Goal: Task Accomplishment & Management: Complete application form

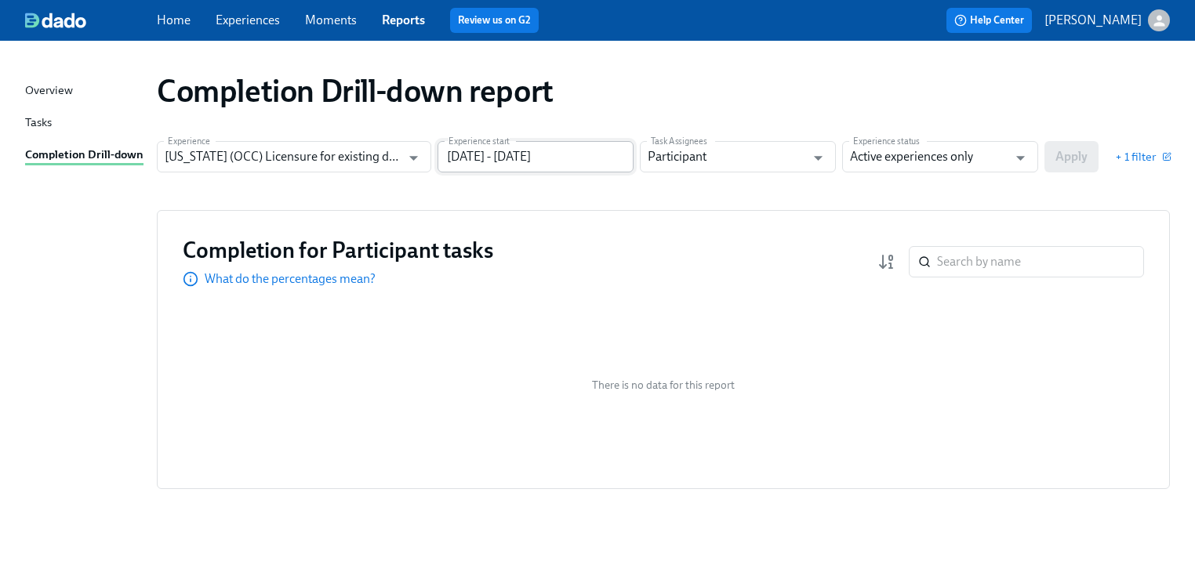
click at [583, 157] on input "[DATE] - [DATE]" at bounding box center [535, 156] width 196 height 31
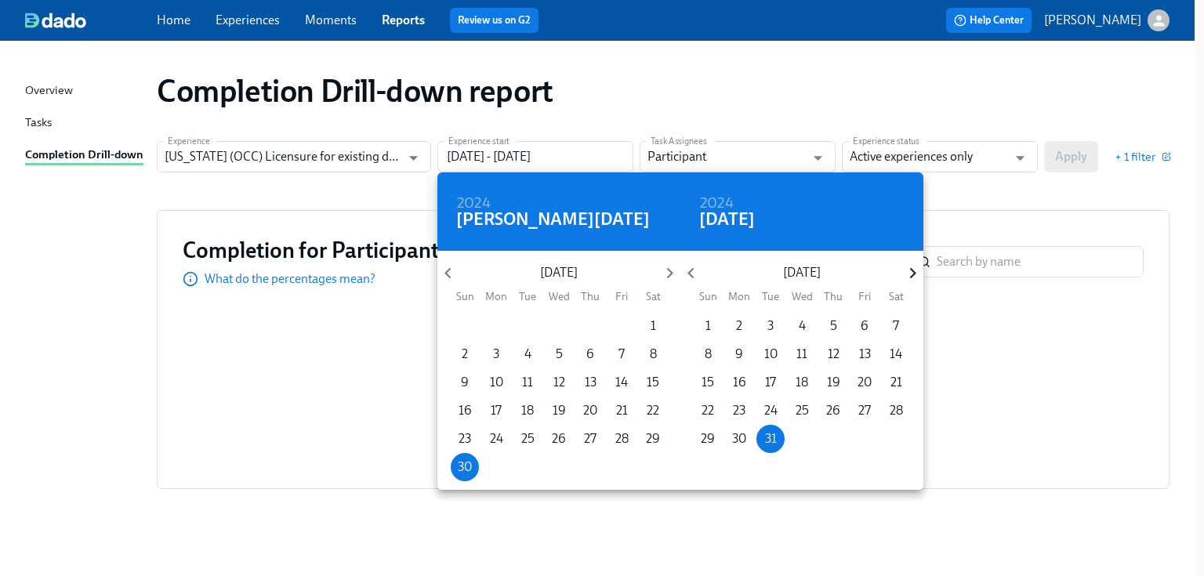
click at [911, 270] on icon "button" at bounding box center [912, 273] width 21 height 21
click at [912, 270] on icon "button" at bounding box center [912, 273] width 21 height 21
click at [912, 270] on icon "button" at bounding box center [912, 273] width 6 height 11
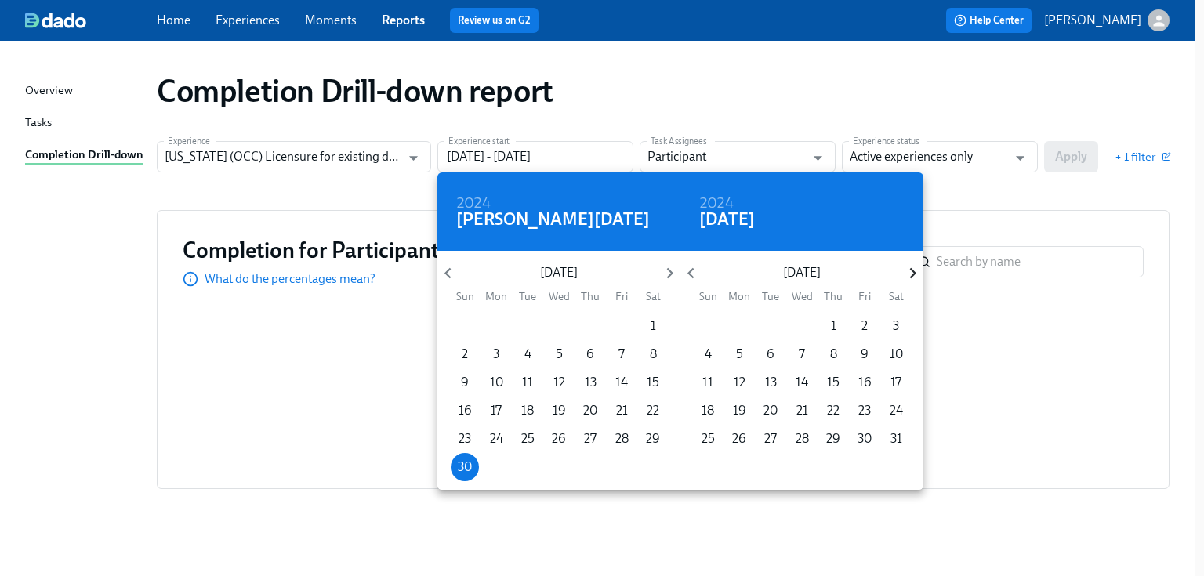
click at [912, 270] on icon "button" at bounding box center [912, 273] width 6 height 11
click at [706, 463] on p "31" at bounding box center [709, 467] width 12 height 17
type input "[DATE] - [DATE]"
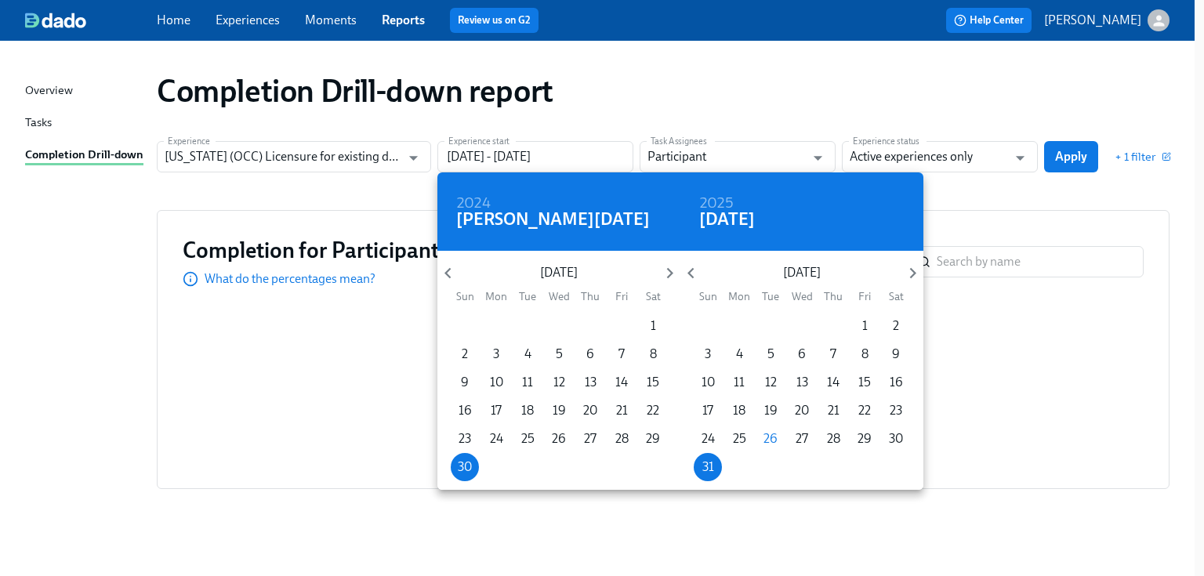
click at [1025, 176] on div at bounding box center [602, 288] width 1204 height 576
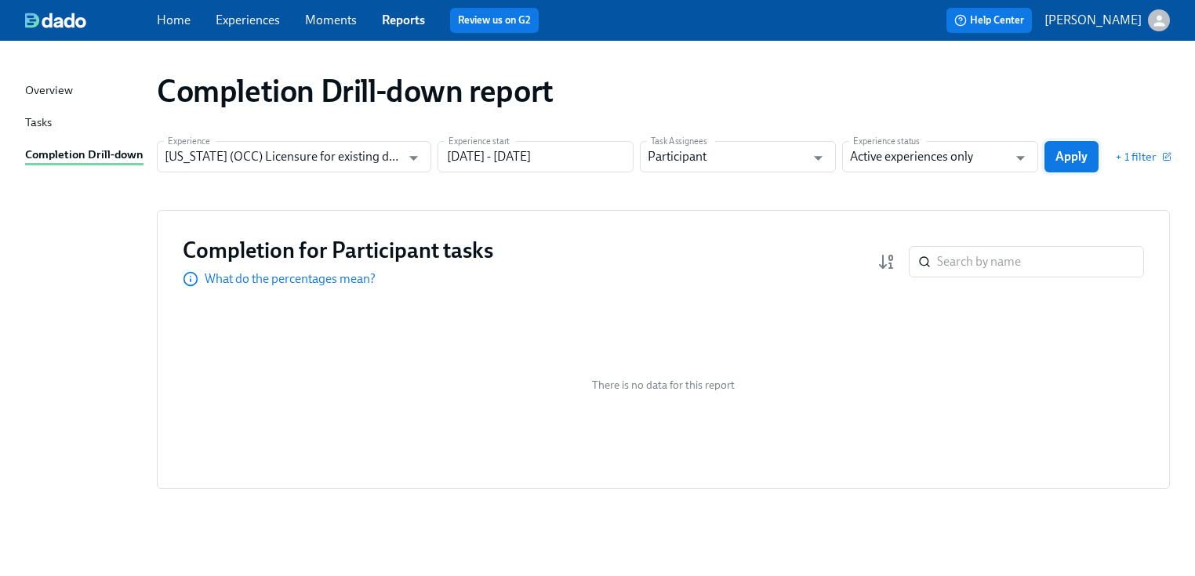
click at [1080, 153] on span "Apply" at bounding box center [1071, 157] width 32 height 16
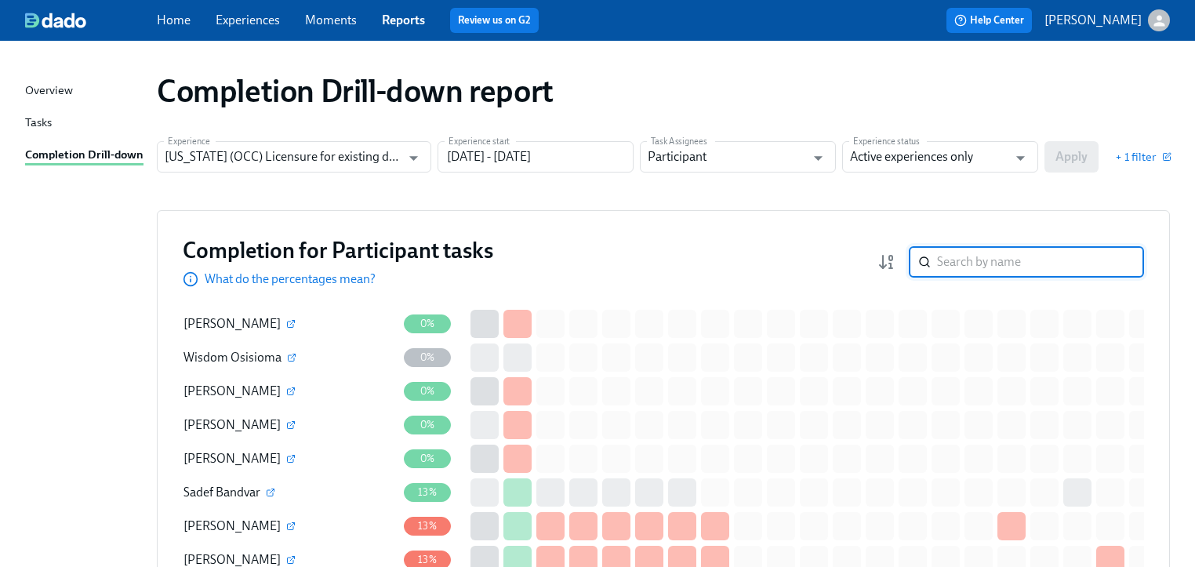
click at [957, 263] on input "search" at bounding box center [1040, 261] width 207 height 31
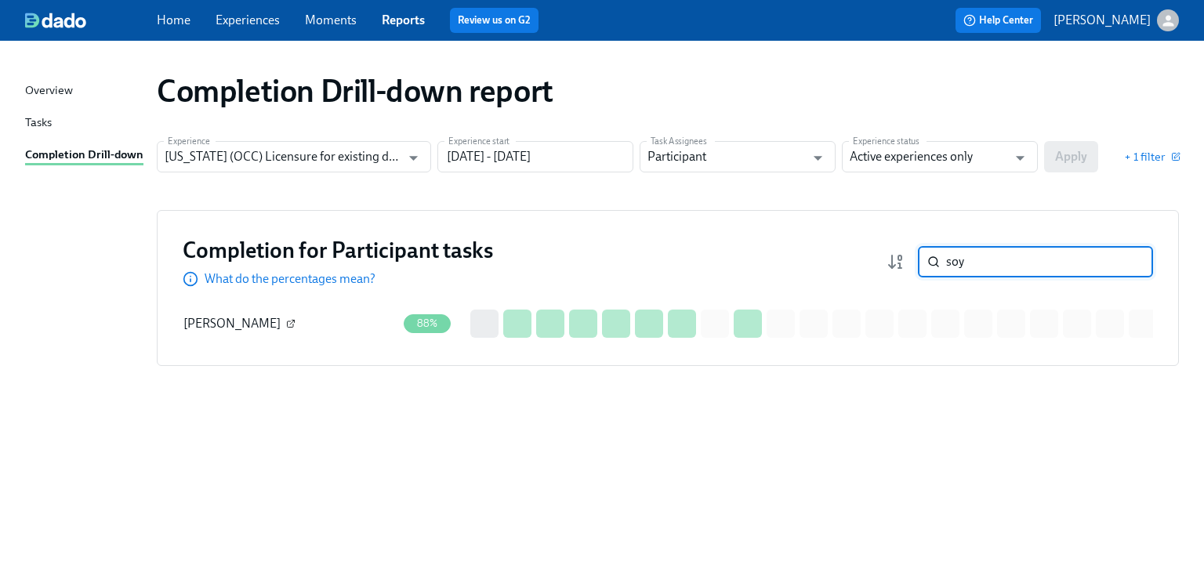
type input "soy"
click at [286, 322] on icon "button" at bounding box center [290, 323] width 9 height 9
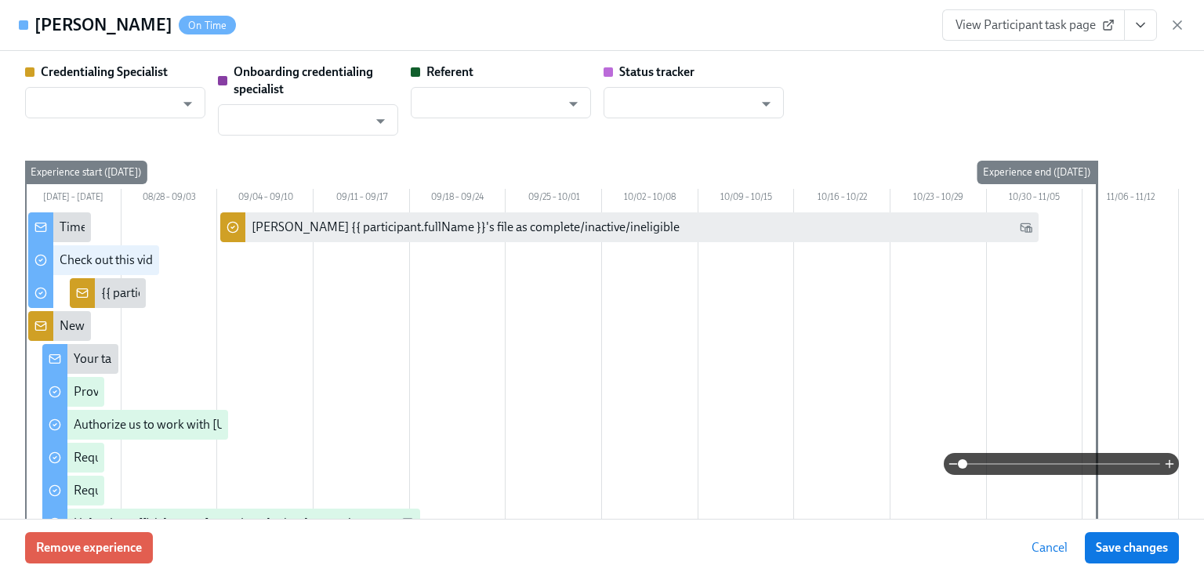
type input "[PERSON_NAME]"
type input "Dado Customer Support"
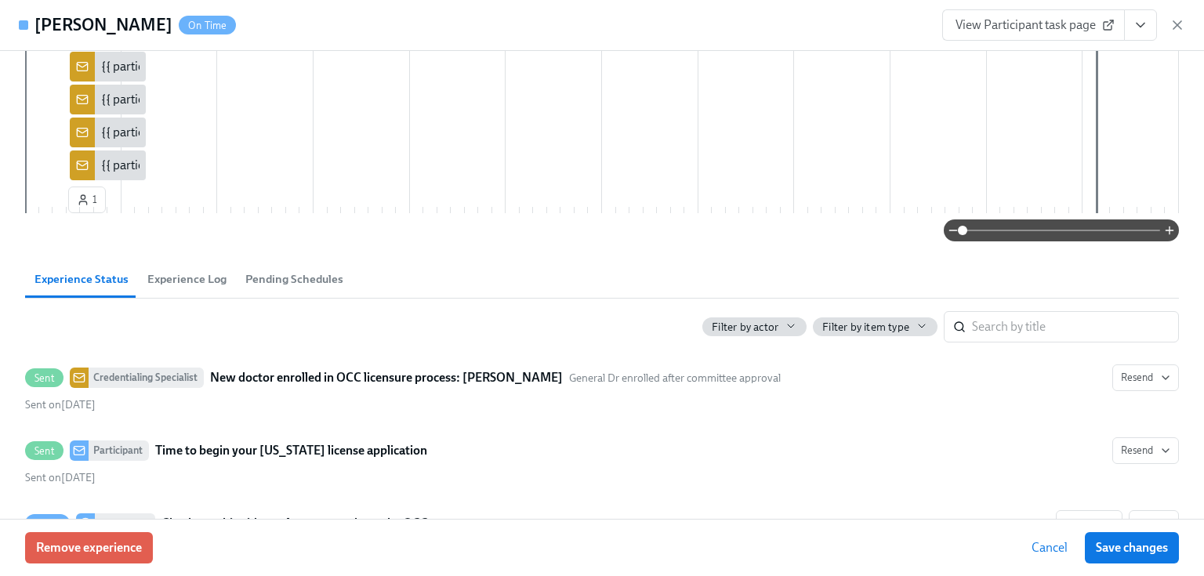
scroll to position [815, 0]
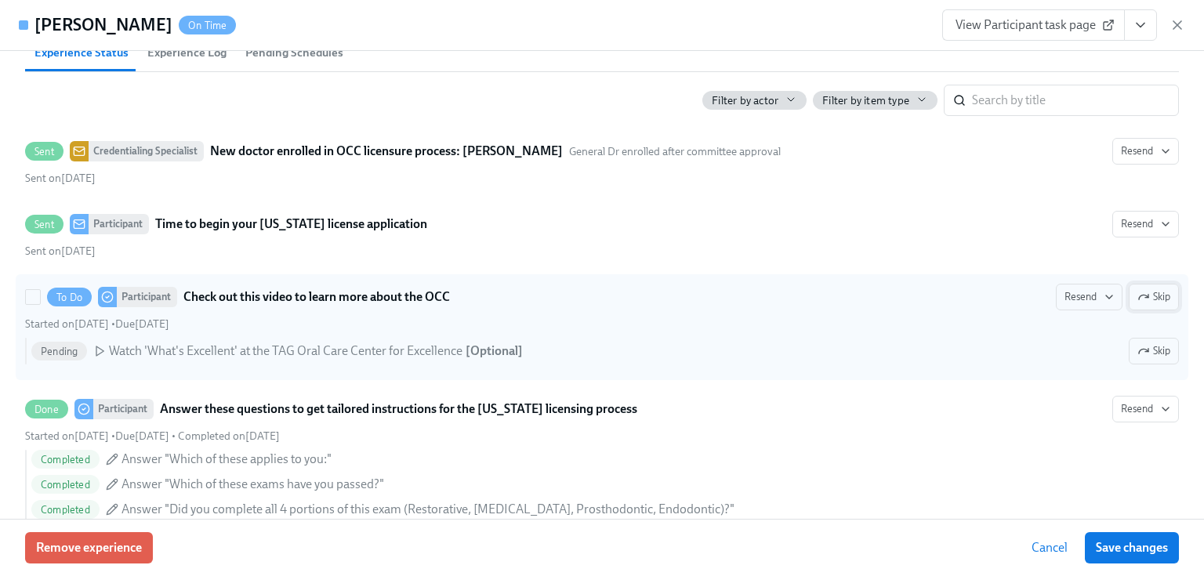
click at [1156, 296] on span "Skip" at bounding box center [1154, 297] width 33 height 16
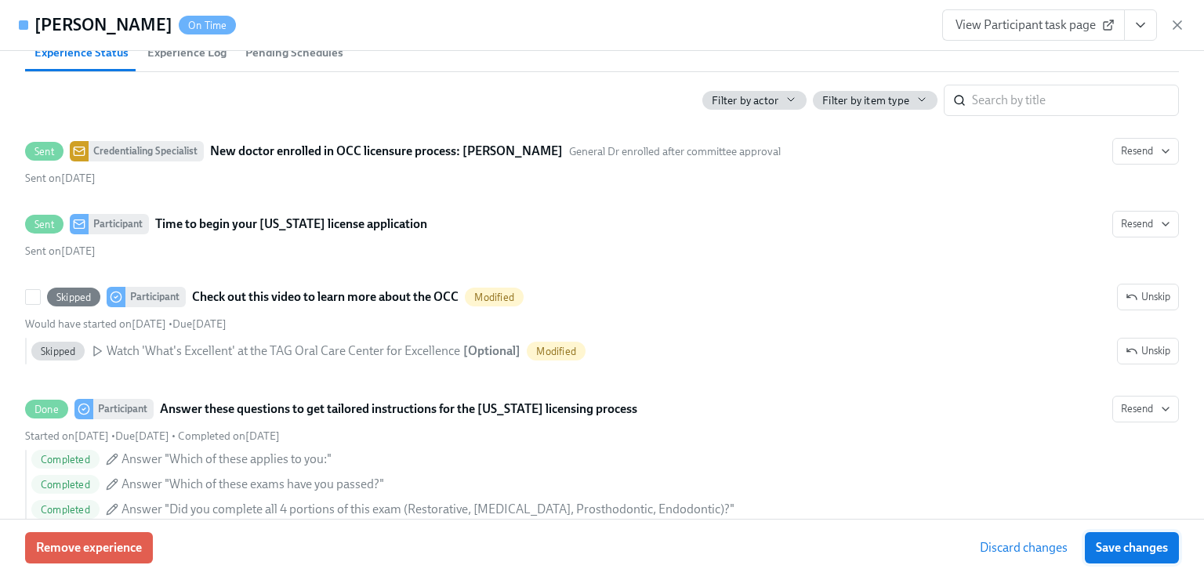
click at [1135, 550] on span "Save changes" at bounding box center [1132, 548] width 72 height 16
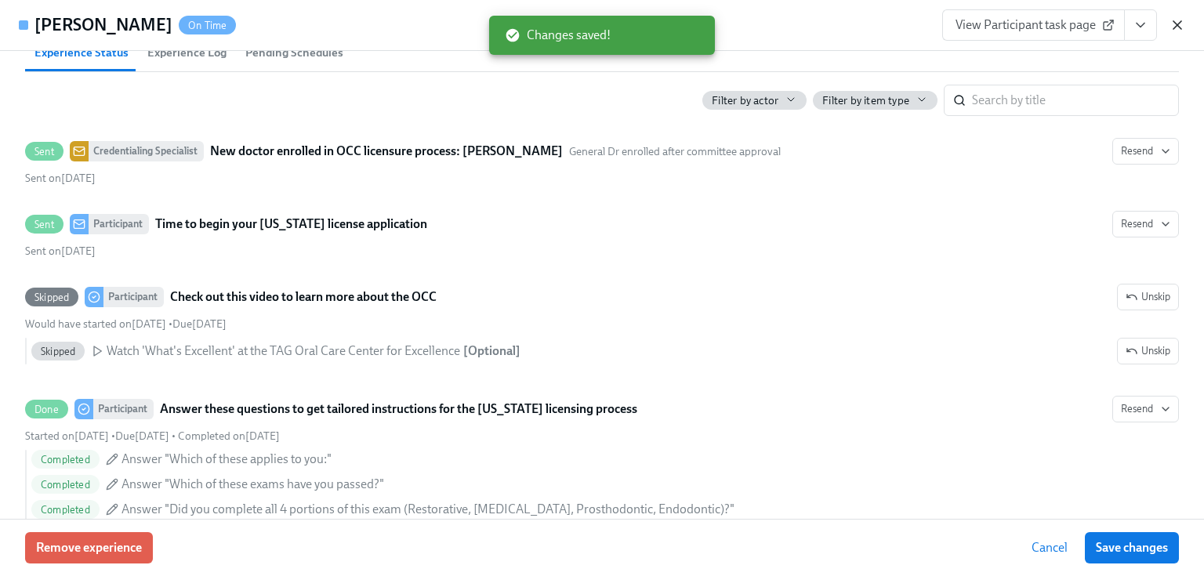
click at [1182, 26] on icon "button" at bounding box center [1178, 25] width 16 height 16
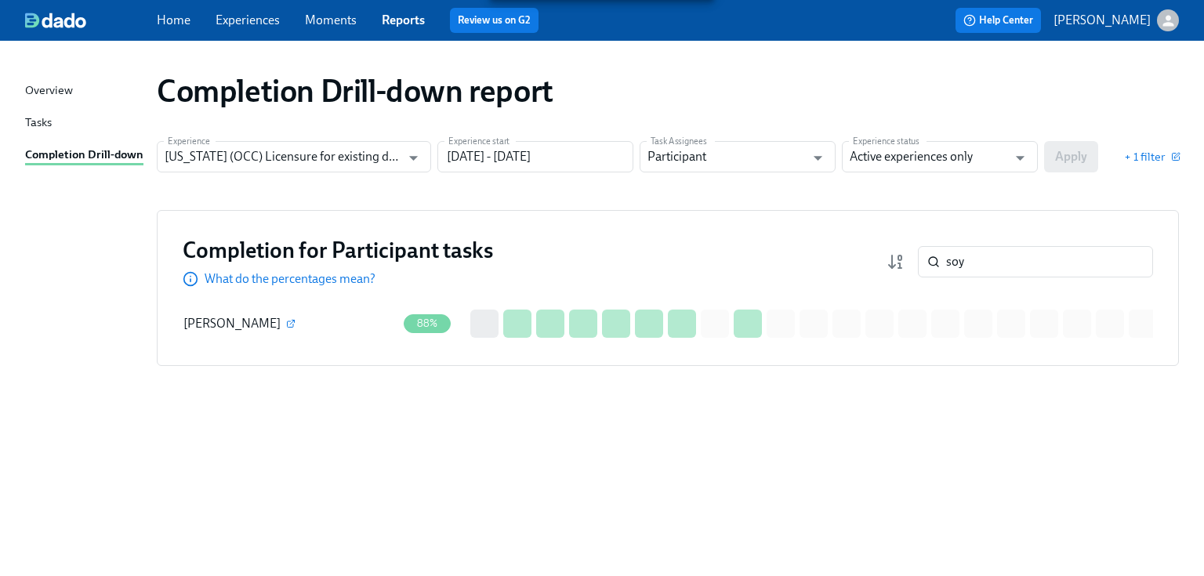
click at [1085, 154] on div "Experience [US_STATE] (OCC) Licensure for existing doctors Experience Experienc…" at bounding box center [668, 156] width 1022 height 31
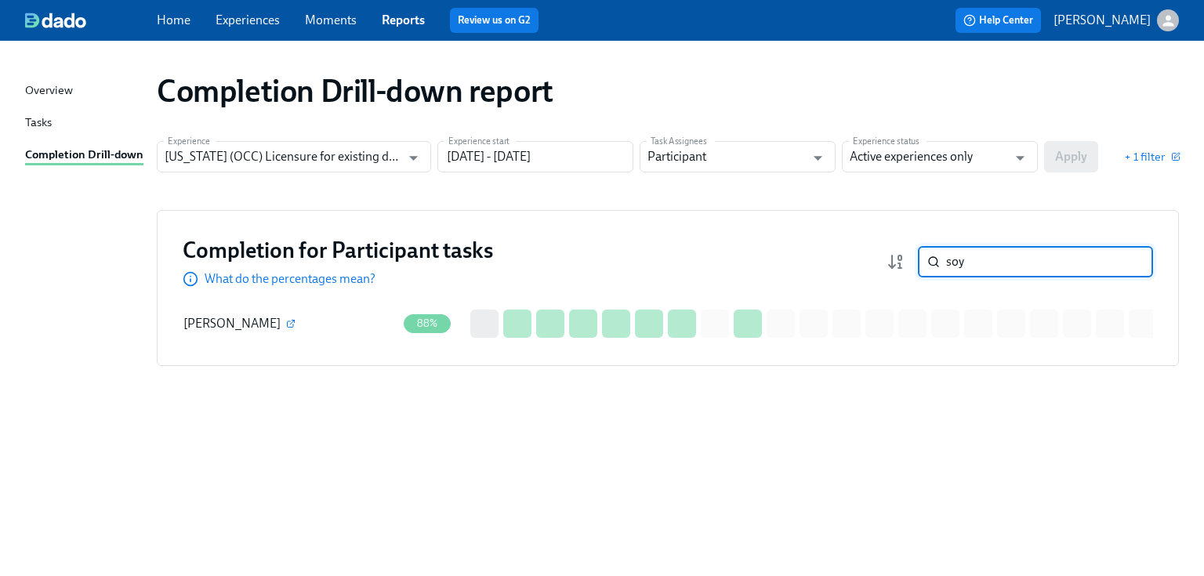
drag, startPoint x: 972, startPoint y: 260, endPoint x: 915, endPoint y: 263, distance: 57.3
click at [915, 263] on div "soy ​" at bounding box center [1020, 261] width 267 height 31
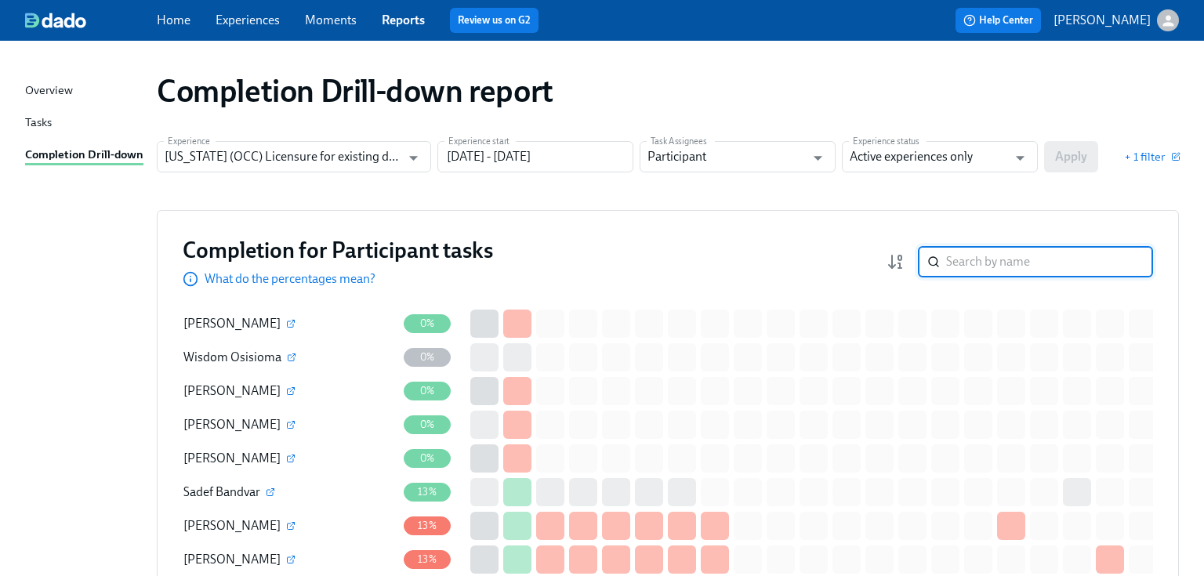
click at [920, 236] on div "Completion for Participant tasks What do the percentages mean? ​" at bounding box center [668, 262] width 971 height 52
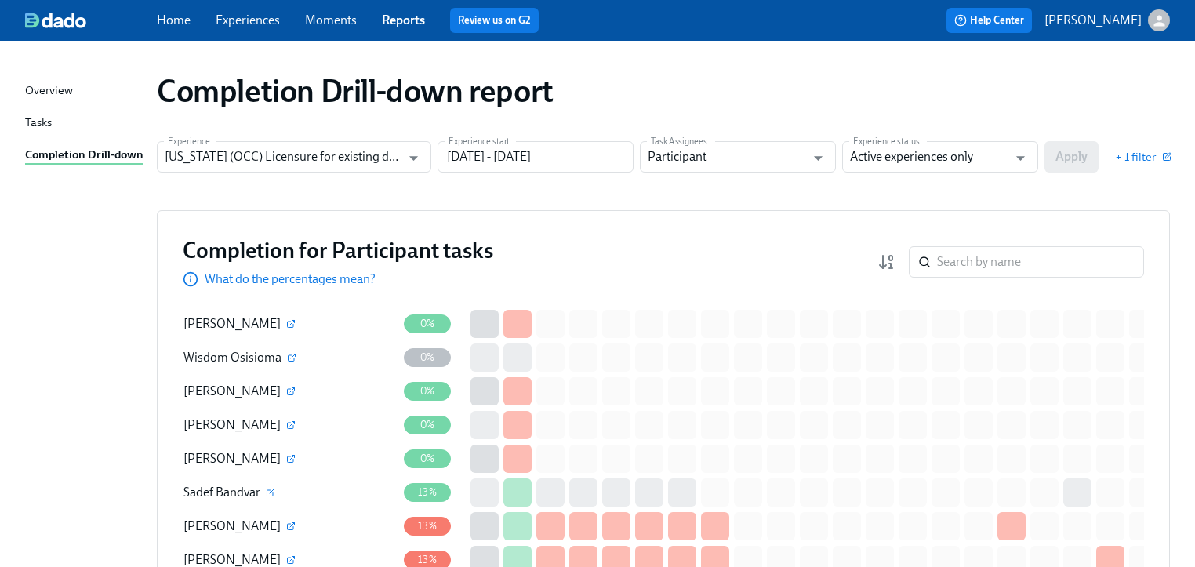
click at [1066, 151] on div "Experience [US_STATE] (OCC) Licensure for existing doctors Experience Experienc…" at bounding box center [663, 156] width 1013 height 31
click at [979, 259] on input "search" at bounding box center [1040, 261] width 207 height 31
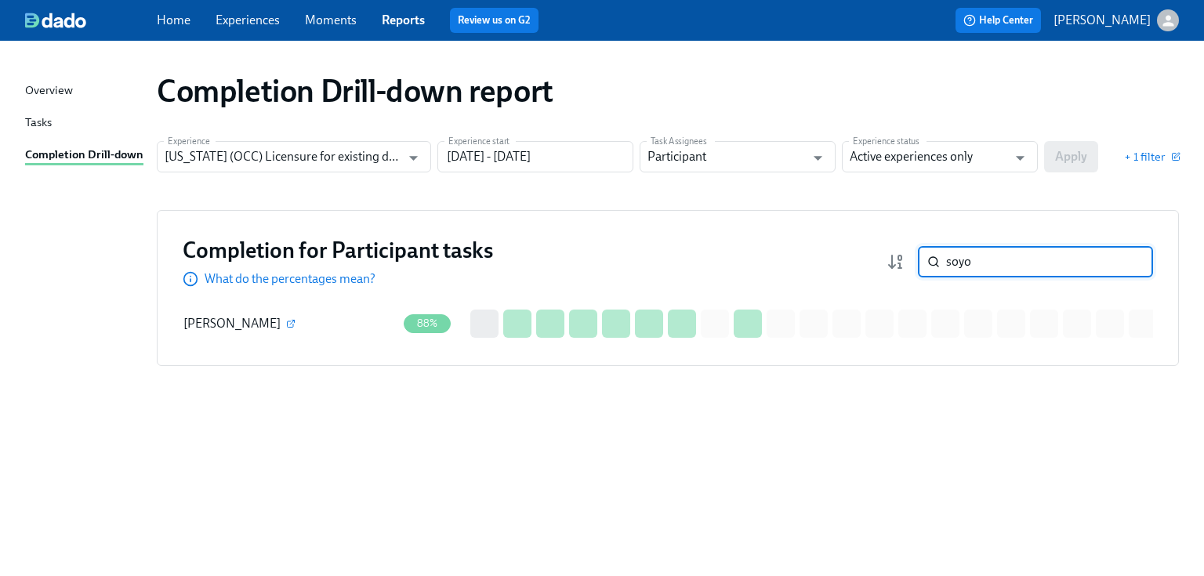
type input "soyo"
click at [864, 205] on div "Completion Drill-down report Experience [US_STATE] (OCC) Licensure for existing…" at bounding box center [602, 299] width 1154 height 479
click at [602, 161] on input "[DATE] - [DATE]" at bounding box center [535, 156] width 196 height 31
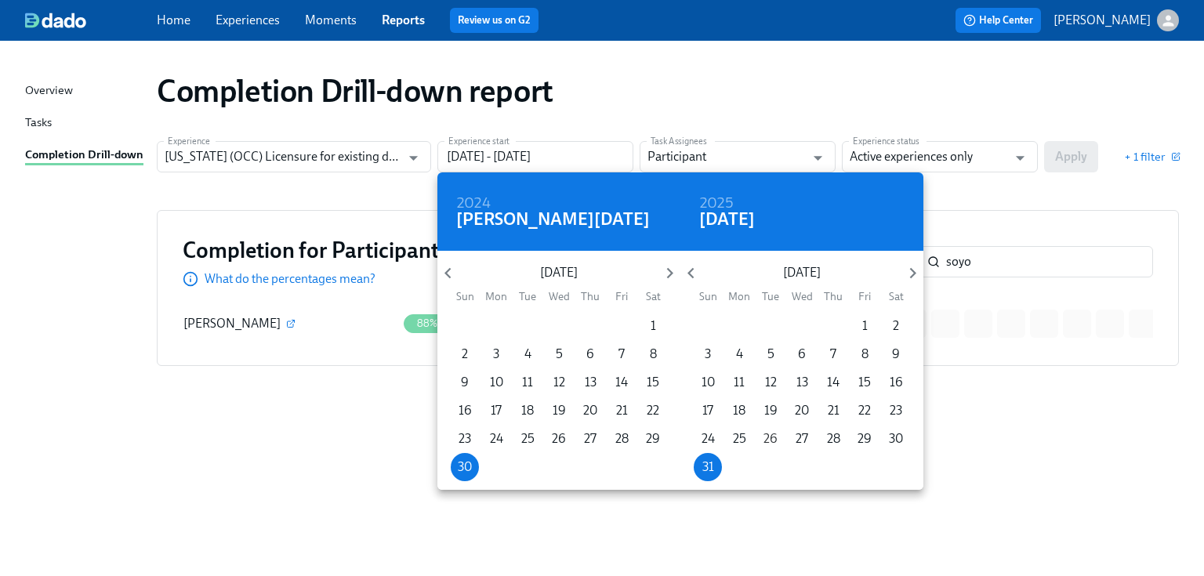
click at [769, 433] on p "26" at bounding box center [771, 438] width 14 height 17
type input "[DATE] - [DATE]"
click at [1071, 159] on div at bounding box center [602, 288] width 1204 height 576
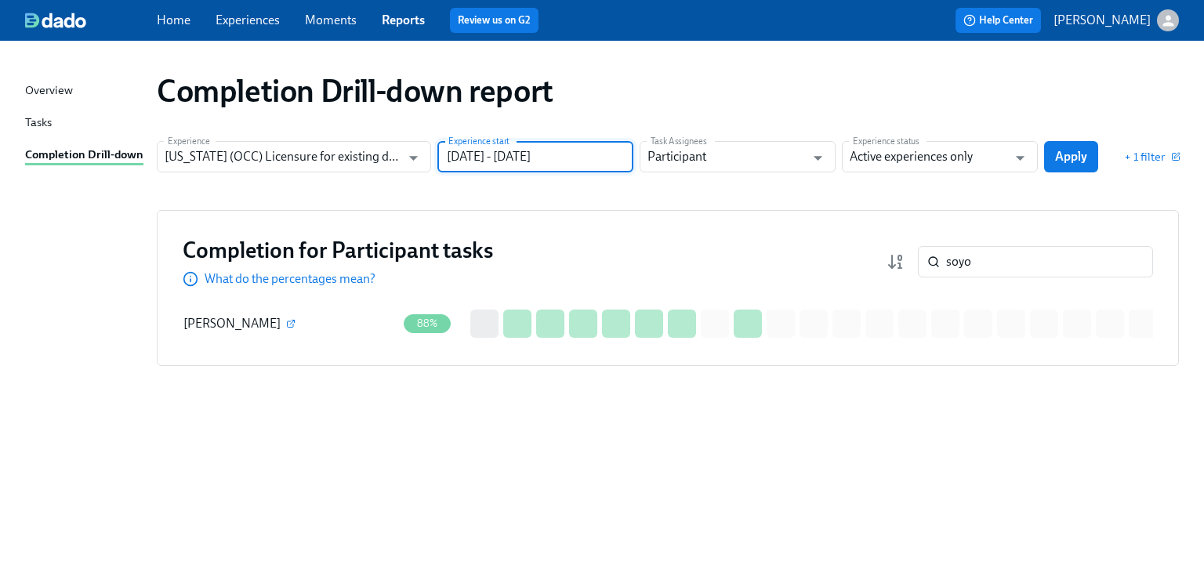
click at [1069, 160] on div "2024 [PERSON_NAME] [DATE] Mon Tue Wed Thu Fri Sat 26 27 28 29 30 31 1 2 3 4 5 6…" at bounding box center [602, 288] width 1204 height 576
click at [1069, 160] on span "Apply" at bounding box center [1071, 157] width 32 height 16
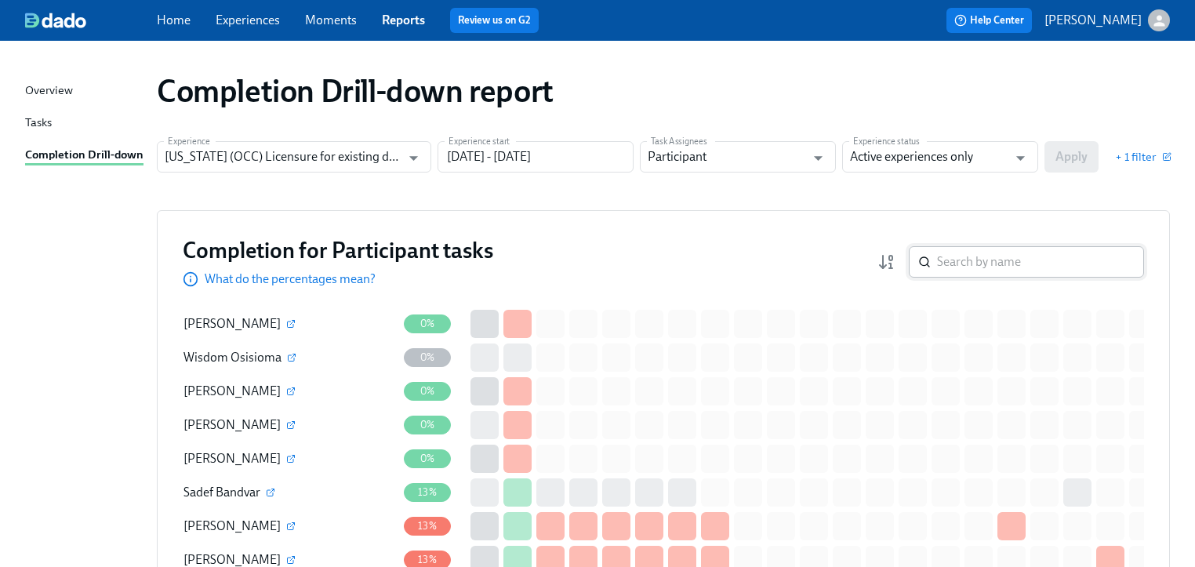
click at [963, 263] on input "search" at bounding box center [1040, 261] width 207 height 31
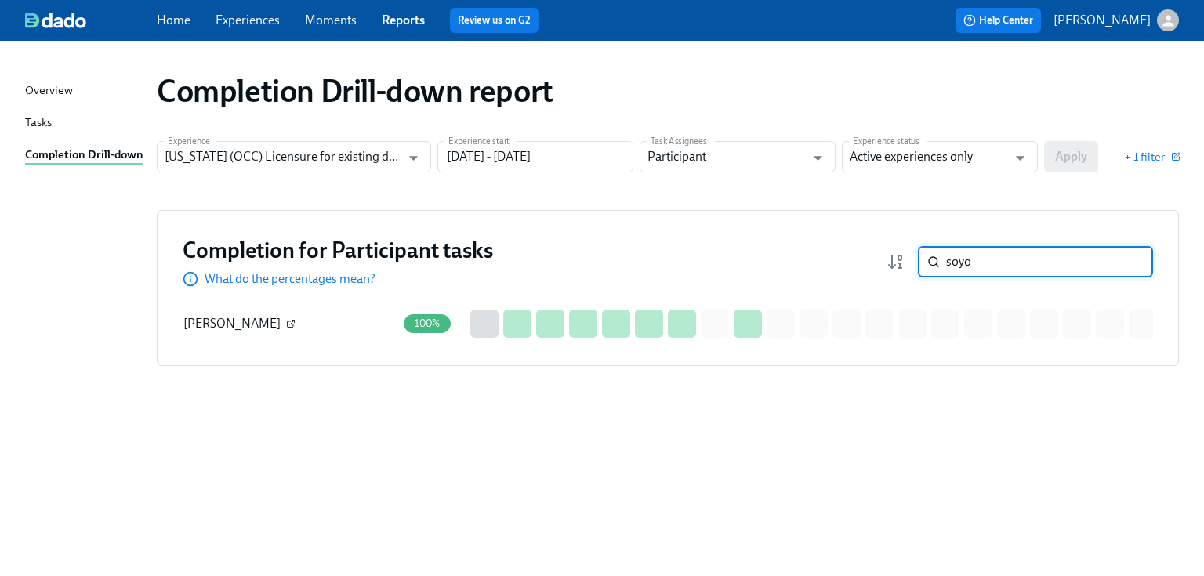
type input "soyo"
click at [286, 321] on icon "button" at bounding box center [290, 323] width 9 height 9
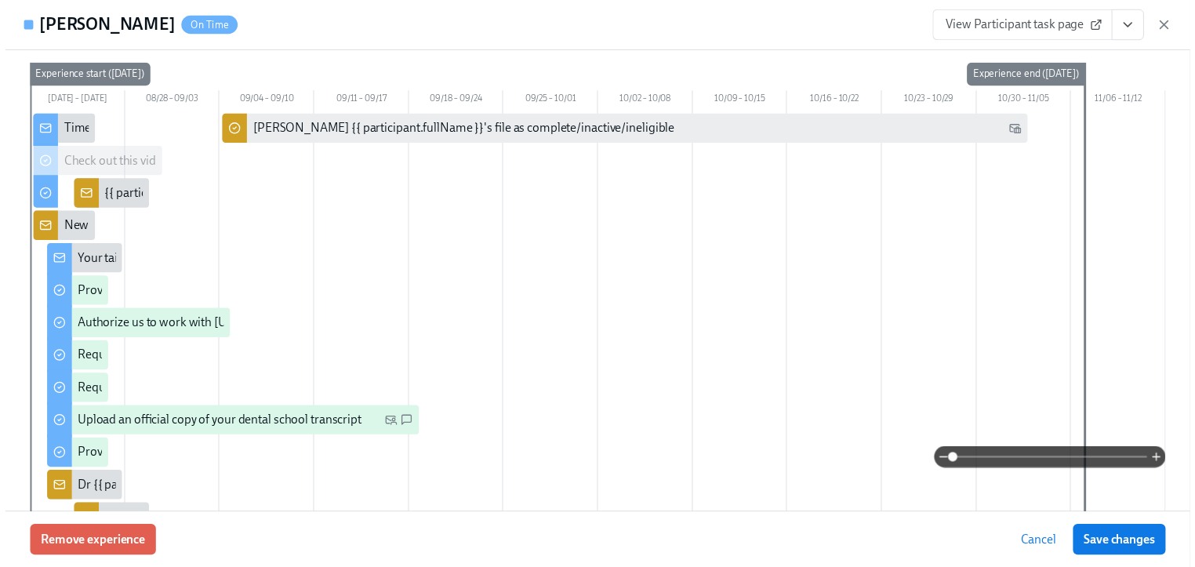
scroll to position [63, 0]
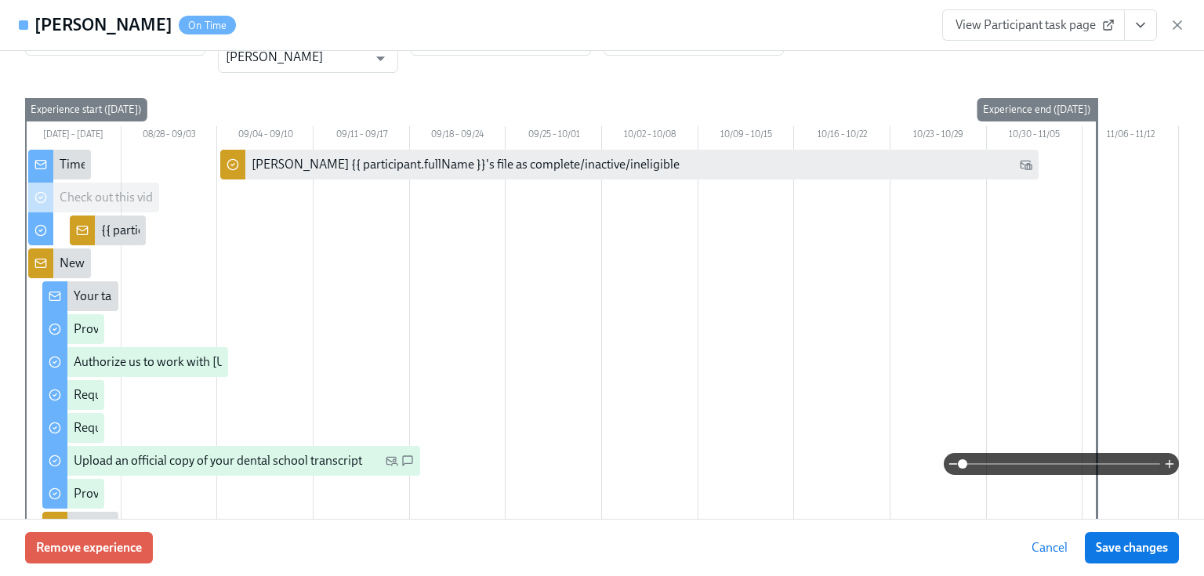
click at [1029, 31] on span "View Participant task page" at bounding box center [1034, 25] width 156 height 16
click at [1174, 22] on icon "button" at bounding box center [1178, 25] width 8 height 8
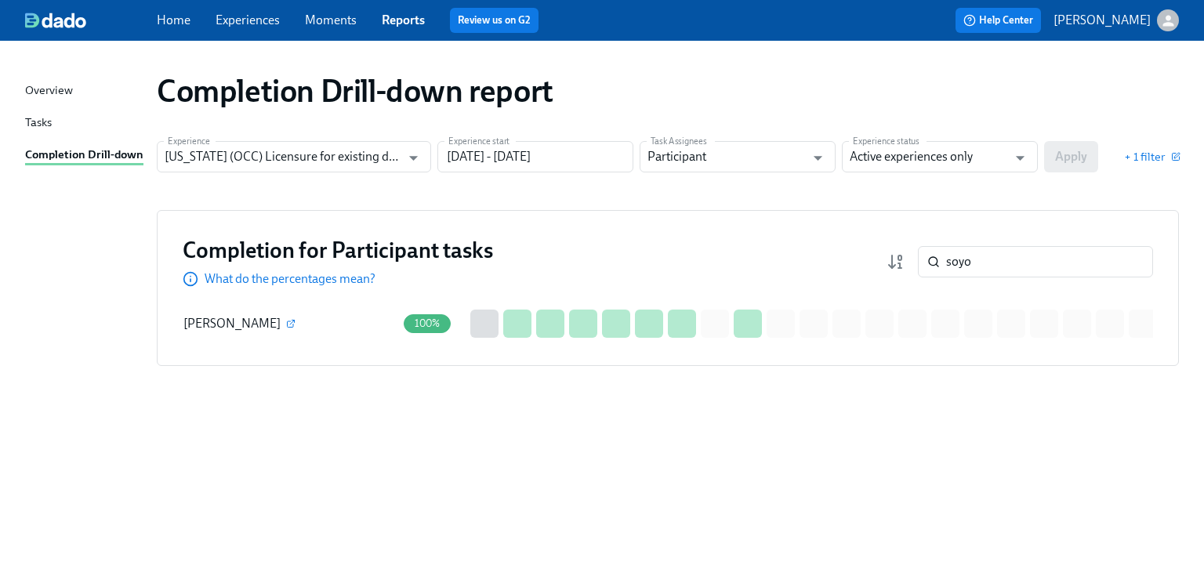
click at [1074, 159] on div "Experience [US_STATE] (OCC) Licensure for existing doctors Experience Experienc…" at bounding box center [668, 156] width 1022 height 31
drag, startPoint x: 988, startPoint y: 263, endPoint x: 870, endPoint y: 267, distance: 118.4
click at [870, 267] on div "Completion for Participant tasks What do the percentages mean? soyo ​" at bounding box center [668, 262] width 971 height 52
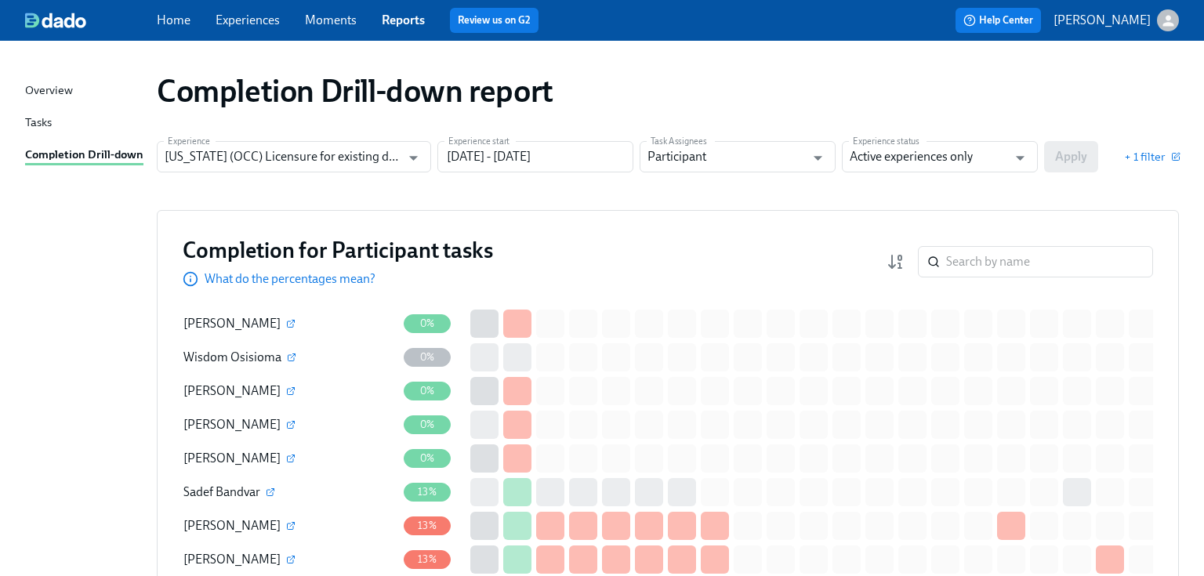
click at [1069, 163] on div "Experience [US_STATE] (OCC) Licensure for existing doctors Experience Experienc…" at bounding box center [668, 156] width 1022 height 31
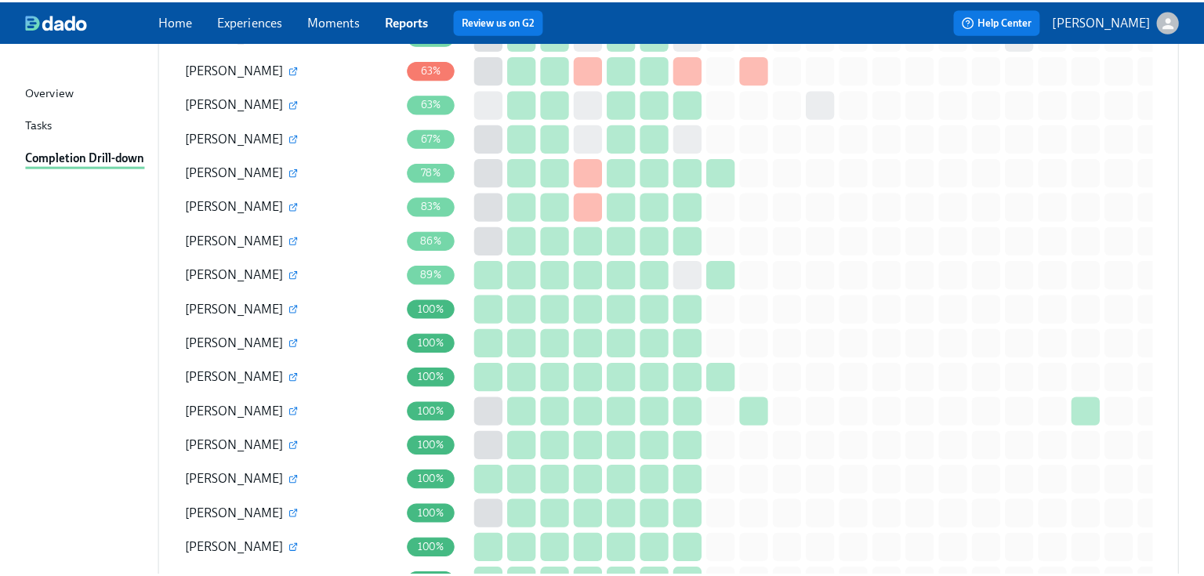
scroll to position [1631, 0]
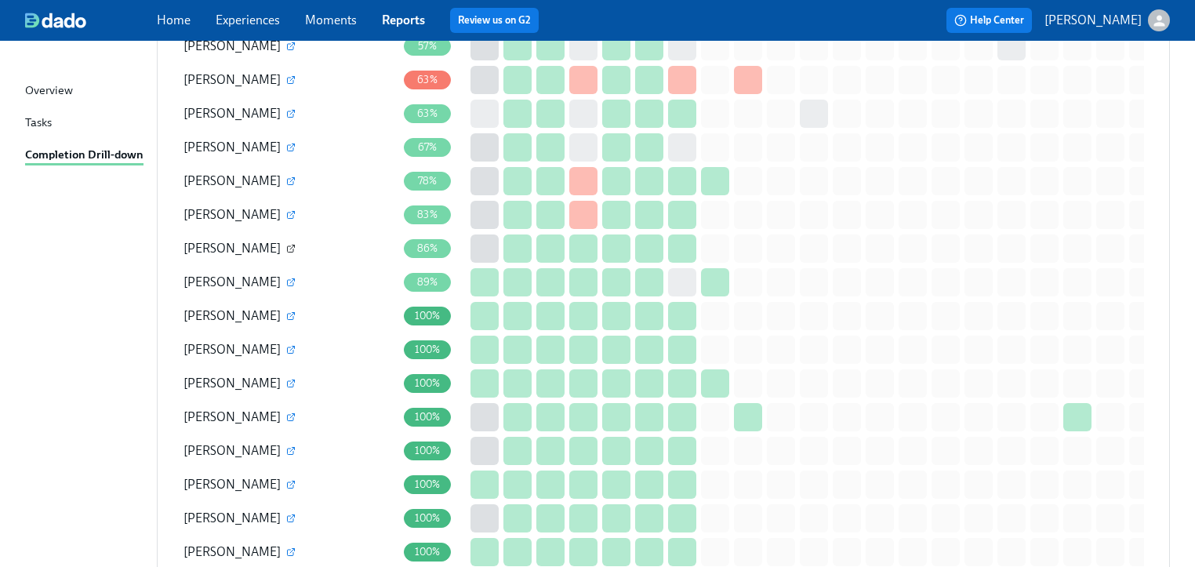
click at [289, 244] on icon "button" at bounding box center [290, 248] width 9 height 9
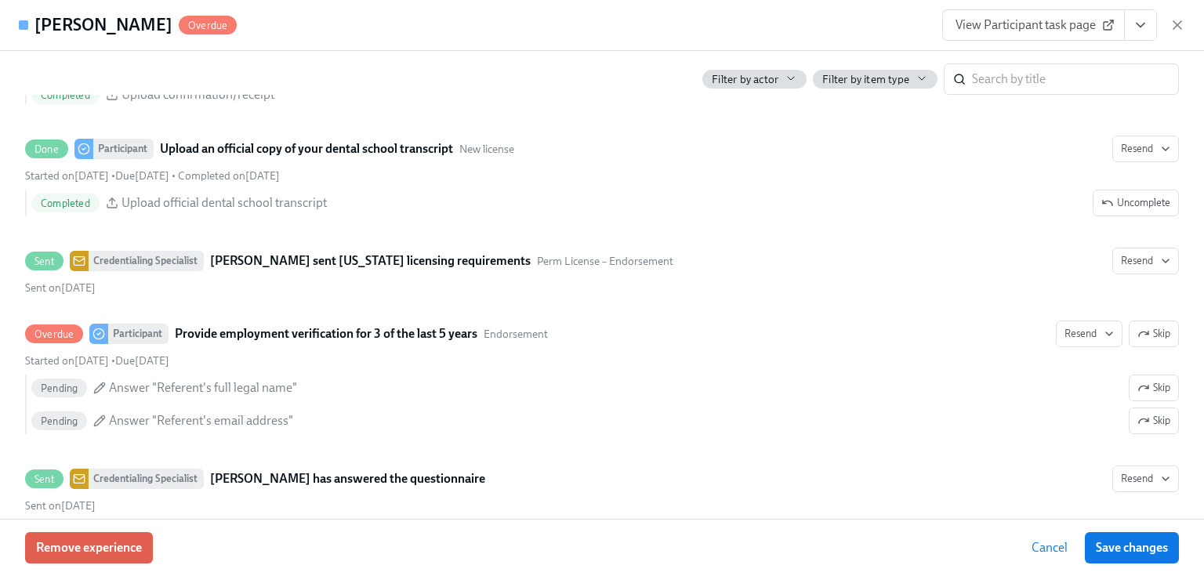
scroll to position [2321, 0]
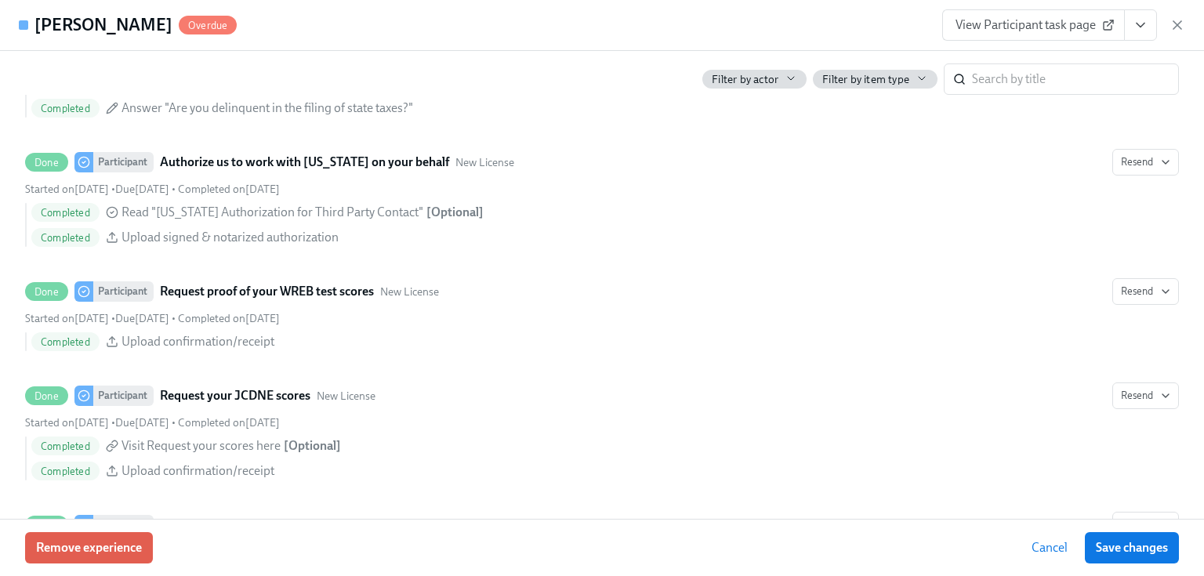
click at [1133, 23] on icon "View task page" at bounding box center [1141, 25] width 16 height 16
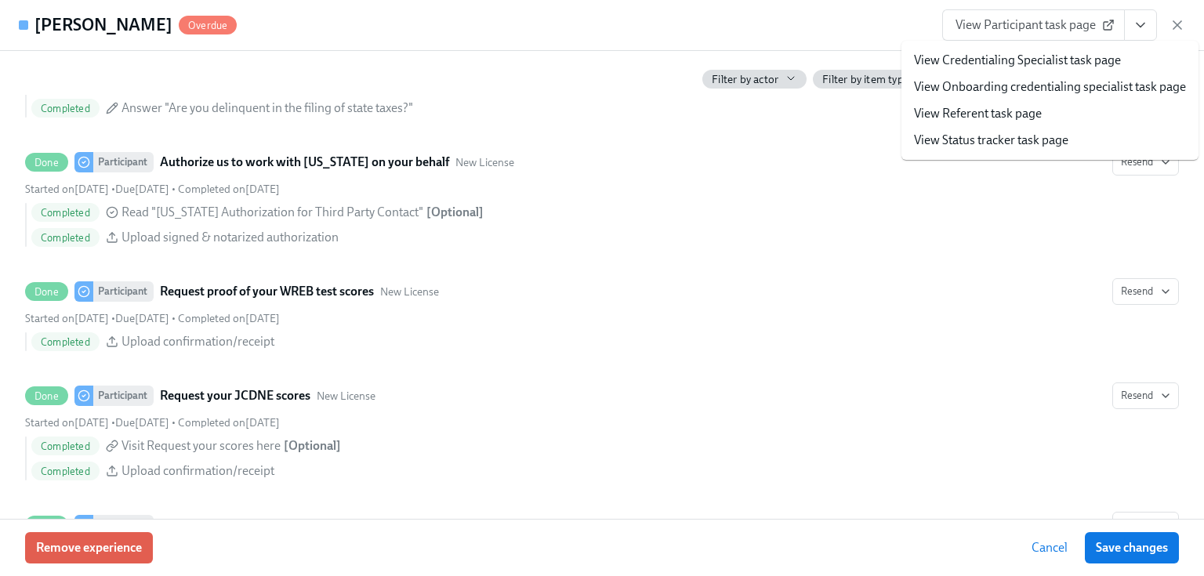
click at [984, 61] on link "View Credentialing Specialist task page" at bounding box center [1017, 60] width 207 height 17
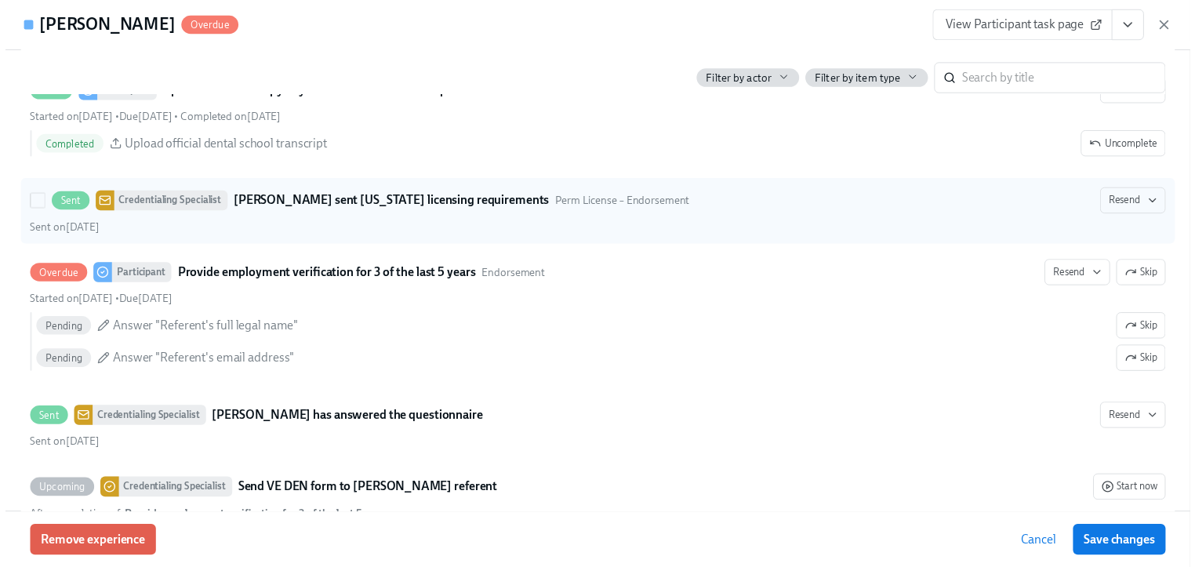
scroll to position [2823, 0]
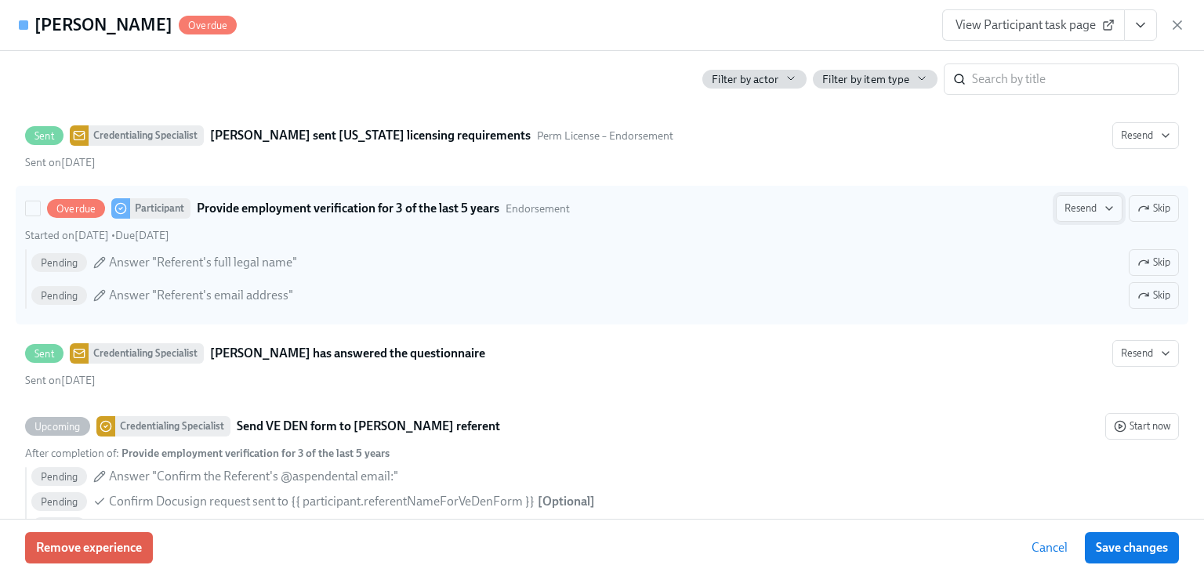
click at [1081, 216] on span "Resend" at bounding box center [1089, 209] width 49 height 16
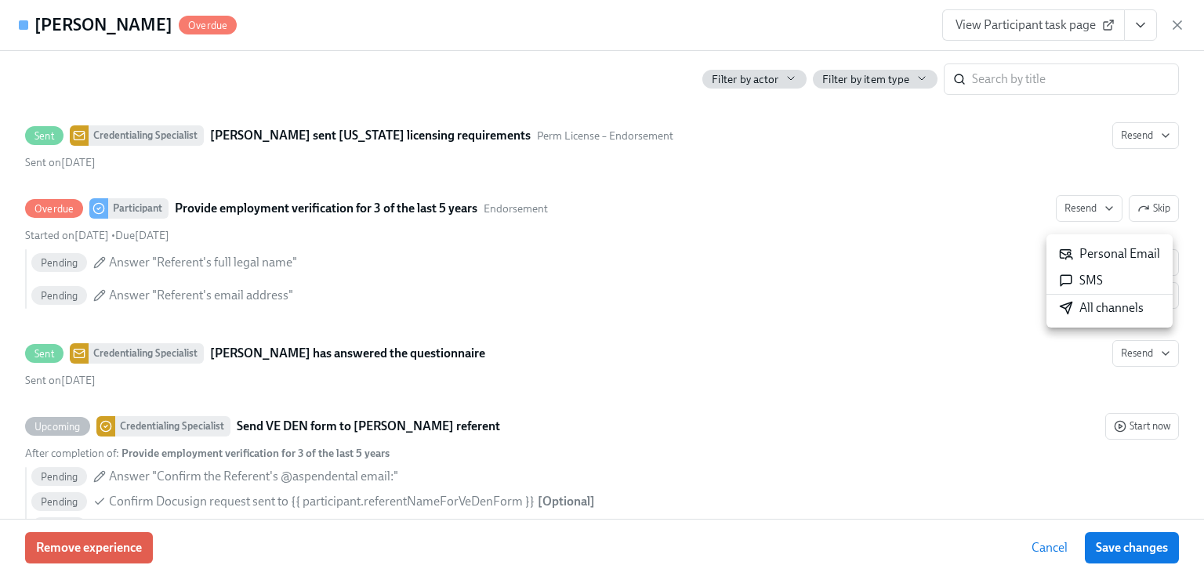
click at [1083, 254] on div "Personal Email" at bounding box center [1109, 253] width 101 height 17
click at [1185, 24] on div "[PERSON_NAME] Overdue View Participant task page" at bounding box center [602, 25] width 1204 height 51
drag, startPoint x: 1178, startPoint y: 20, endPoint x: 1149, endPoint y: 30, distance: 30.5
click at [1178, 22] on icon "button" at bounding box center [1178, 25] width 16 height 16
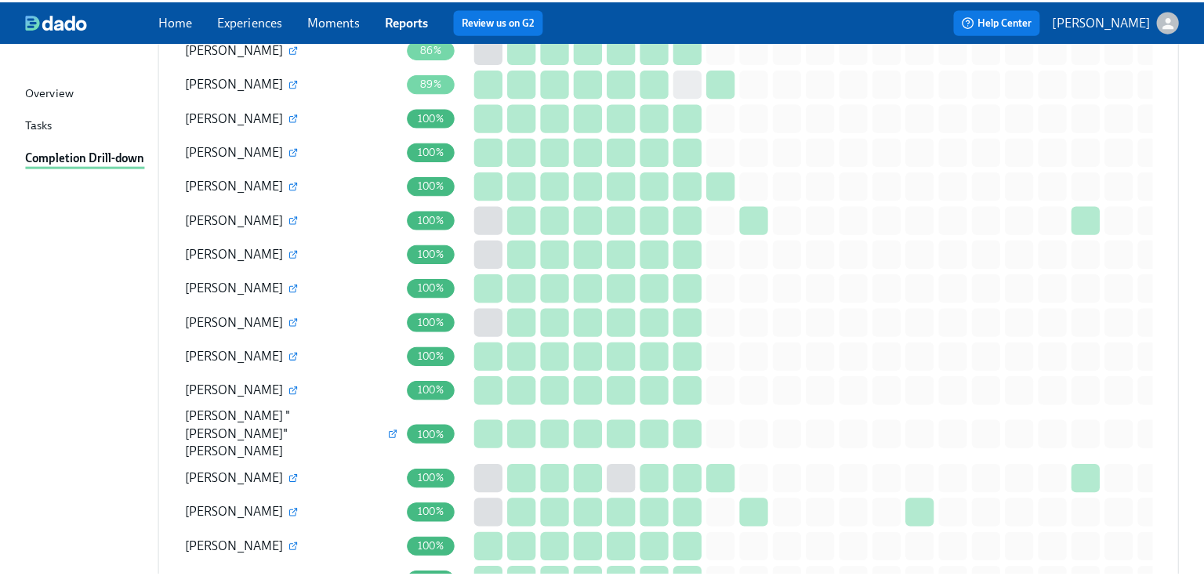
scroll to position [1882, 0]
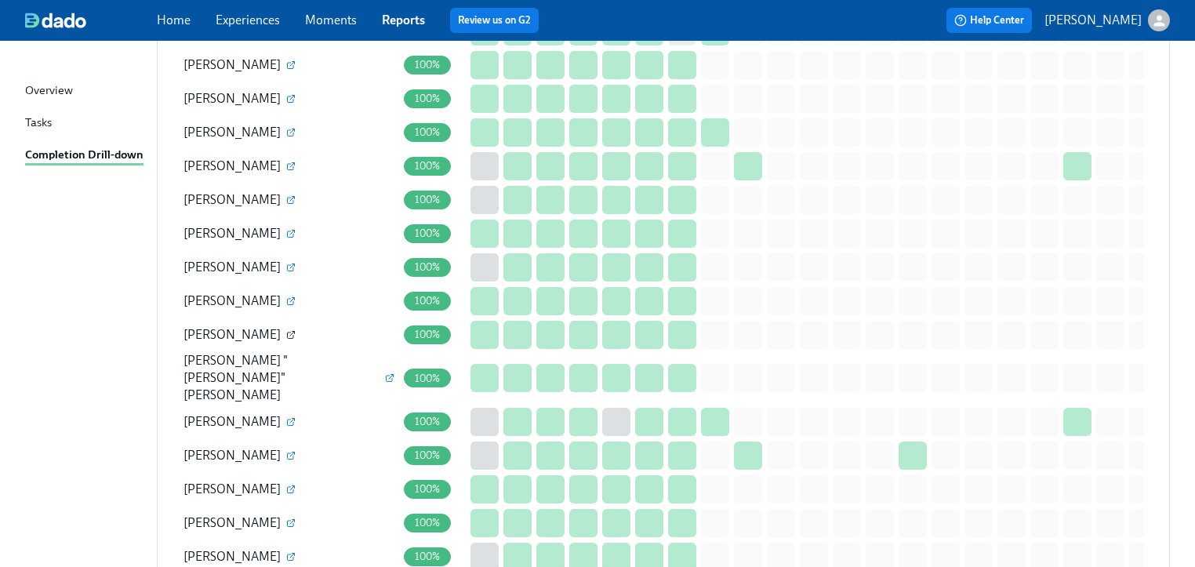
click at [286, 330] on icon "button" at bounding box center [290, 334] width 9 height 9
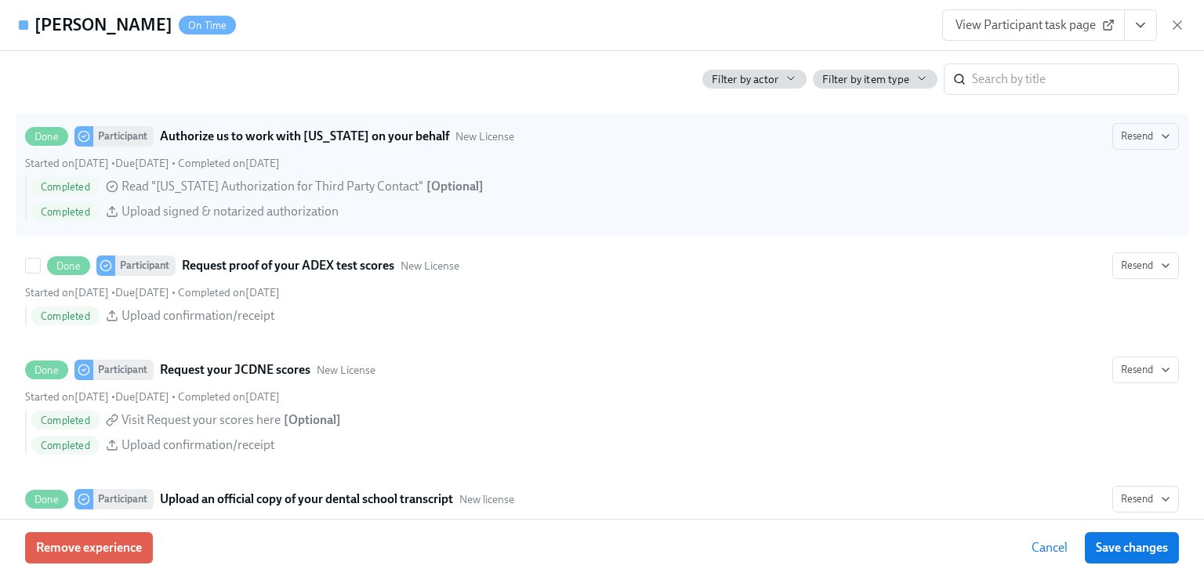
scroll to position [2264, 0]
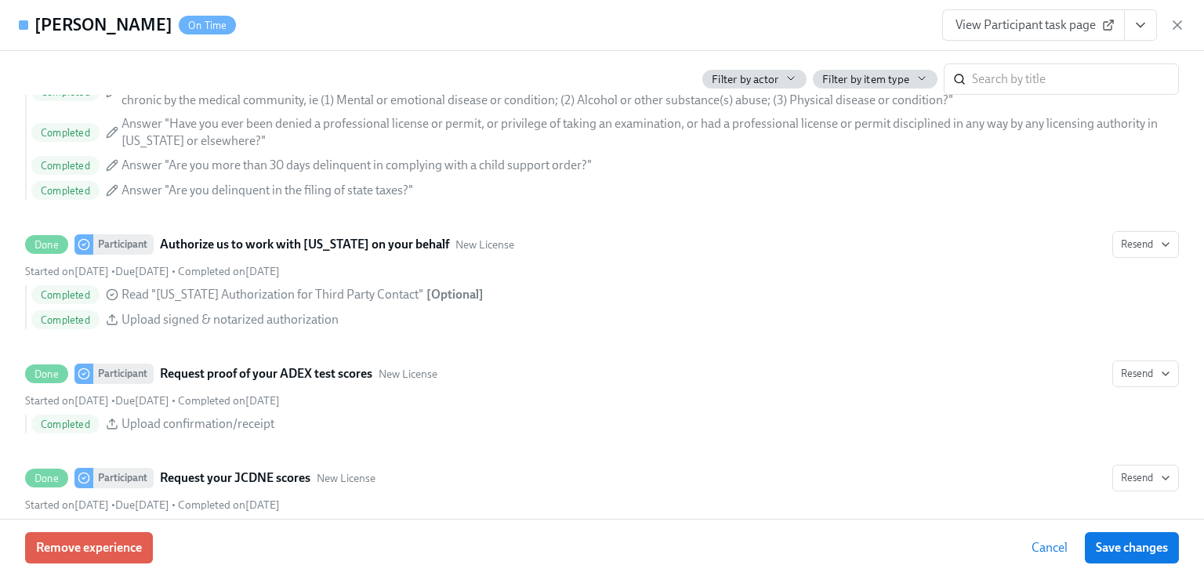
click at [1074, 20] on span "View Participant task page" at bounding box center [1034, 25] width 156 height 16
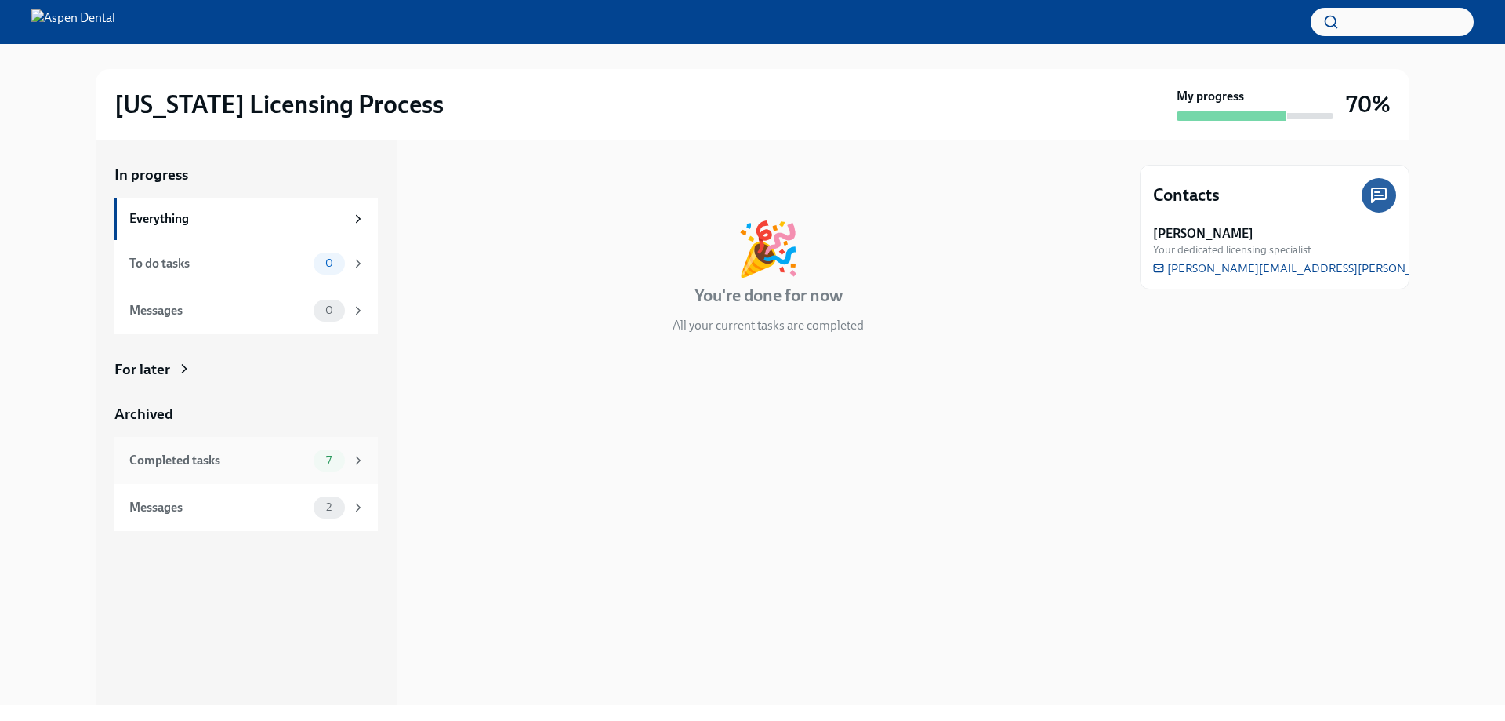
click at [192, 463] on div "Completed tasks" at bounding box center [218, 460] width 178 height 17
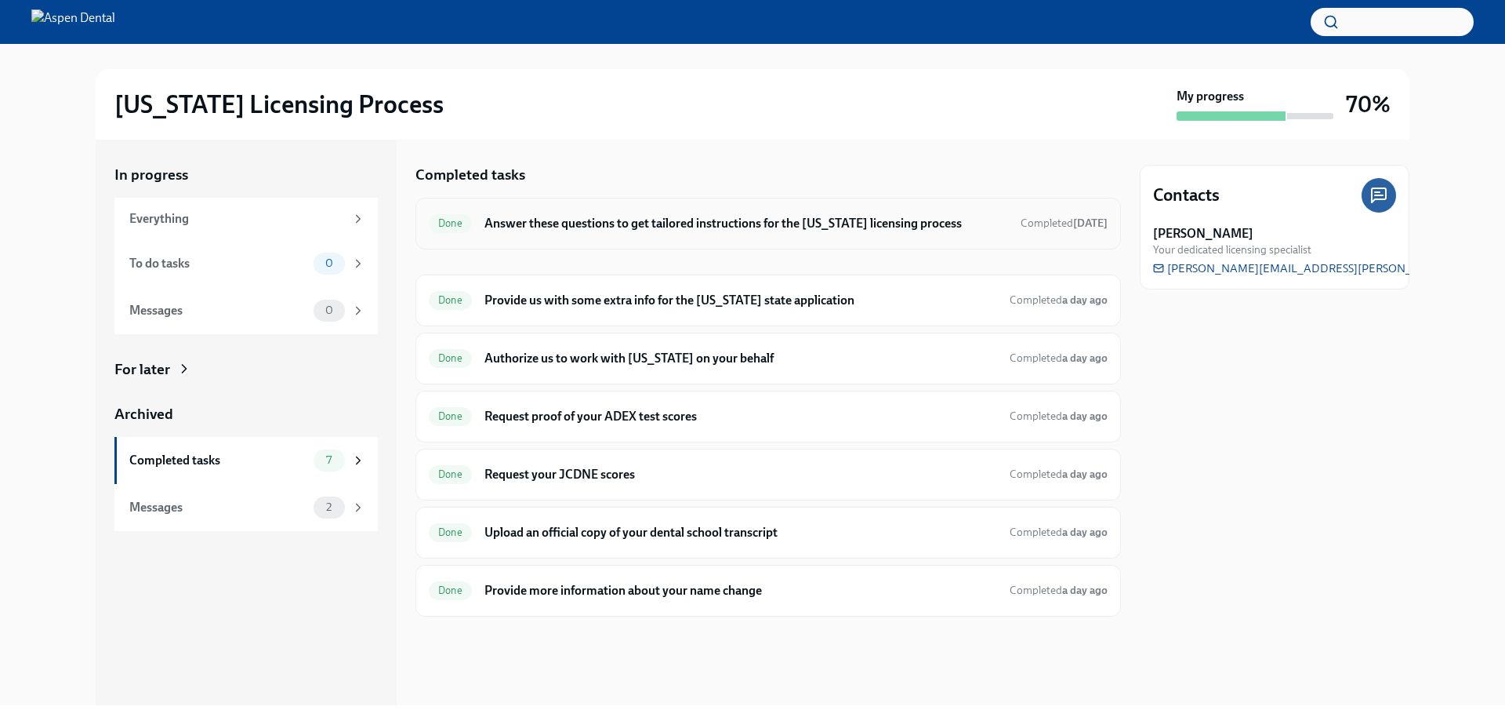
click at [584, 227] on h6 "Answer these questions to get tailored instructions for the Illinois licensing …" at bounding box center [747, 223] width 524 height 17
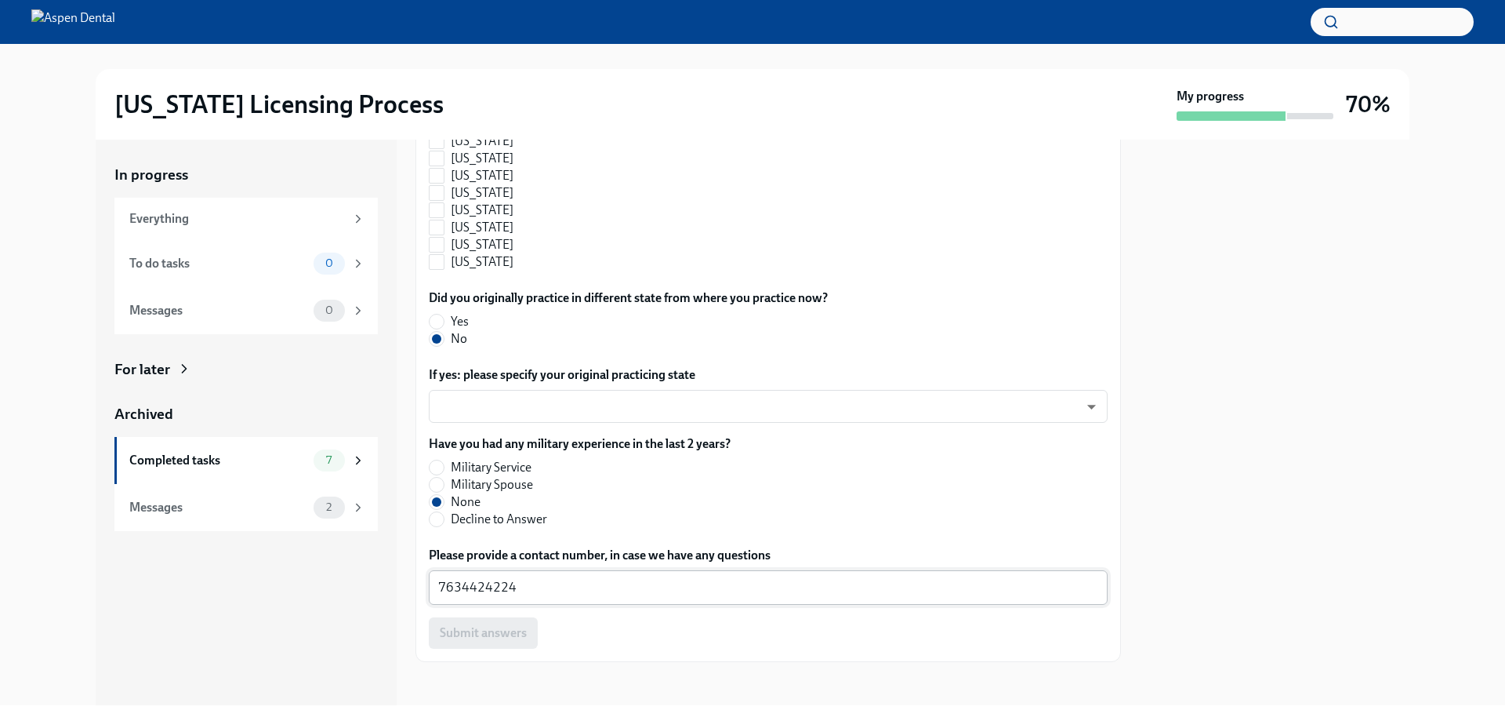
scroll to position [1657, 0]
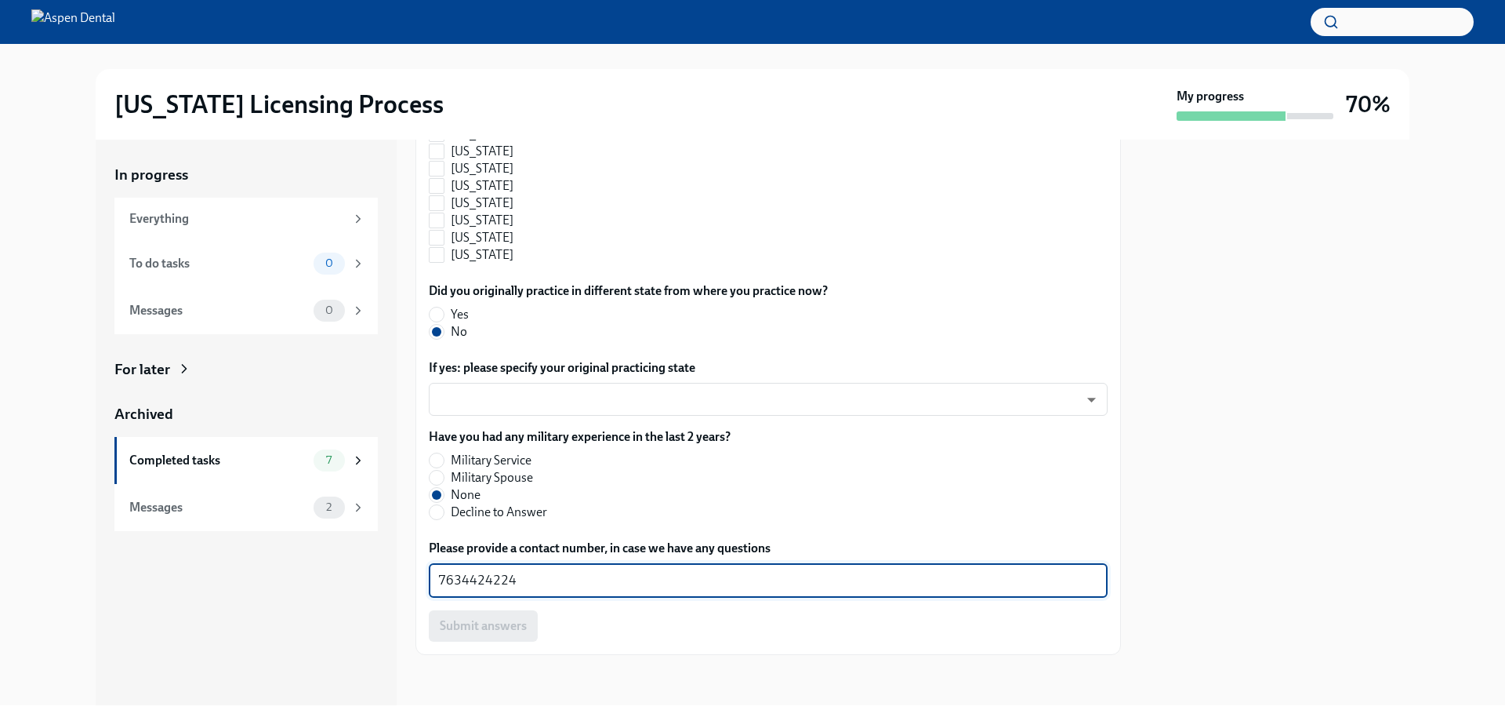
drag, startPoint x: 517, startPoint y: 575, endPoint x: 426, endPoint y: 575, distance: 91.7
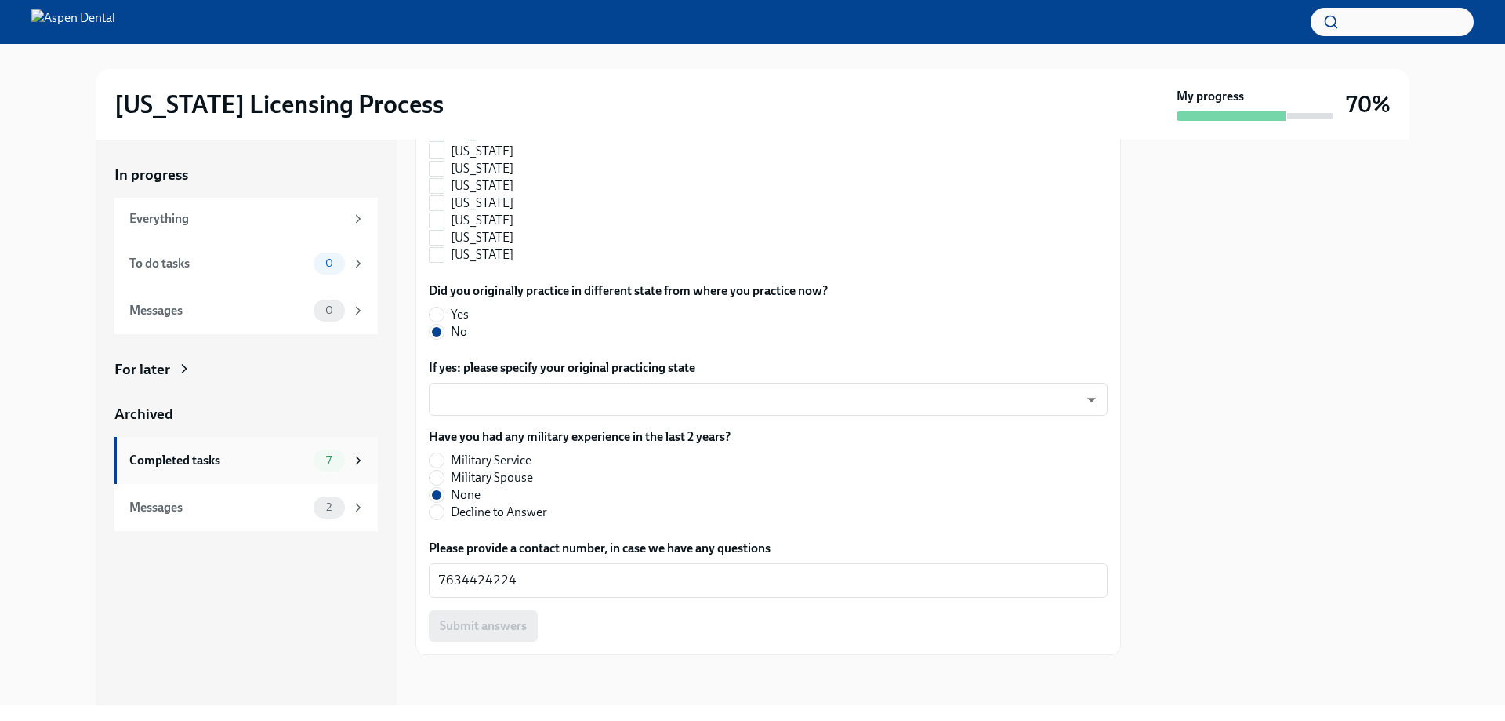
click at [195, 457] on div "Completed tasks" at bounding box center [218, 460] width 178 height 17
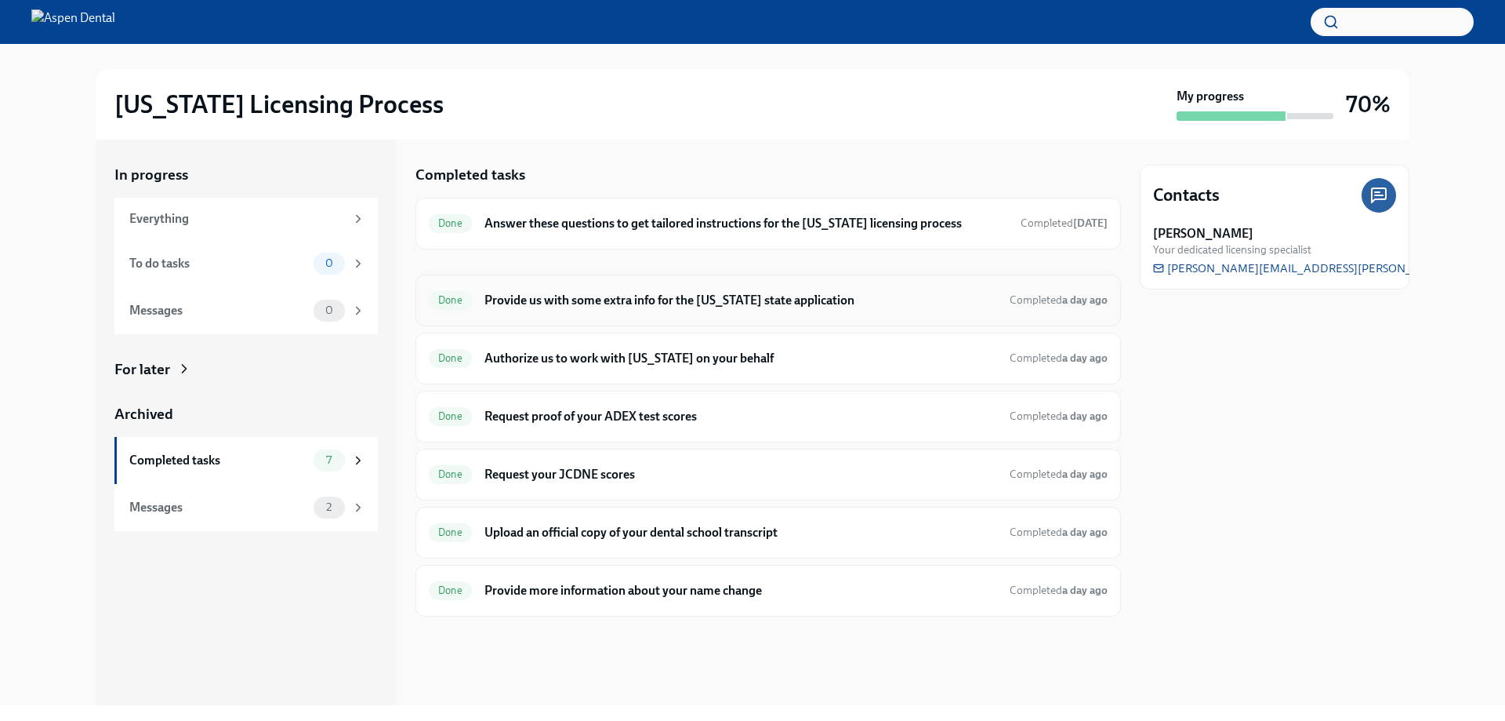
click at [548, 304] on h6 "Provide us with some extra info for the [US_STATE] state application" at bounding box center [741, 300] width 513 height 17
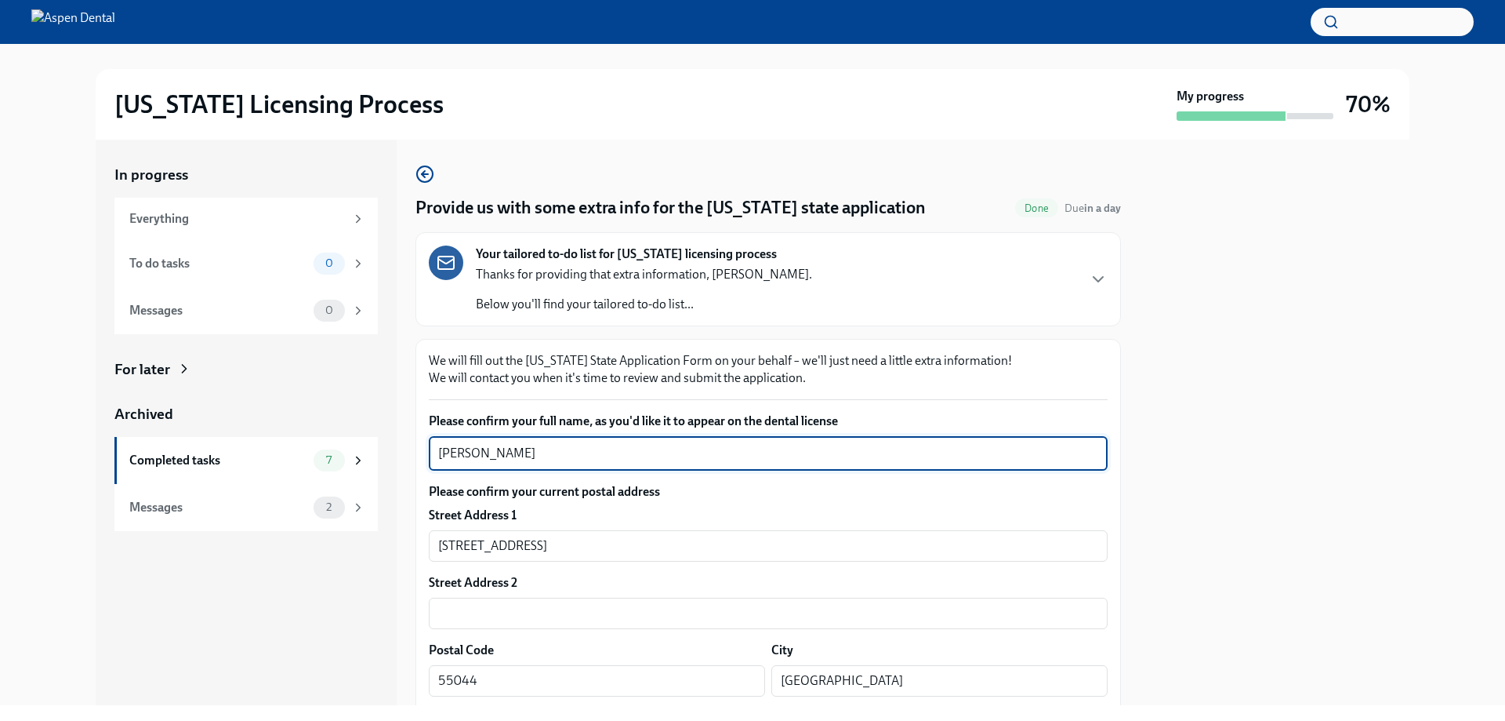
drag, startPoint x: 586, startPoint y: 453, endPoint x: 391, endPoint y: 456, distance: 195.2
click at [391, 456] on div "In progress Everything To do tasks 0 Messages 0 For later Archived Completed ta…" at bounding box center [753, 422] width 1314 height 565
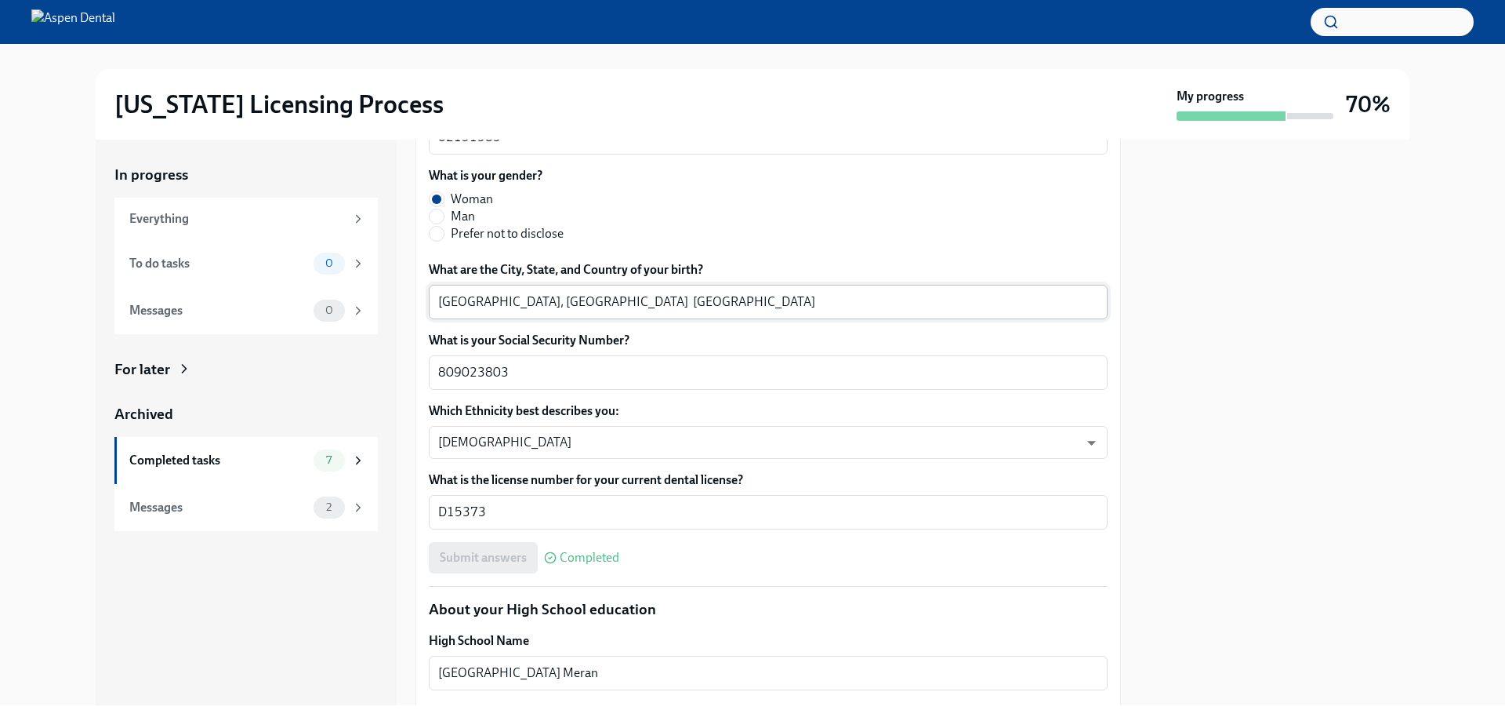
scroll to position [706, 0]
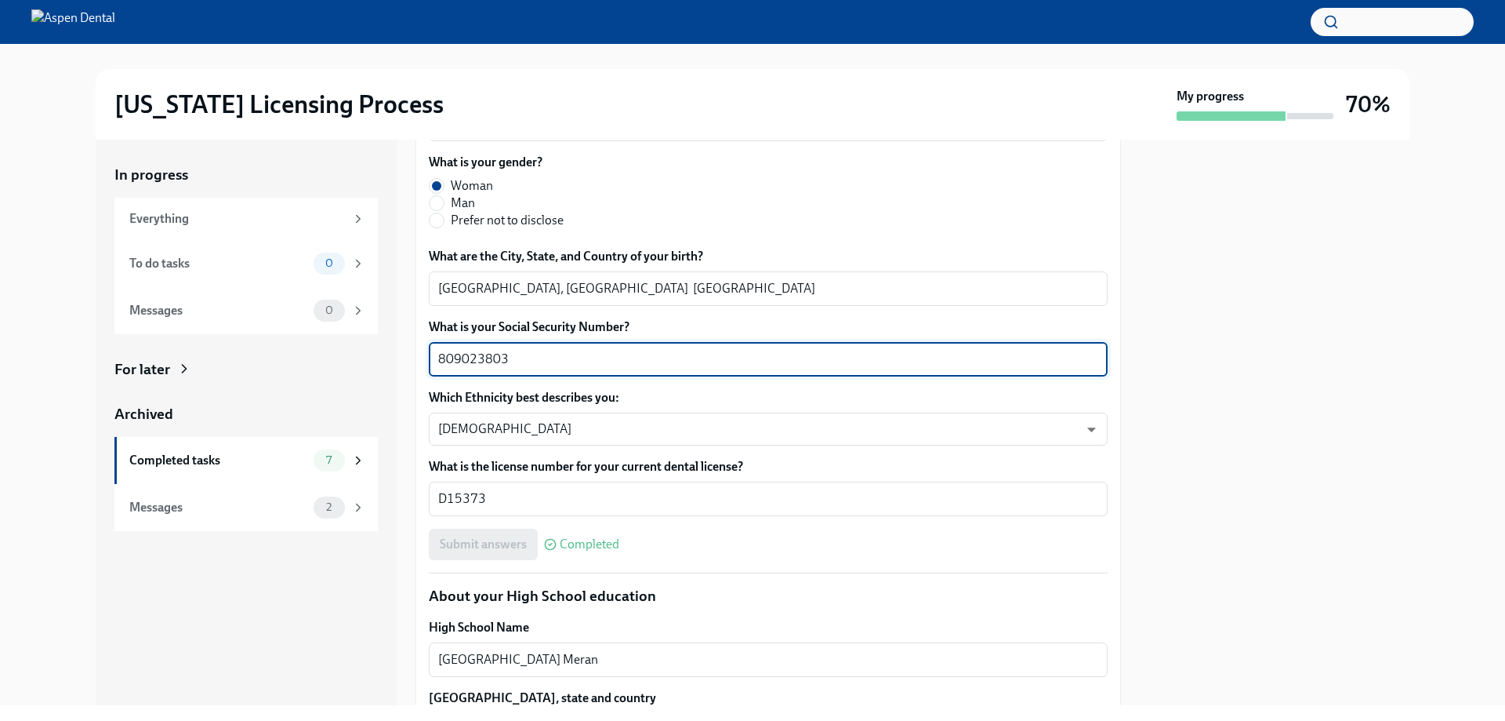
drag, startPoint x: 508, startPoint y: 358, endPoint x: 401, endPoint y: 369, distance: 108.1
click at [401, 369] on div "In progress Everything To do tasks 0 Messages 0 For later Archived Completed ta…" at bounding box center [753, 422] width 1314 height 565
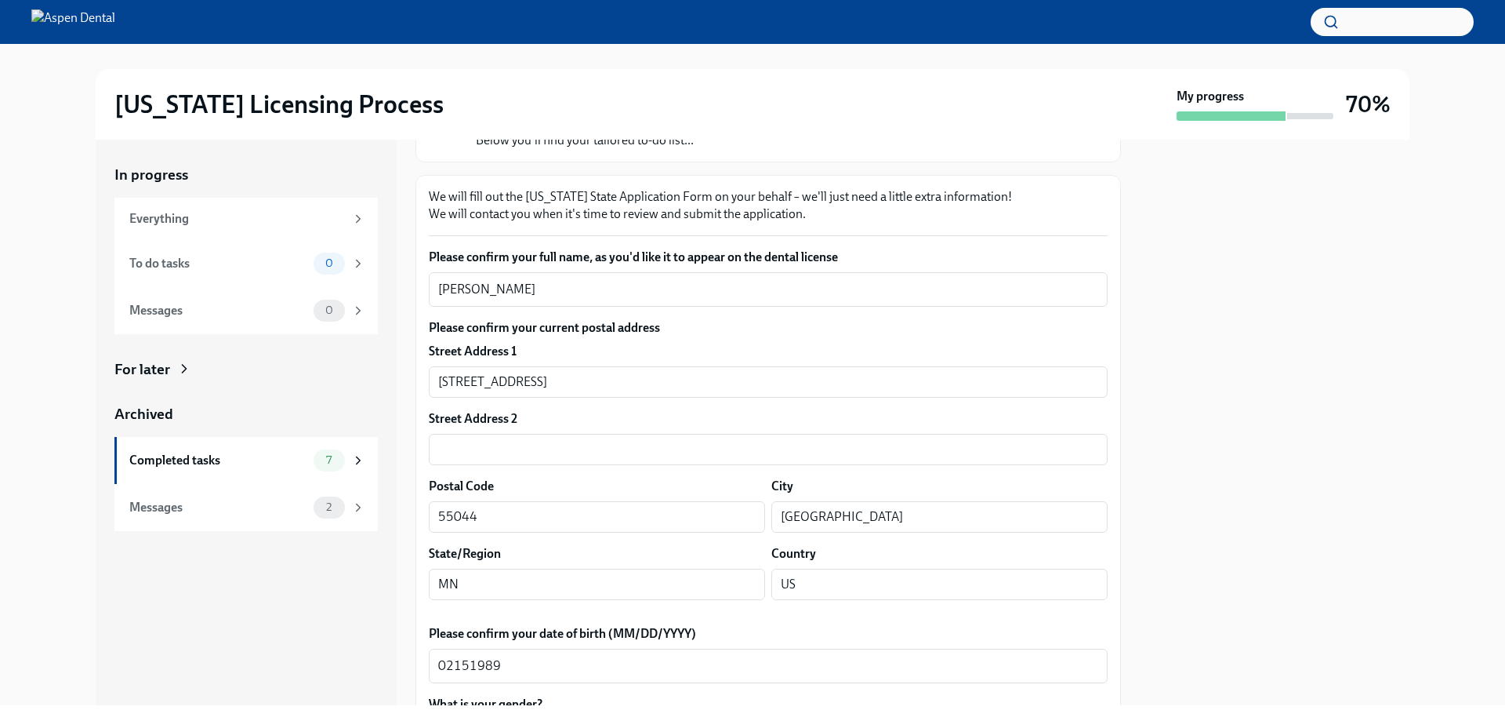
scroll to position [157, 0]
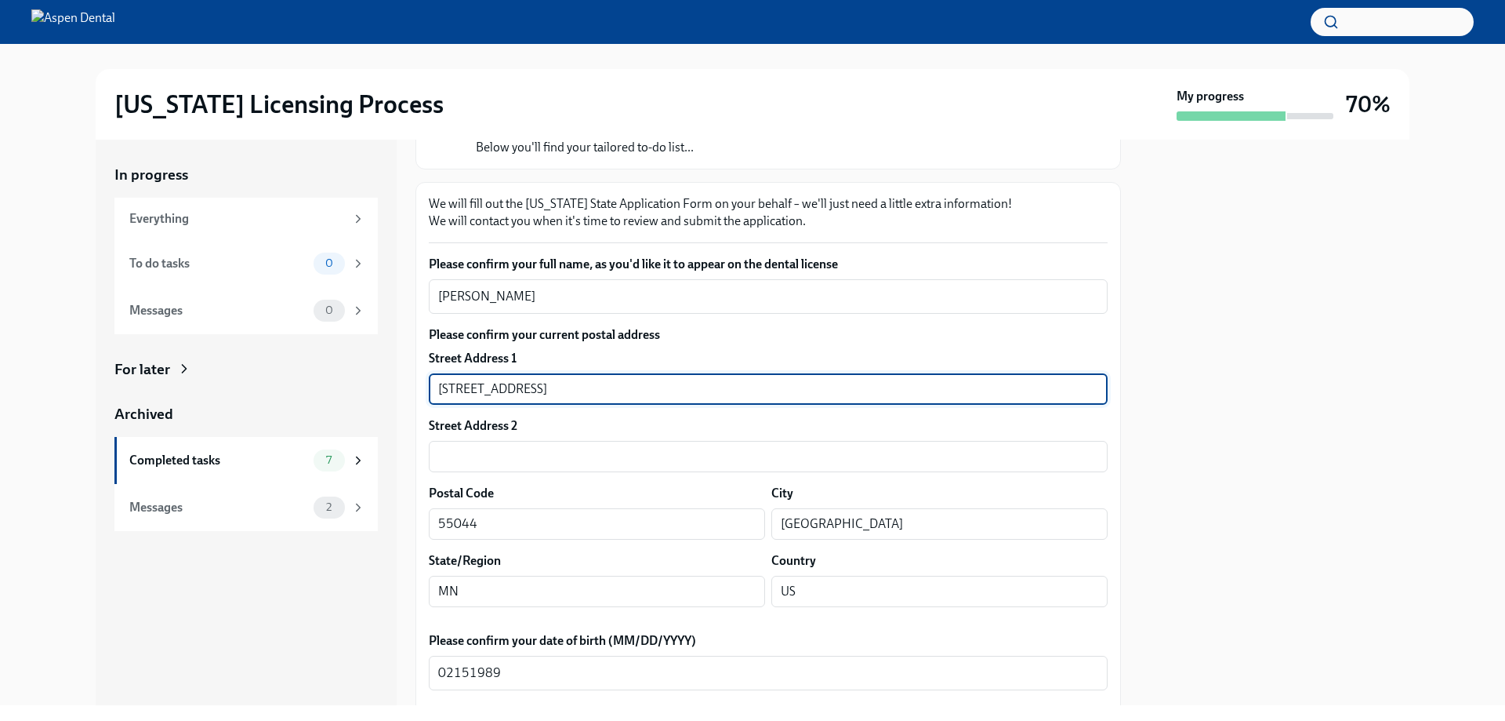
drag, startPoint x: 569, startPoint y: 385, endPoint x: 408, endPoint y: 388, distance: 161.5
click at [408, 388] on div "In progress Everything To do tasks 0 Messages 0 For later Archived Completed ta…" at bounding box center [753, 422] width 1314 height 565
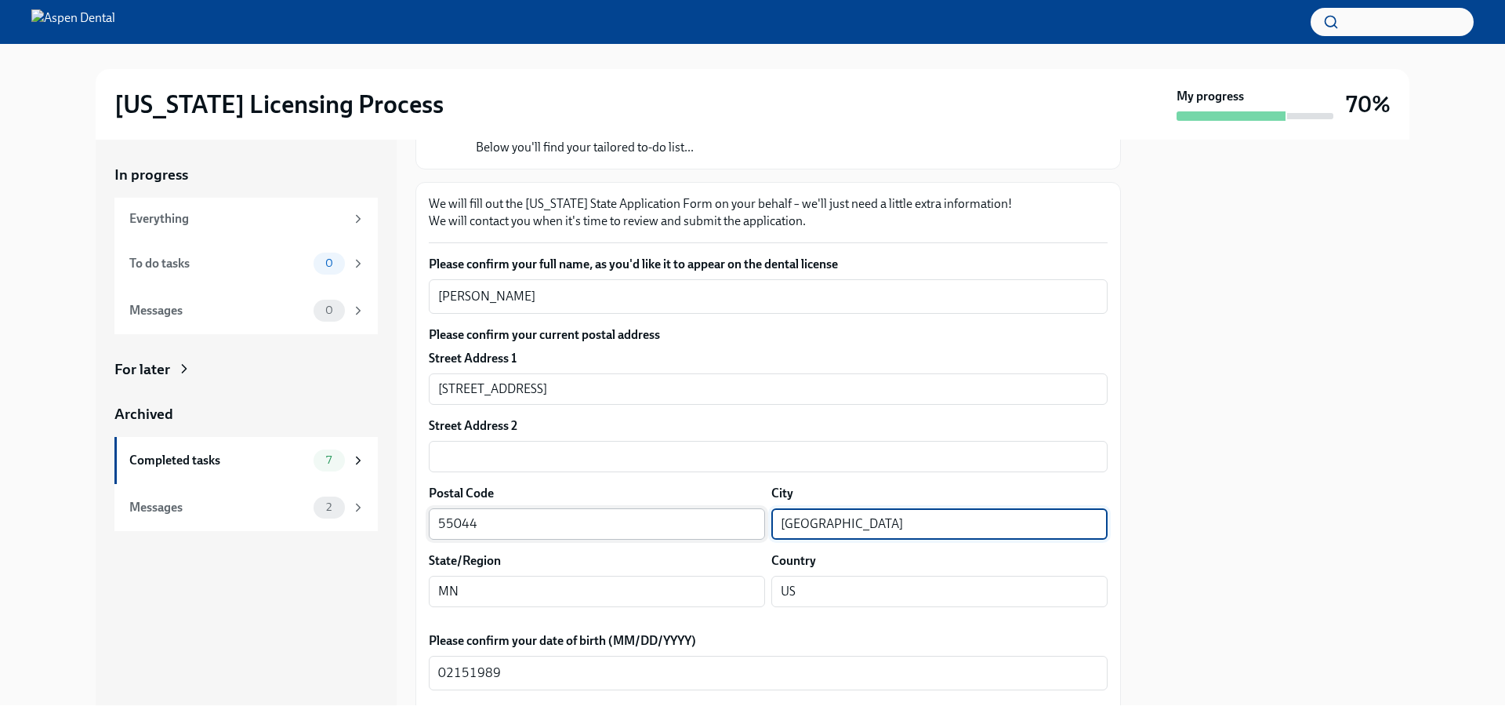
drag, startPoint x: 837, startPoint y: 519, endPoint x: 736, endPoint y: 522, distance: 101.2
click at [735, 522] on div "Postal Code 55044 ​ City Lakeville ​" at bounding box center [768, 512] width 679 height 55
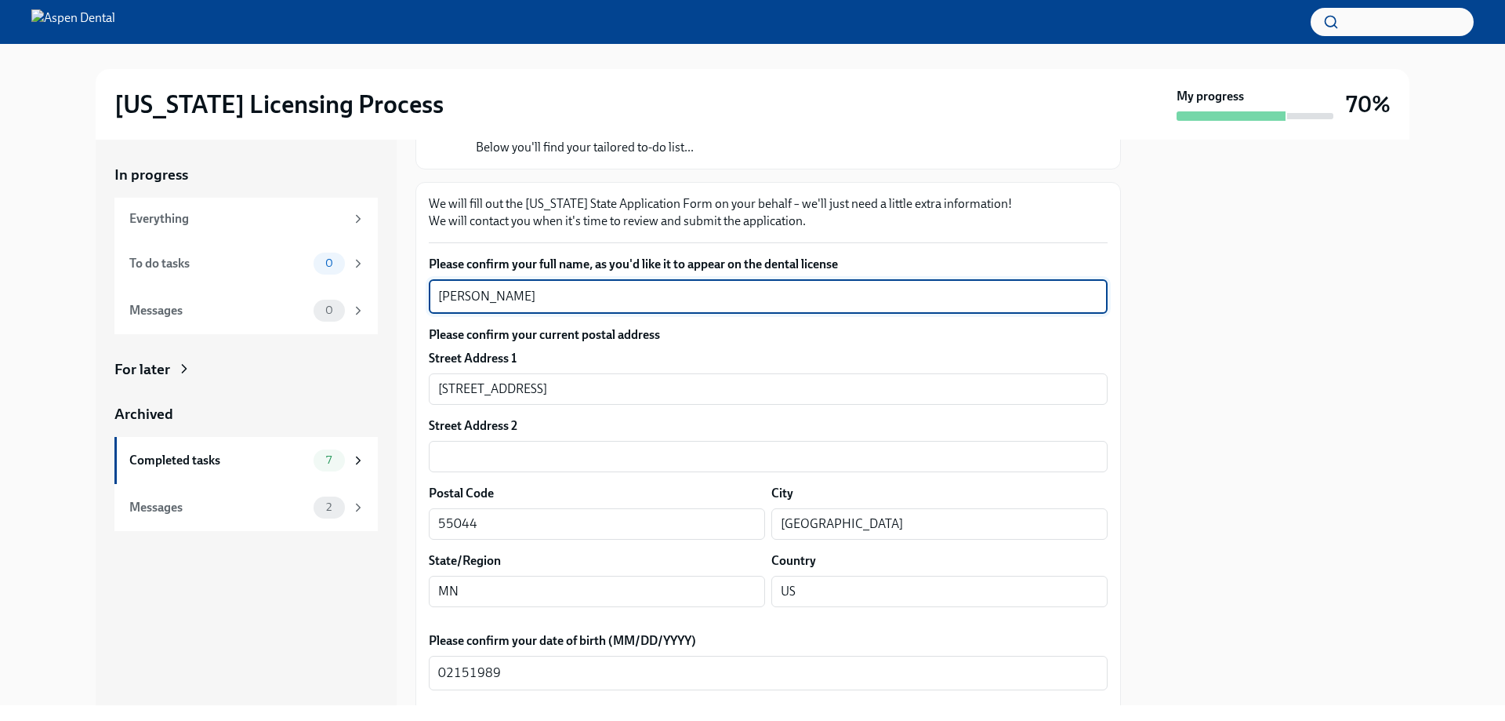
drag, startPoint x: 607, startPoint y: 287, endPoint x: 402, endPoint y: 294, distance: 204.8
click at [402, 294] on div "In progress Everything To do tasks 0 Messages 0 For later Archived Completed ta…" at bounding box center [753, 422] width 1314 height 565
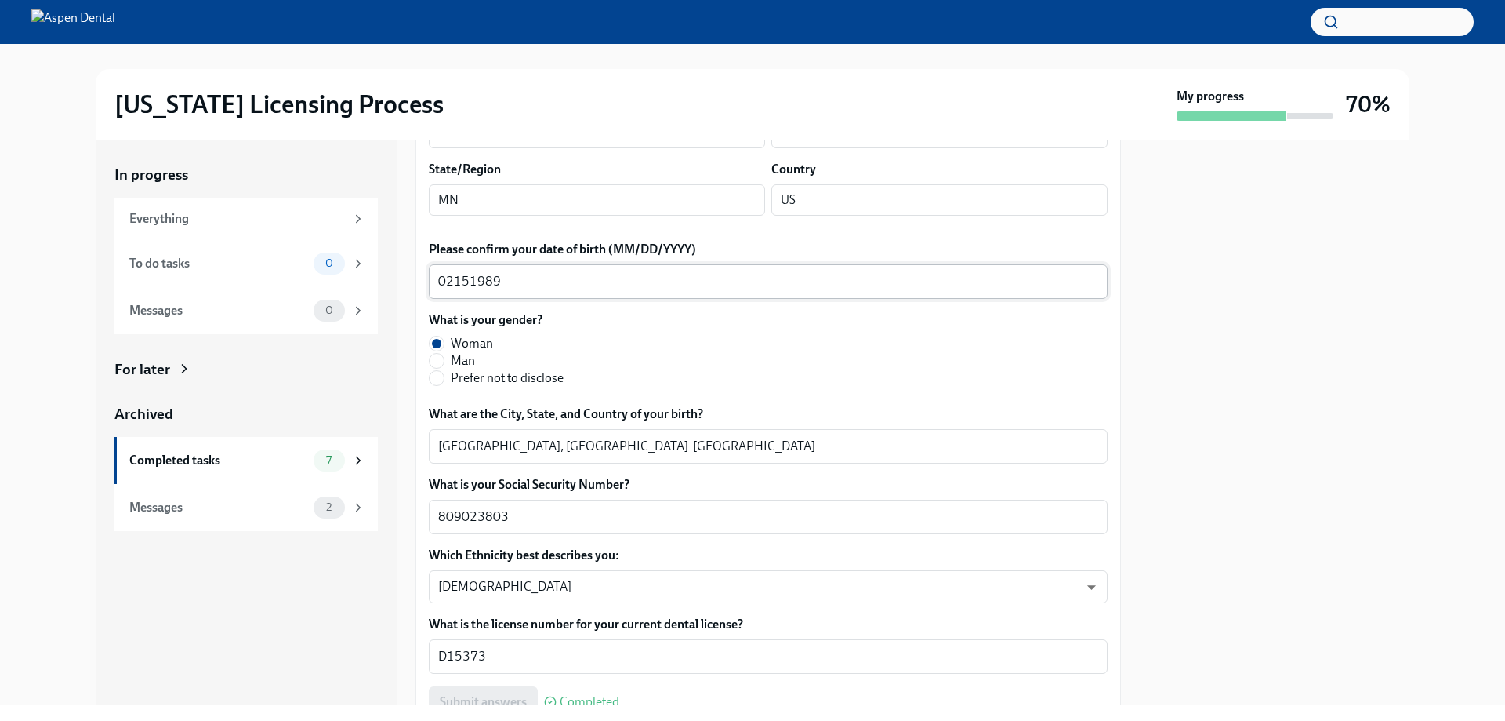
scroll to position [549, 0]
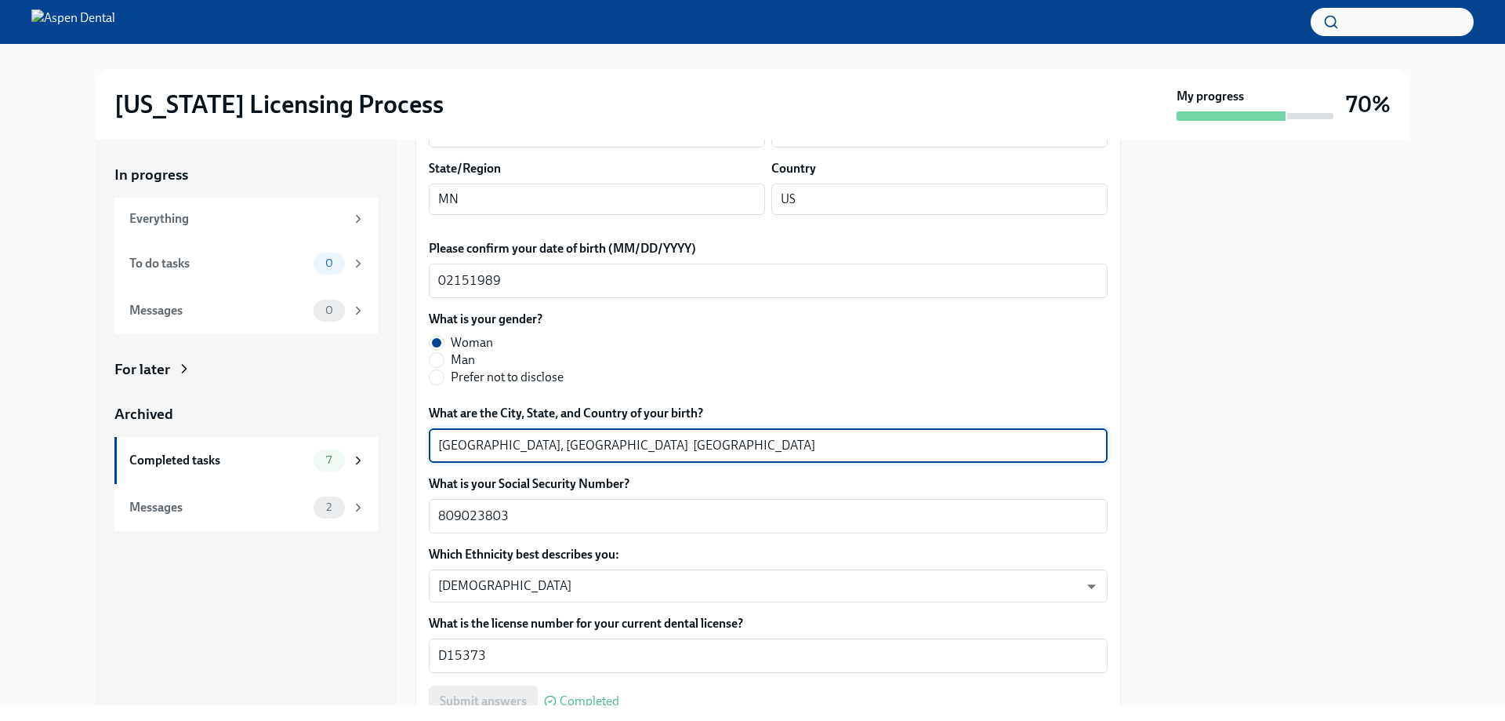
drag, startPoint x: 517, startPoint y: 441, endPoint x: 436, endPoint y: 445, distance: 81.6
click at [436, 445] on div "Ouagadougou, Centre Region Burkina Faso x ​" at bounding box center [768, 445] width 679 height 34
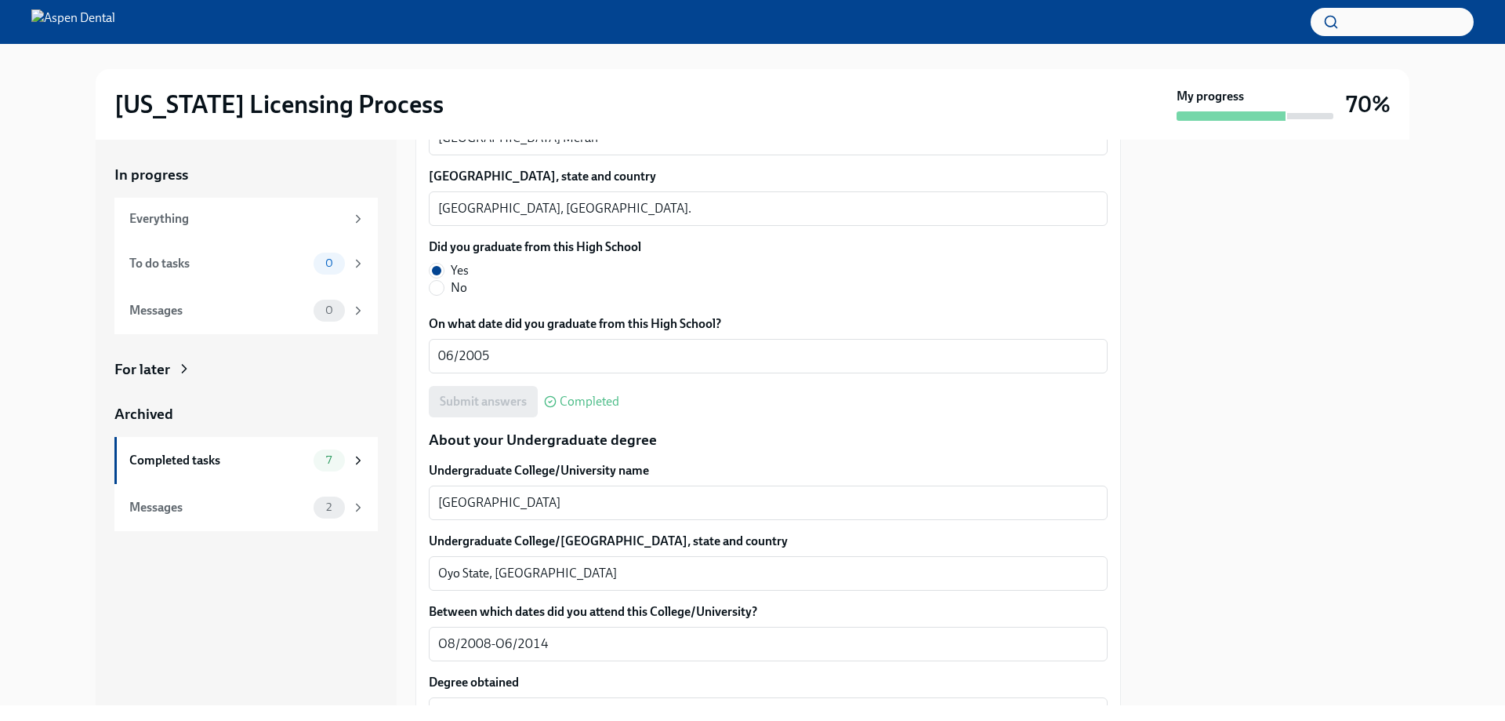
scroll to position [1254, 0]
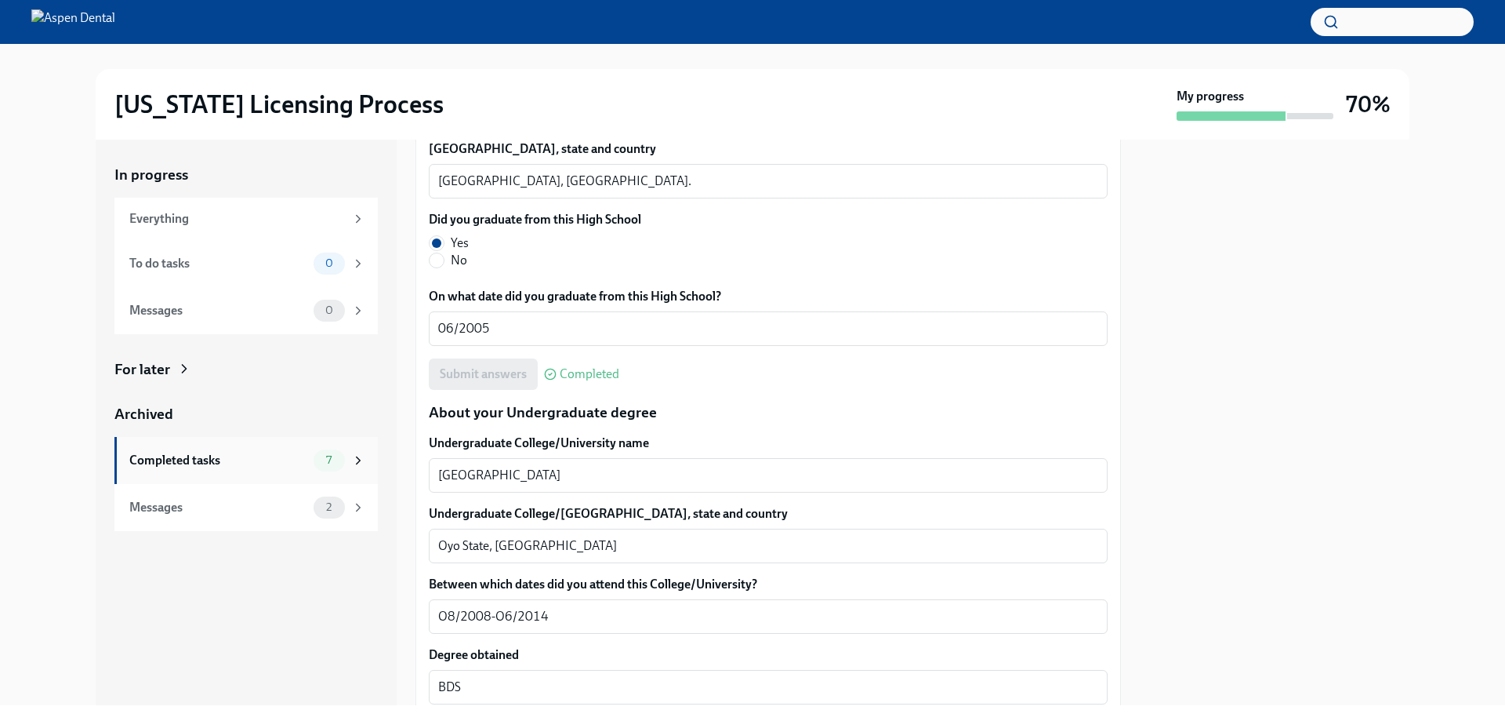
click at [207, 459] on div "Completed tasks" at bounding box center [218, 460] width 178 height 17
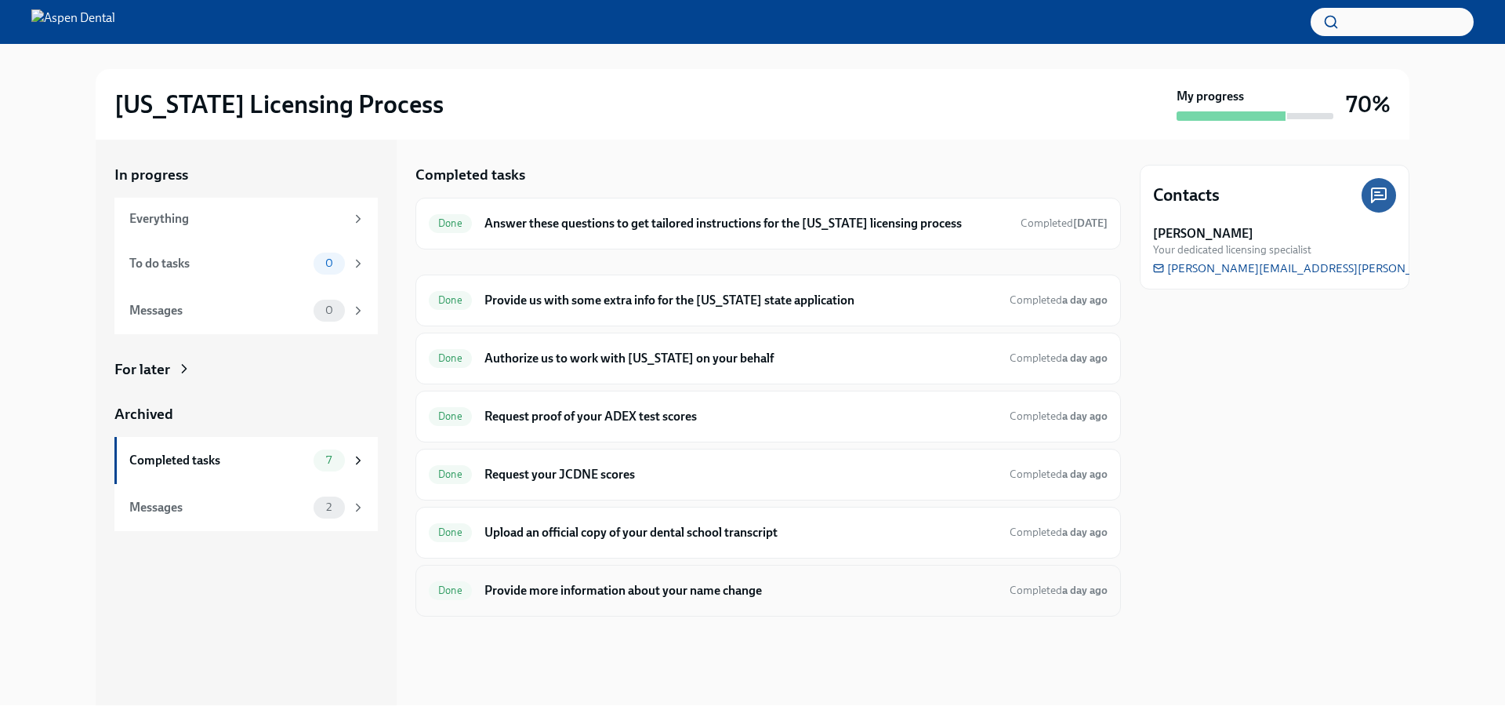
click at [579, 586] on h6 "Provide more information about your name change" at bounding box center [741, 590] width 513 height 17
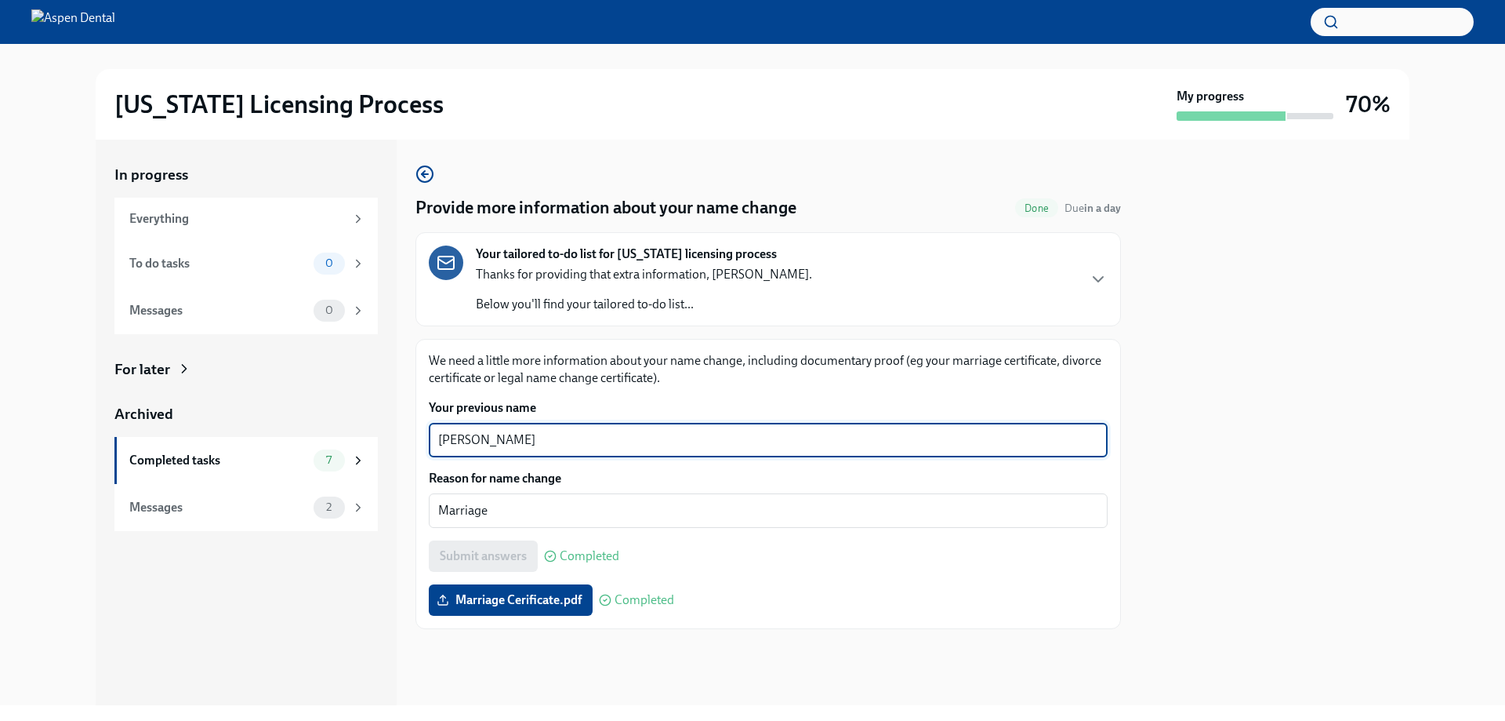
drag, startPoint x: 560, startPoint y: 437, endPoint x: 406, endPoint y: 451, distance: 154.2
click at [406, 451] on div "In progress Everything To do tasks 0 Messages 0 For later Archived Completed ta…" at bounding box center [753, 422] width 1314 height 565
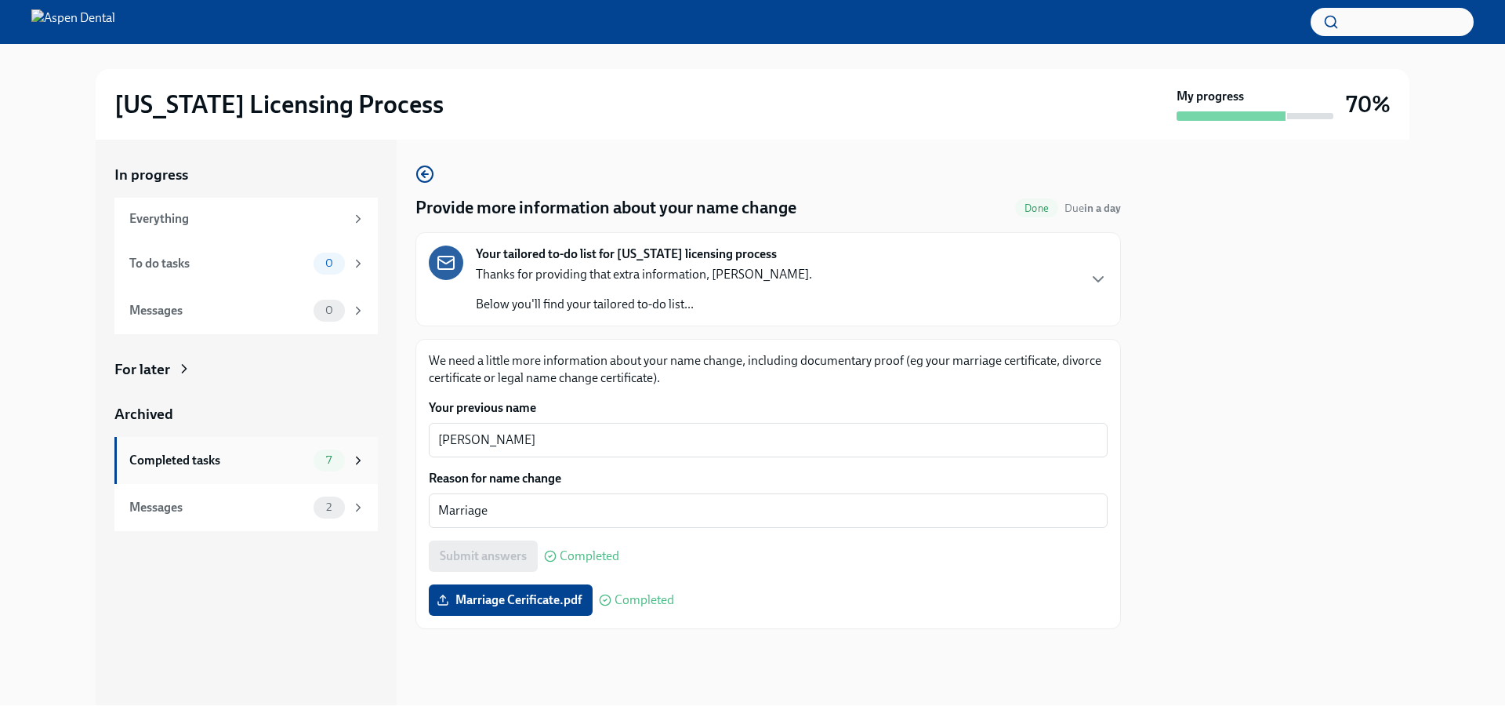
click at [142, 464] on div "Completed tasks" at bounding box center [218, 460] width 178 height 17
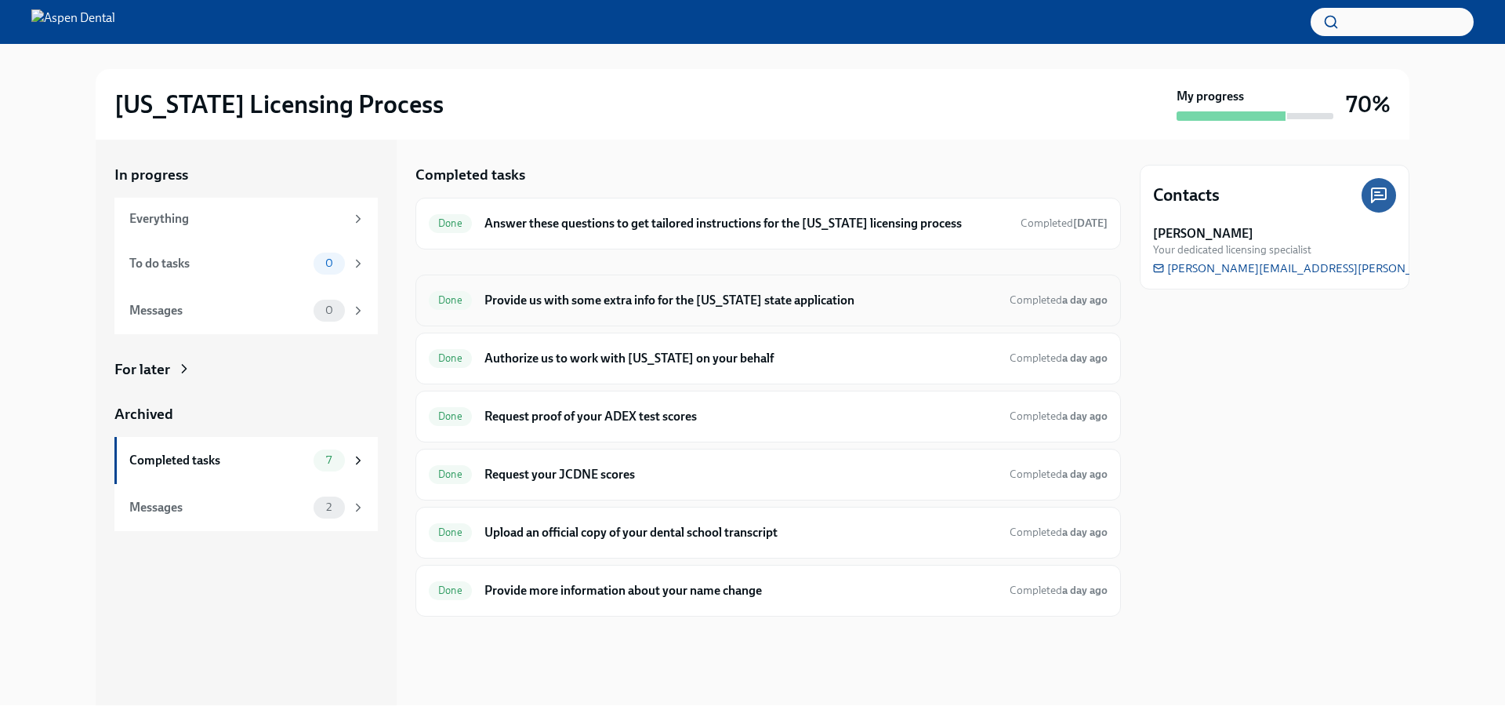
click at [543, 307] on h6 "Provide us with some extra info for the [US_STATE] state application" at bounding box center [741, 300] width 513 height 17
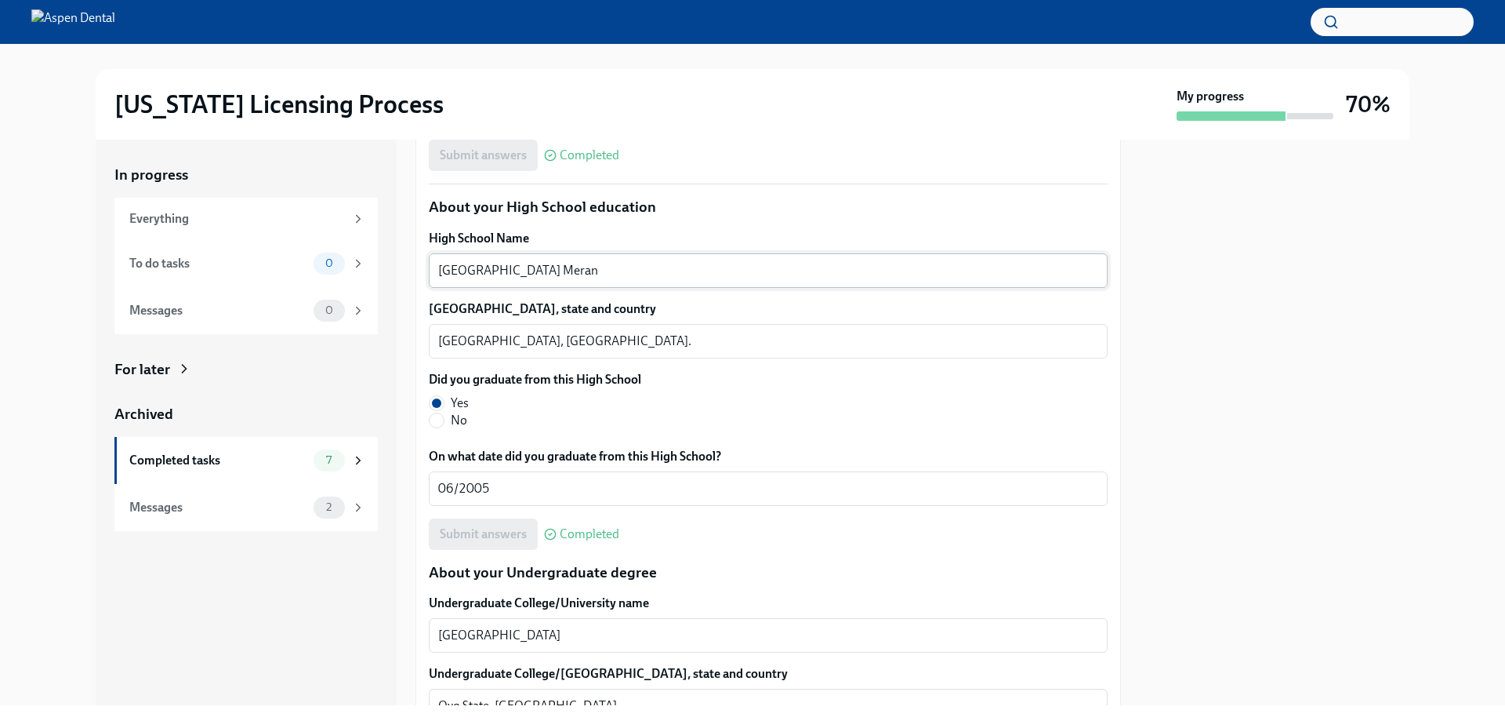
scroll to position [1098, 0]
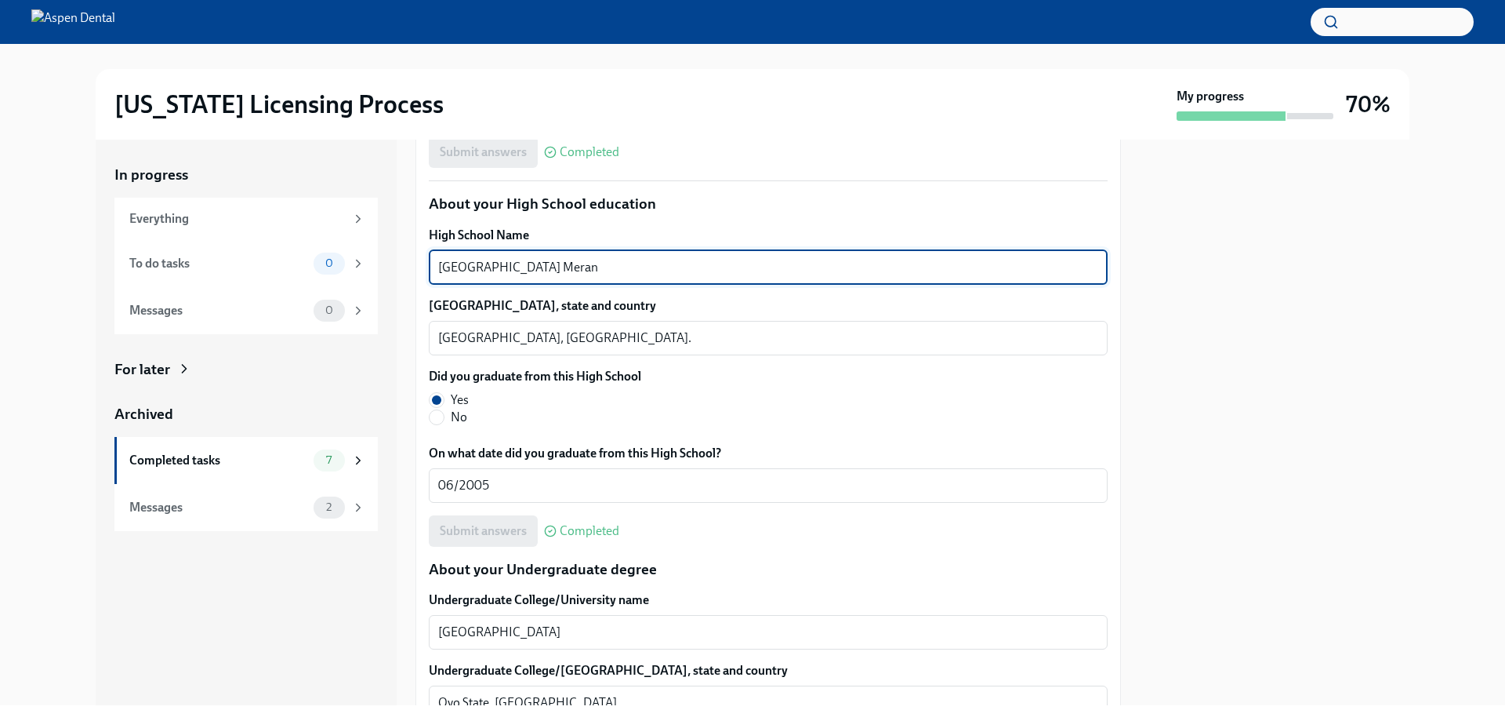
drag, startPoint x: 630, startPoint y: 265, endPoint x: 409, endPoint y: 276, distance: 220.6
click at [409, 276] on div "In progress Everything To do tasks 0 Messages 0 For later Archived Completed ta…" at bounding box center [753, 422] width 1314 height 565
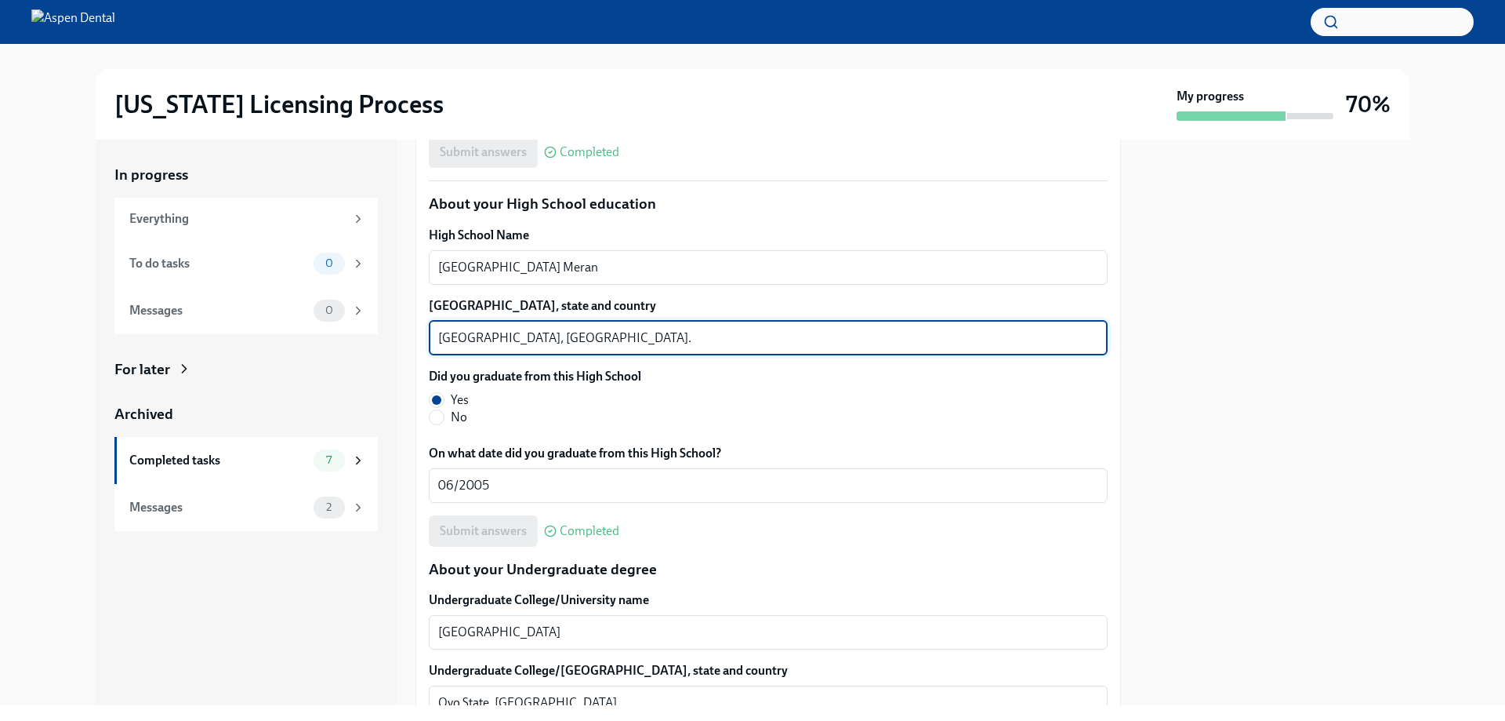
drag, startPoint x: 496, startPoint y: 333, endPoint x: 420, endPoint y: 332, distance: 76.1
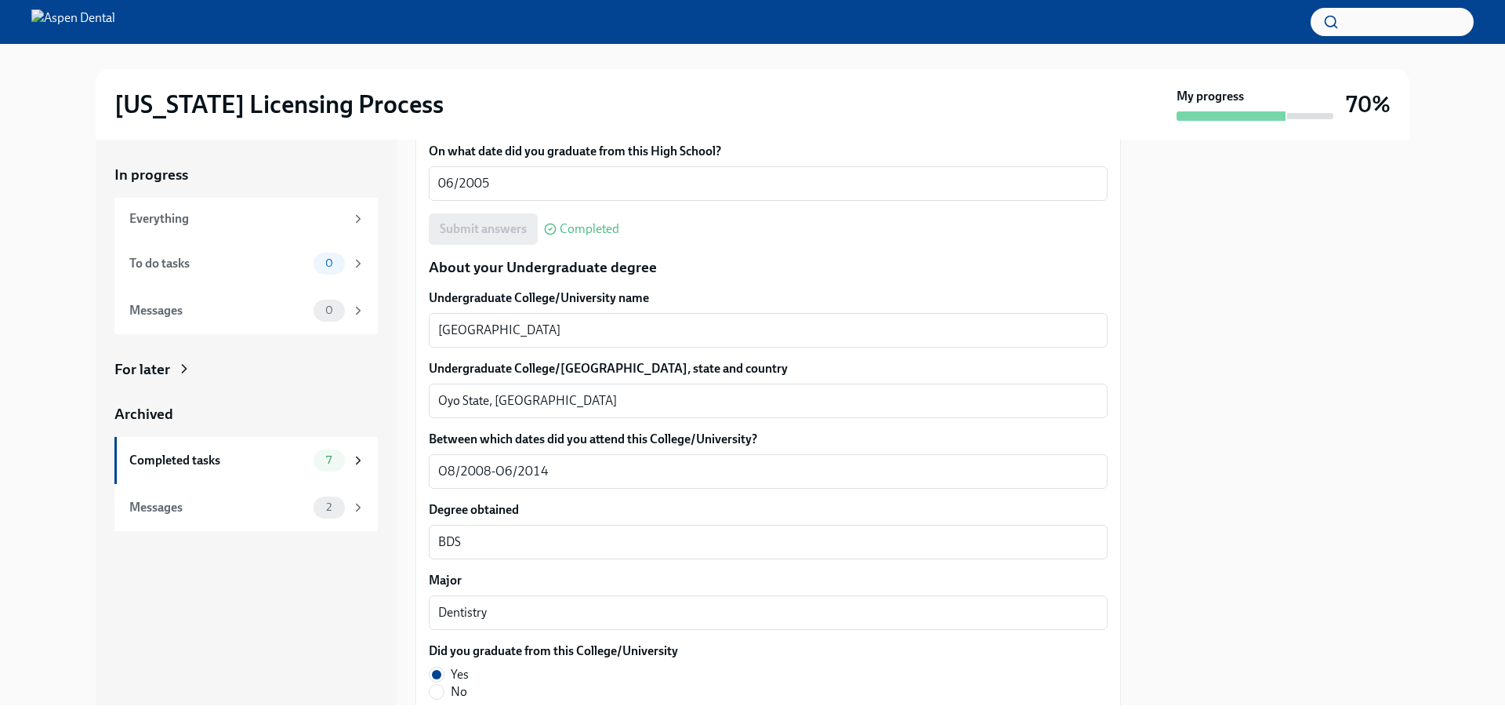
scroll to position [1411, 0]
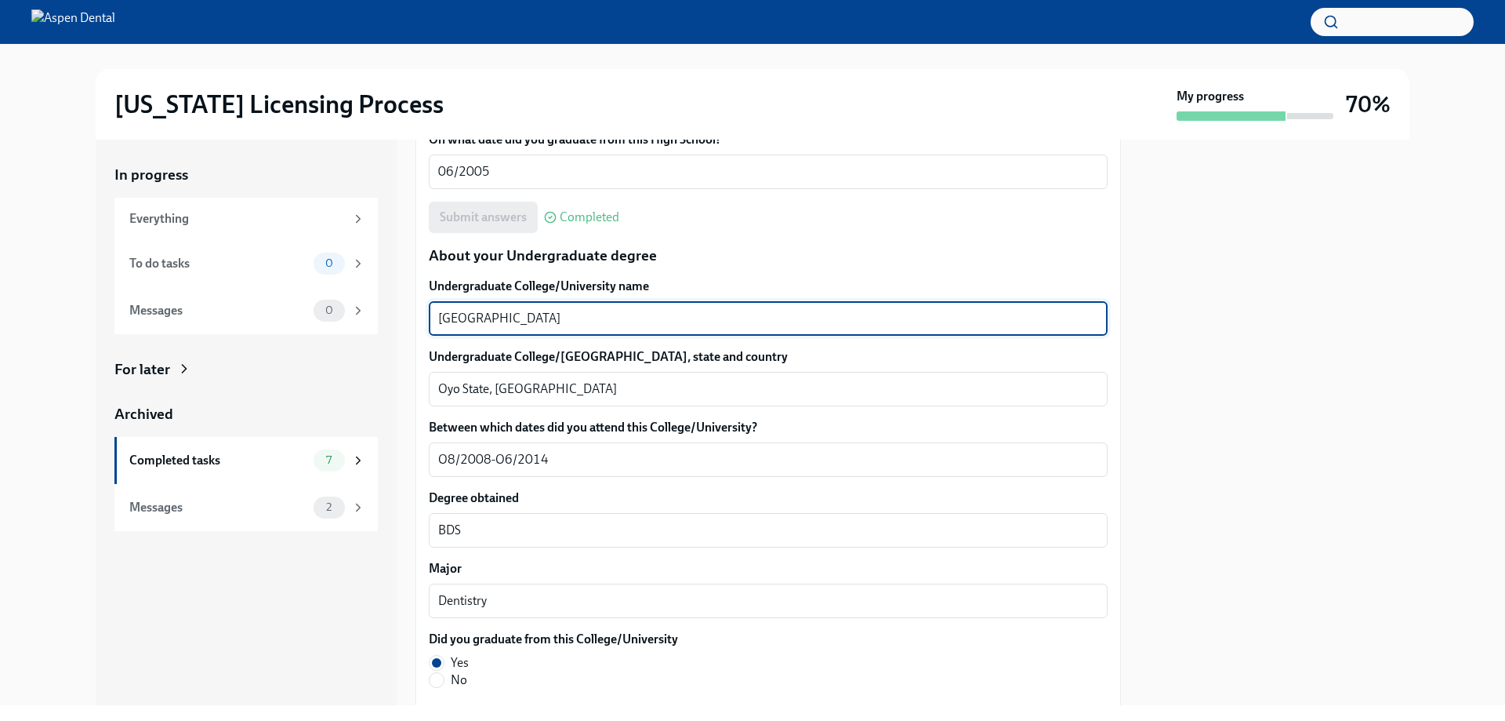
drag, startPoint x: 539, startPoint y: 312, endPoint x: 401, endPoint y: 313, distance: 138.8
click at [401, 313] on div "In progress Everything To do tasks 0 Messages 0 For later Archived Completed ta…" at bounding box center [753, 422] width 1314 height 565
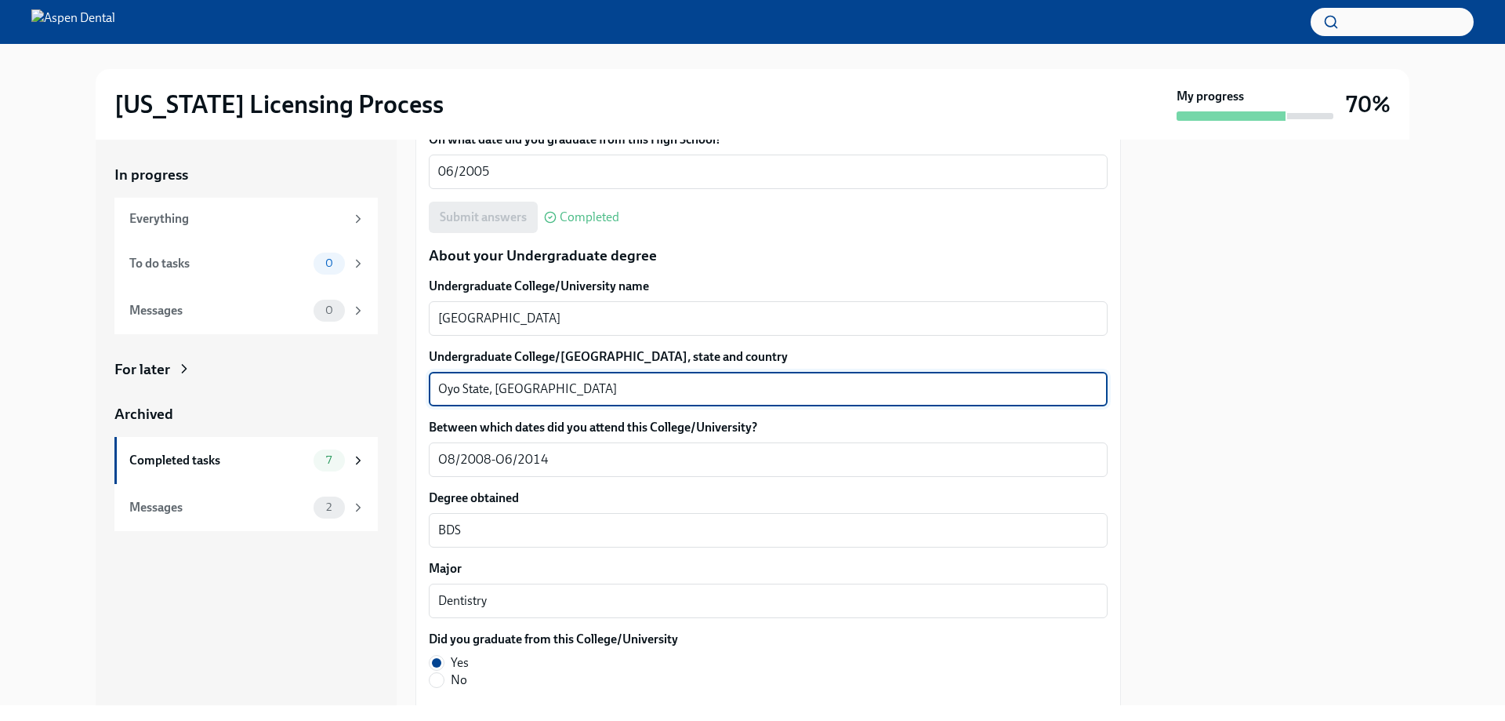
drag, startPoint x: 489, startPoint y: 387, endPoint x: 394, endPoint y: 392, distance: 95.0
click at [394, 391] on div "In progress Everything To do tasks 0 Messages 0 For later Archived Completed ta…" at bounding box center [753, 422] width 1314 height 565
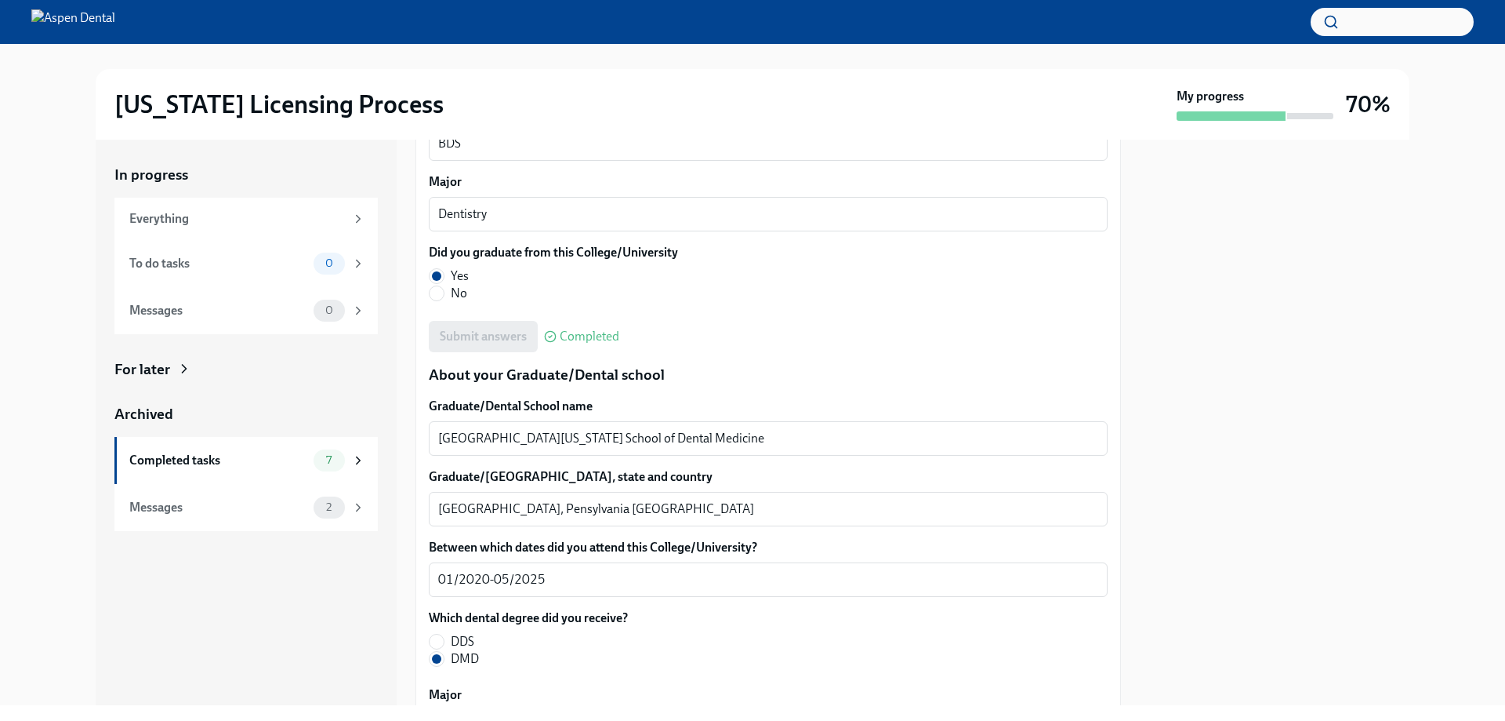
scroll to position [1803, 0]
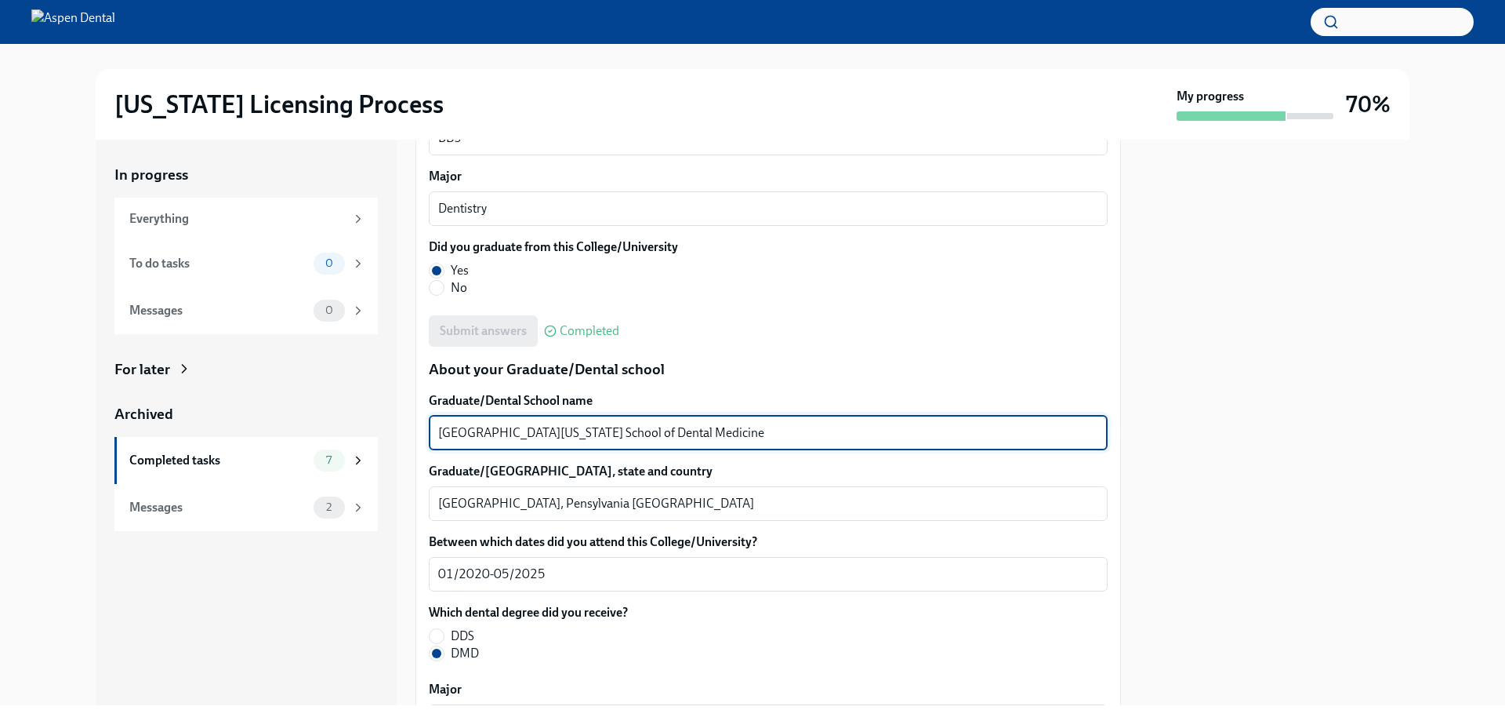
drag, startPoint x: 670, startPoint y: 426, endPoint x: 394, endPoint y: 425, distance: 275.2
click at [394, 425] on div "In progress Everything To do tasks 0 Messages 0 For later Archived Completed ta…" at bounding box center [753, 422] width 1314 height 565
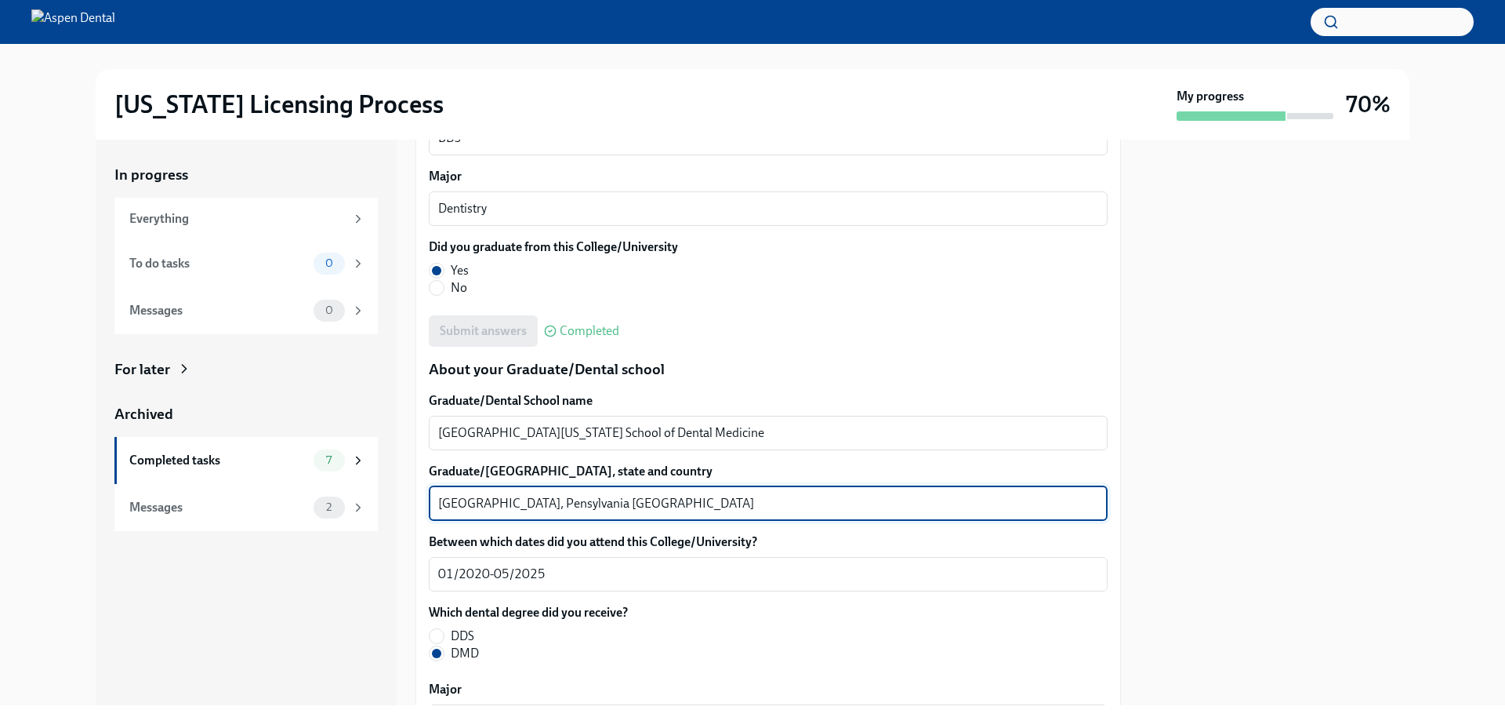
drag, startPoint x: 503, startPoint y: 499, endPoint x: 397, endPoint y: 496, distance: 106.7
click at [397, 496] on div "In progress Everything To do tasks 0 Messages 0 For later Archived Completed ta…" at bounding box center [753, 422] width 1314 height 565
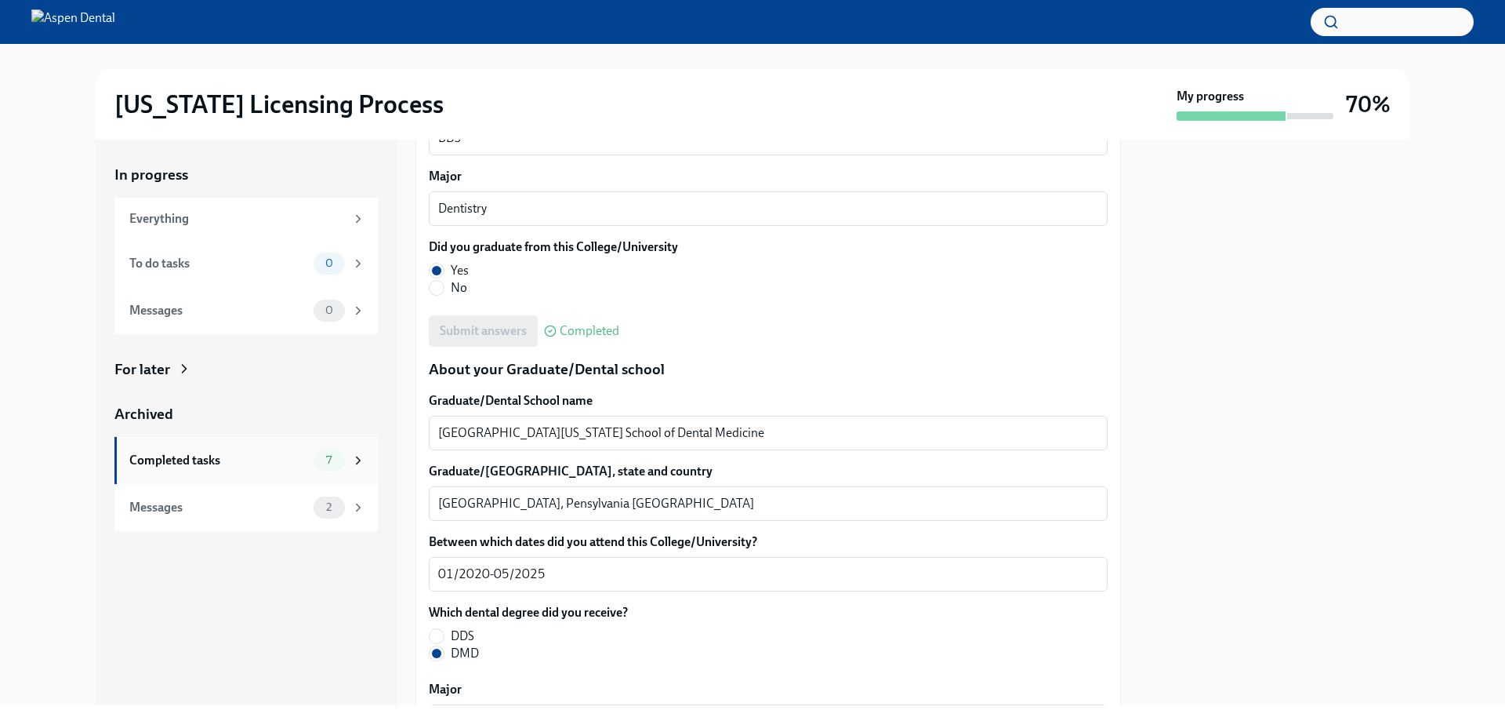
click at [161, 455] on div "Completed tasks" at bounding box center [218, 460] width 178 height 17
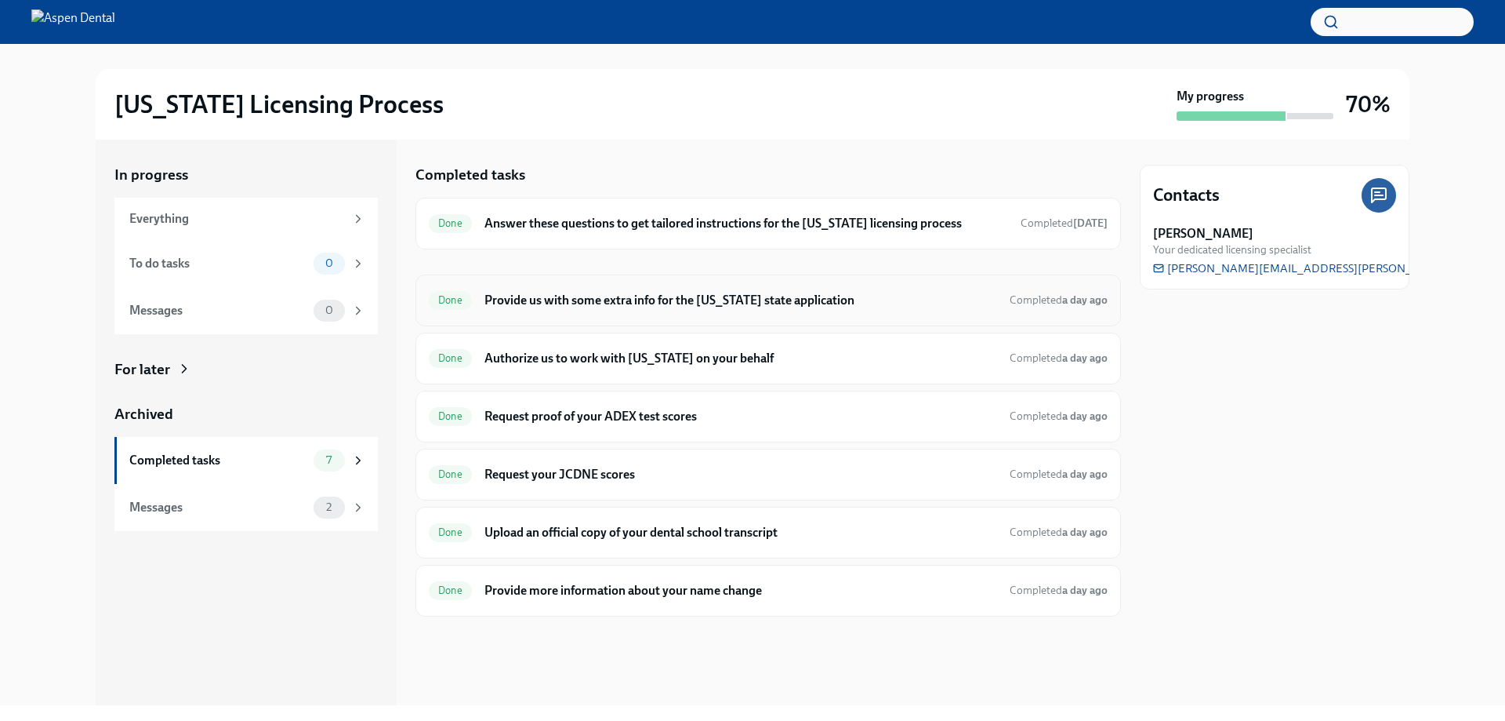
click at [543, 299] on h6 "Provide us with some extra info for the [US_STATE] state application" at bounding box center [741, 300] width 513 height 17
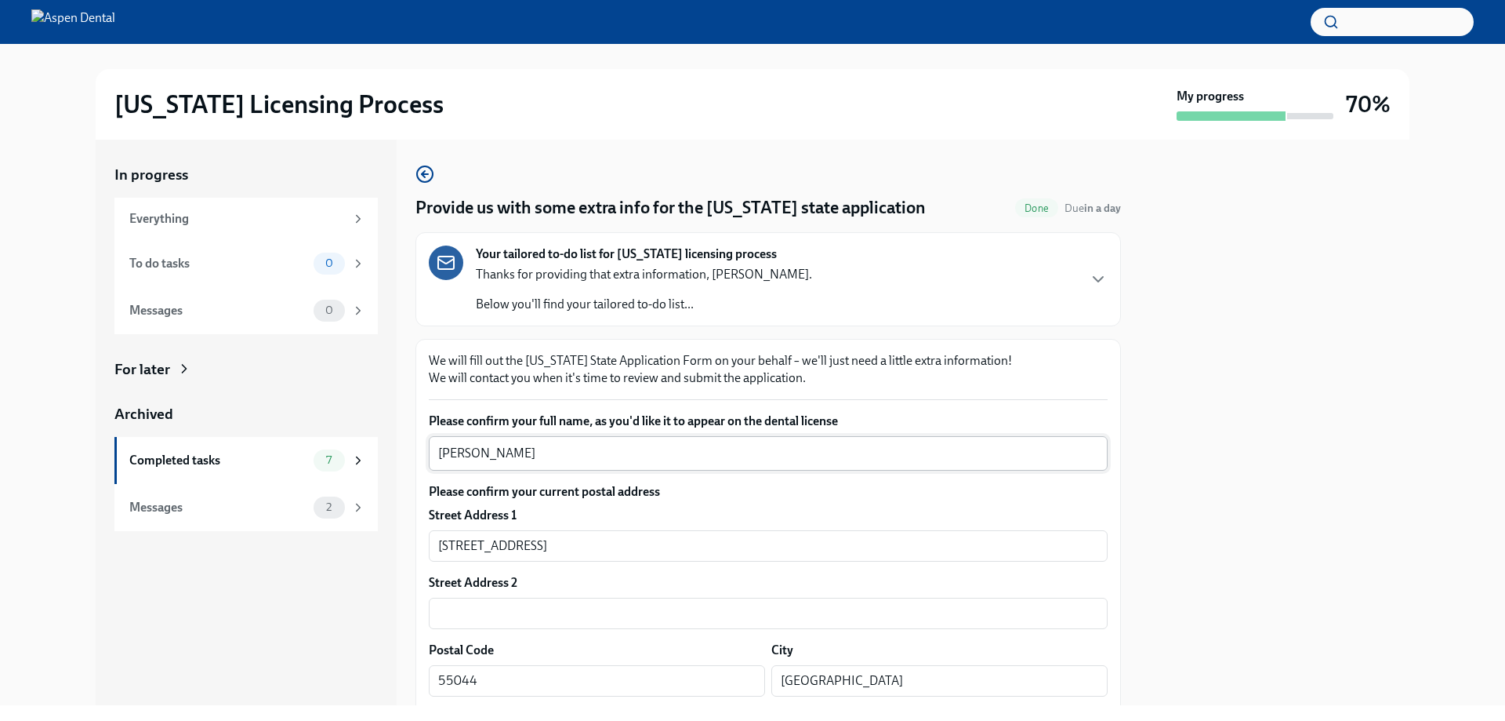
drag, startPoint x: 552, startPoint y: 441, endPoint x: 461, endPoint y: 450, distance: 91.4
click at [456, 450] on div "Taiwo Oluyemi Soyombo x ​" at bounding box center [768, 453] width 679 height 34
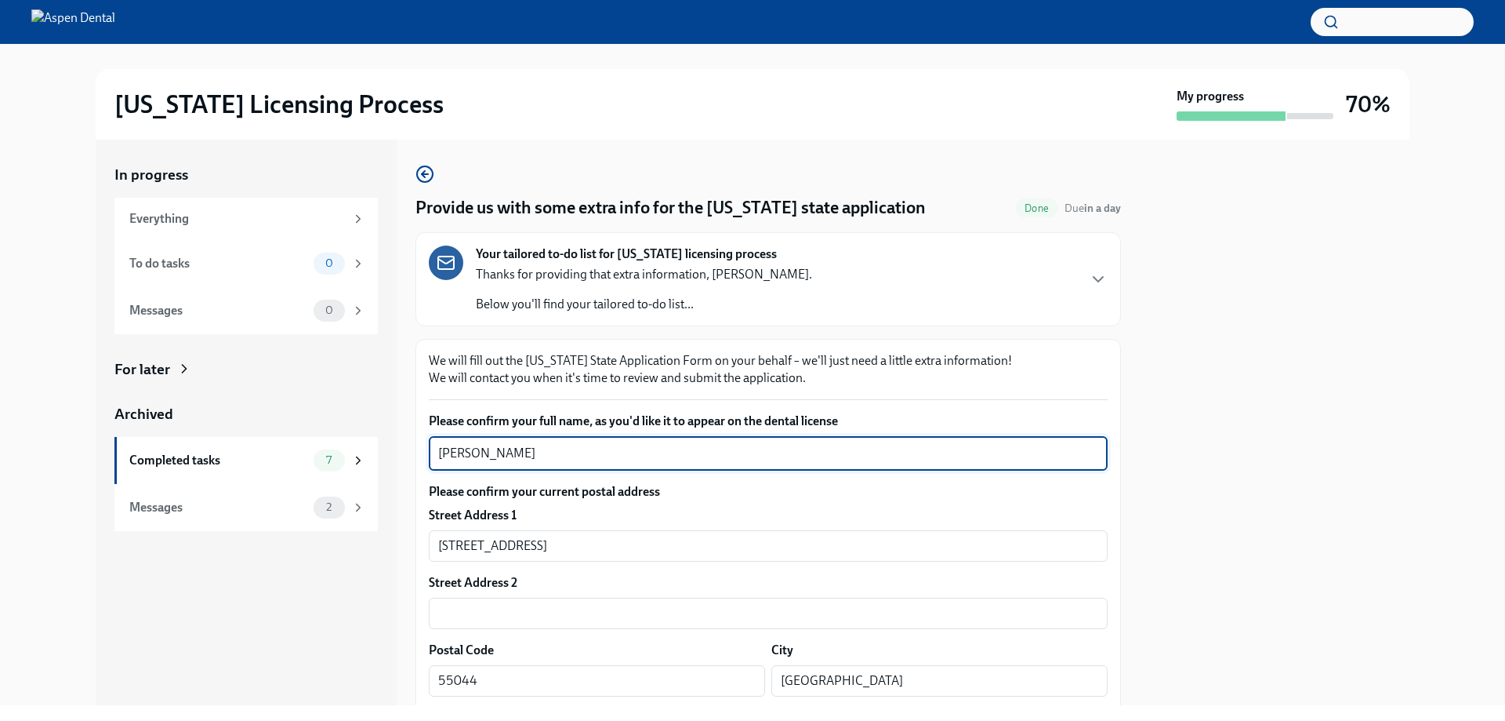
drag, startPoint x: 588, startPoint y: 447, endPoint x: 401, endPoint y: 448, distance: 187.4
click at [401, 448] on div "In progress Everything To do tasks 0 Messages 0 For later Archived Completed ta…" at bounding box center [753, 422] width 1314 height 565
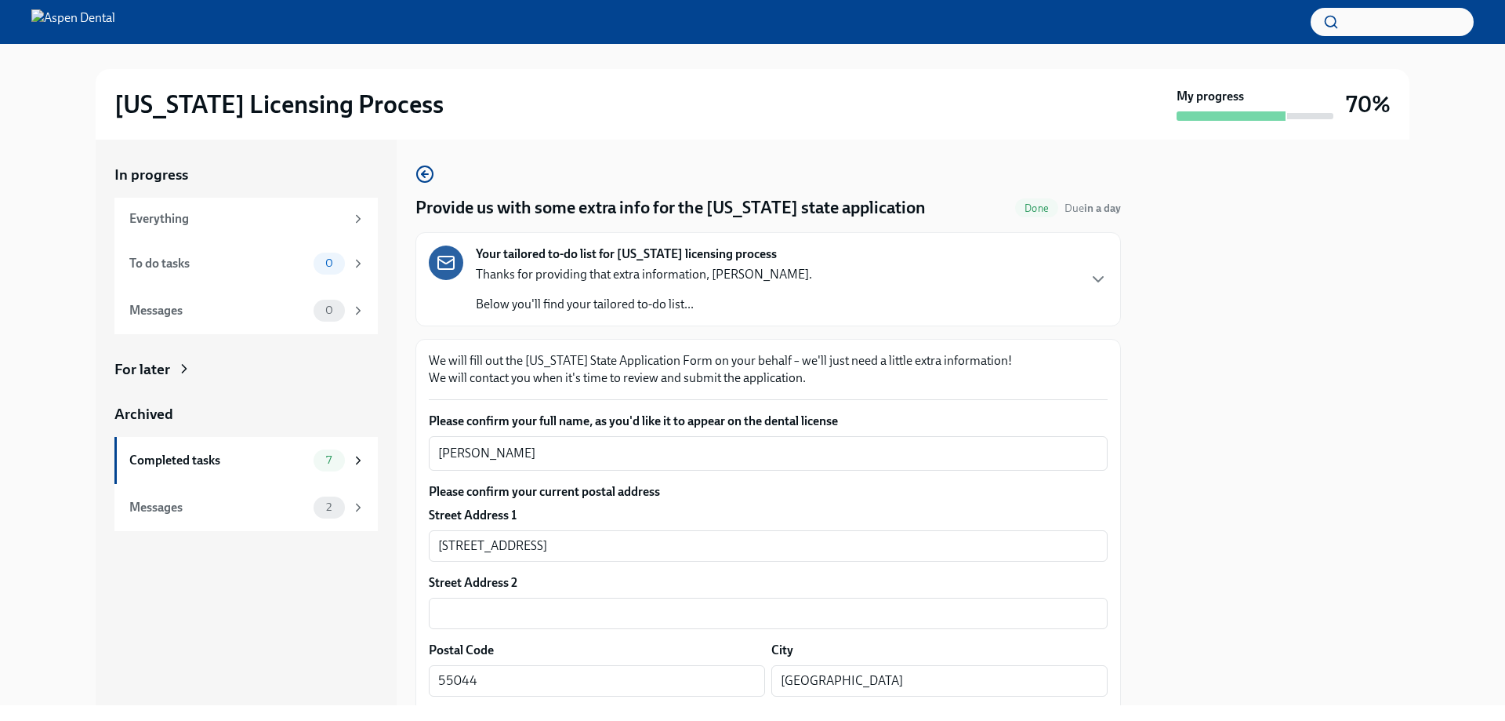
drag, startPoint x: 592, startPoint y: 110, endPoint x: 543, endPoint y: 307, distance: 203.7
click at [592, 110] on div "Illinois Licensing Process" at bounding box center [642, 104] width 1056 height 31
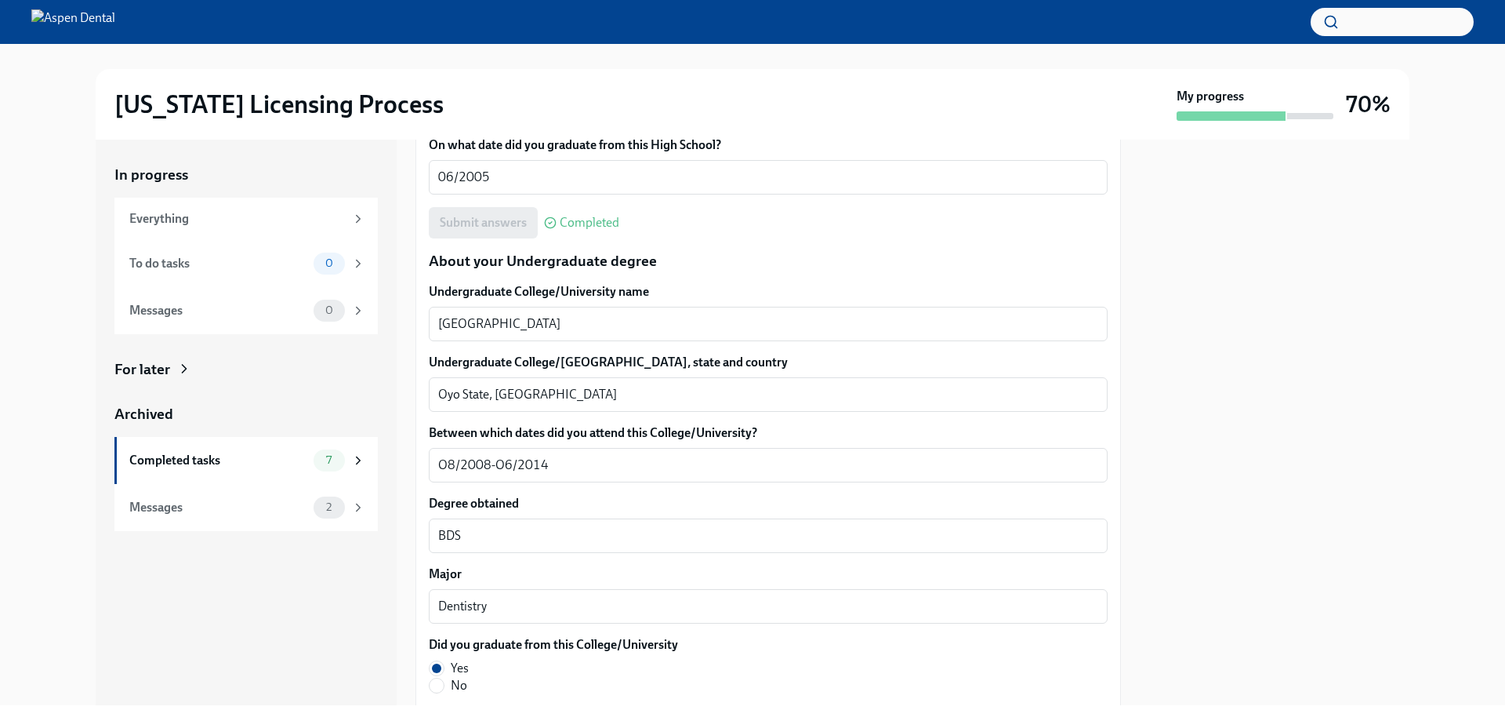
scroll to position [1411, 0]
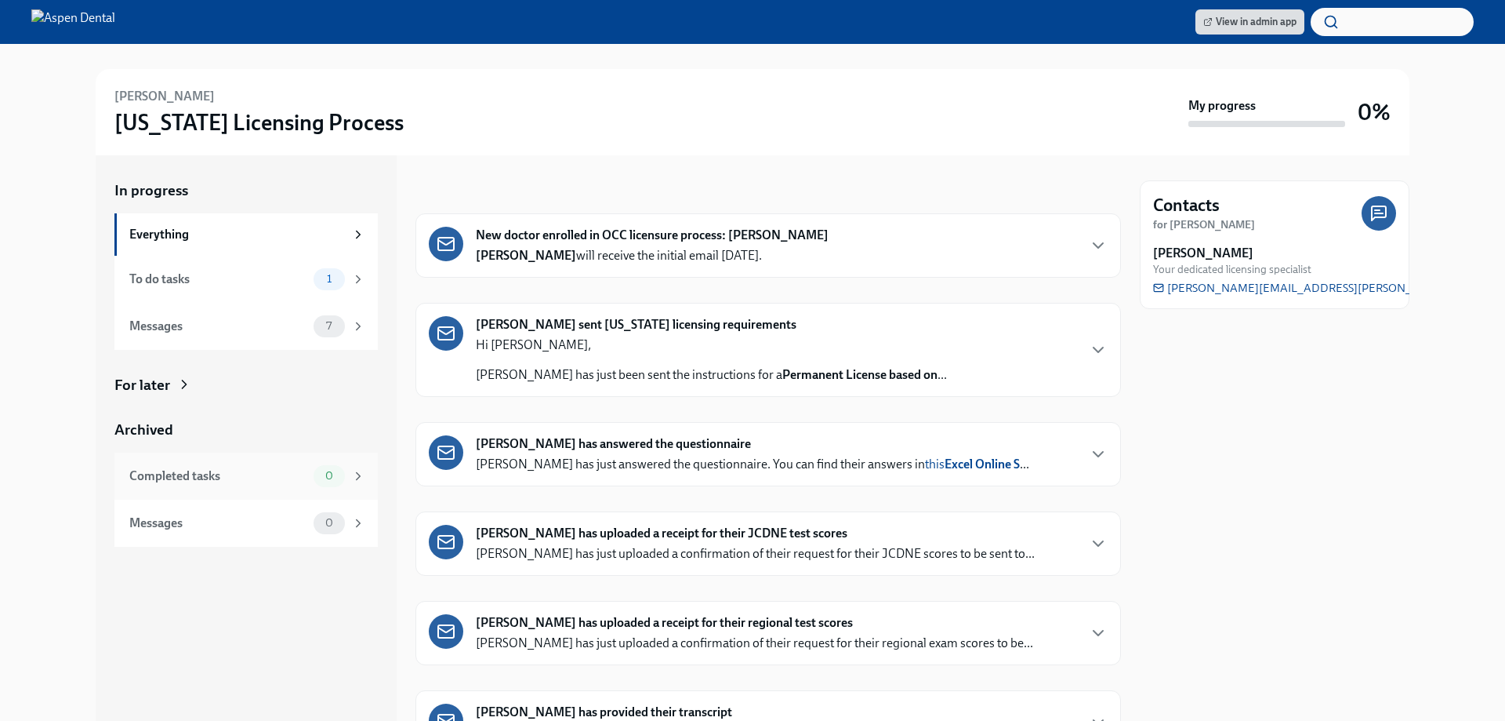
click at [162, 481] on div "Completed tasks" at bounding box center [218, 475] width 178 height 17
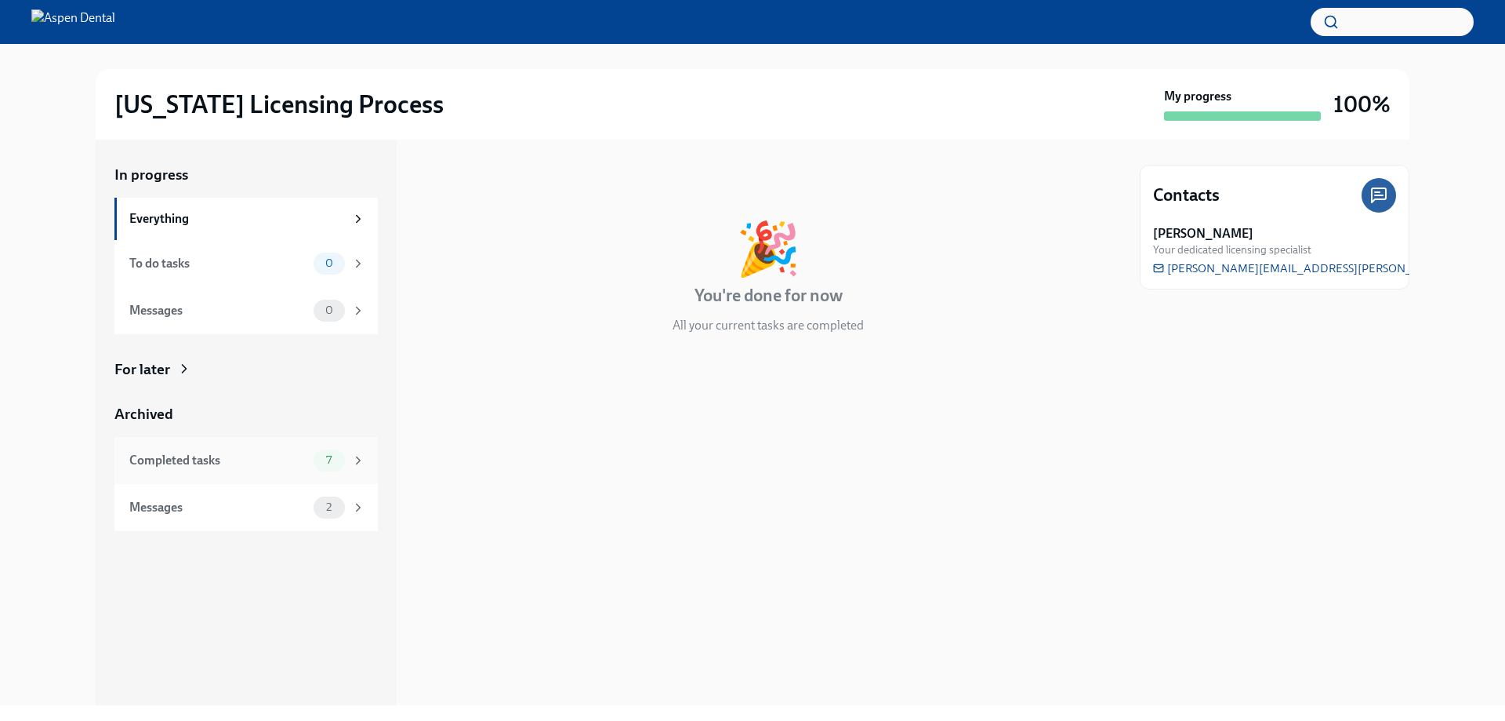
click at [176, 449] on div "Completed tasks 7" at bounding box center [247, 460] width 236 height 22
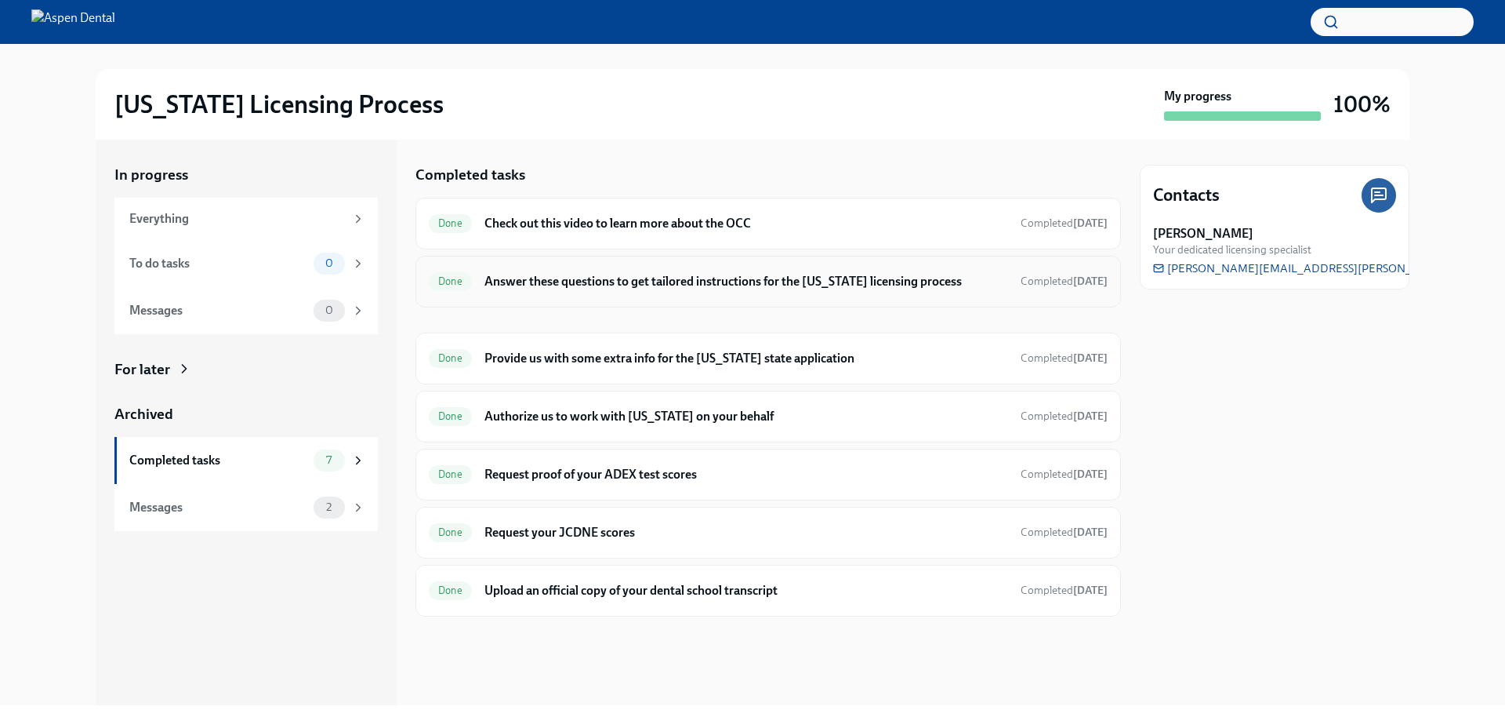
click at [539, 280] on h6 "Answer these questions to get tailored instructions for the [US_STATE] licensin…" at bounding box center [747, 281] width 524 height 17
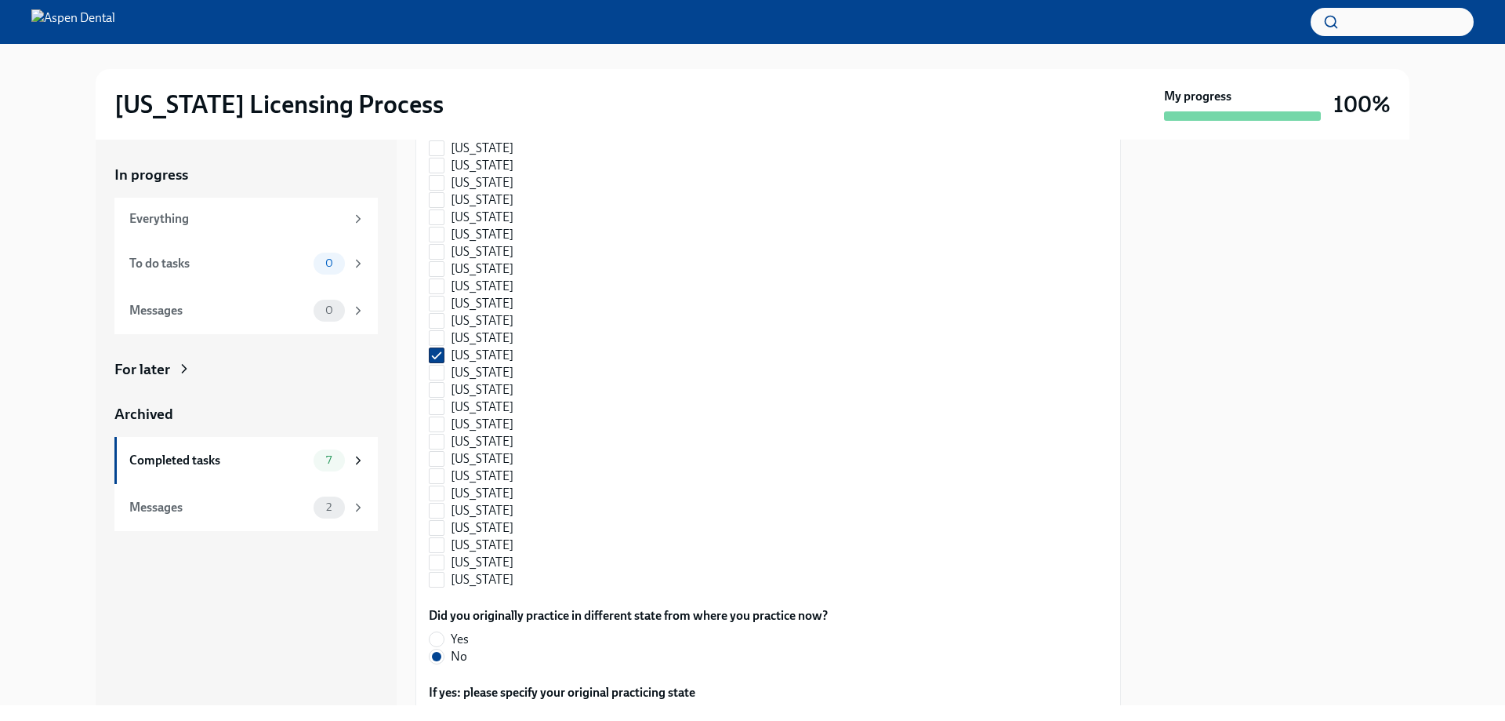
scroll to position [1265, 0]
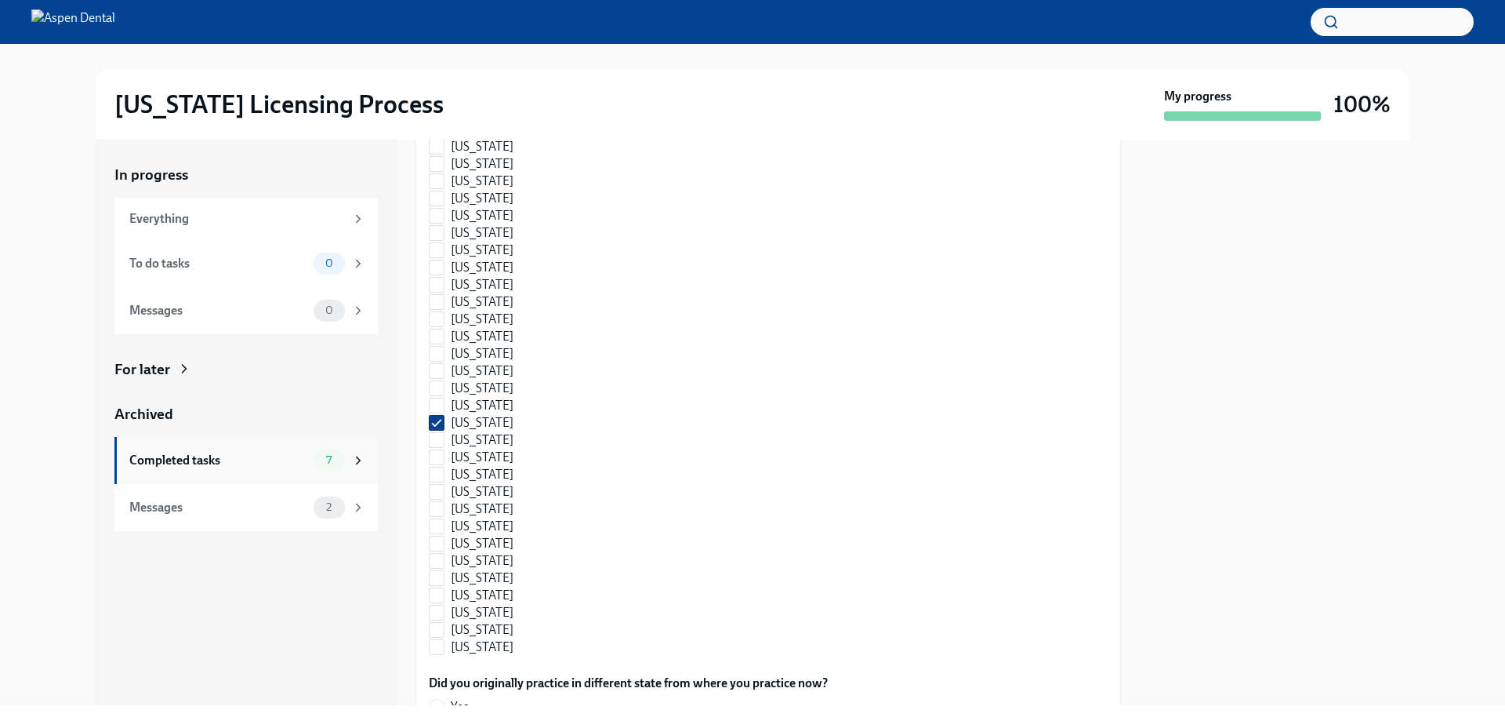
click at [182, 457] on div "Completed tasks" at bounding box center [218, 460] width 178 height 17
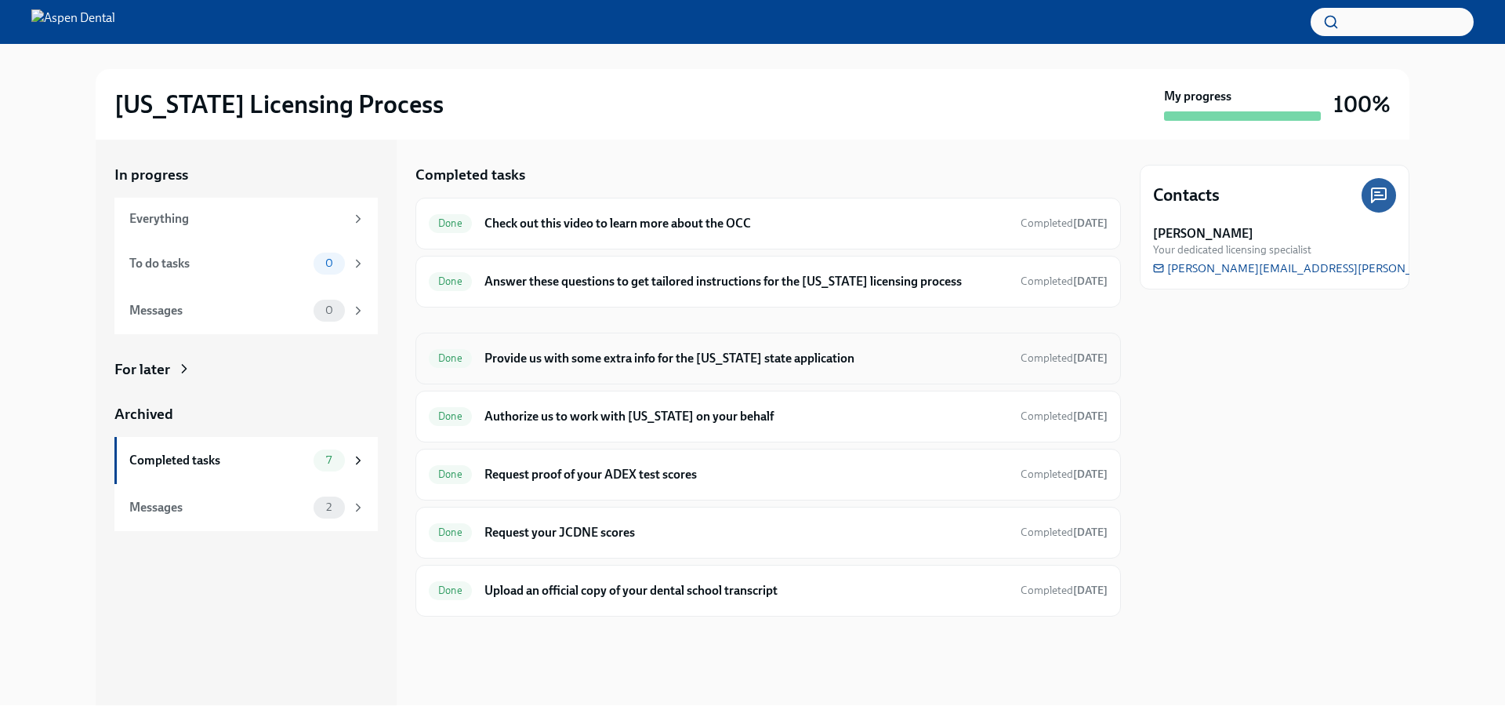
click at [591, 359] on h6 "Provide us with some extra info for the [US_STATE] state application" at bounding box center [747, 358] width 524 height 17
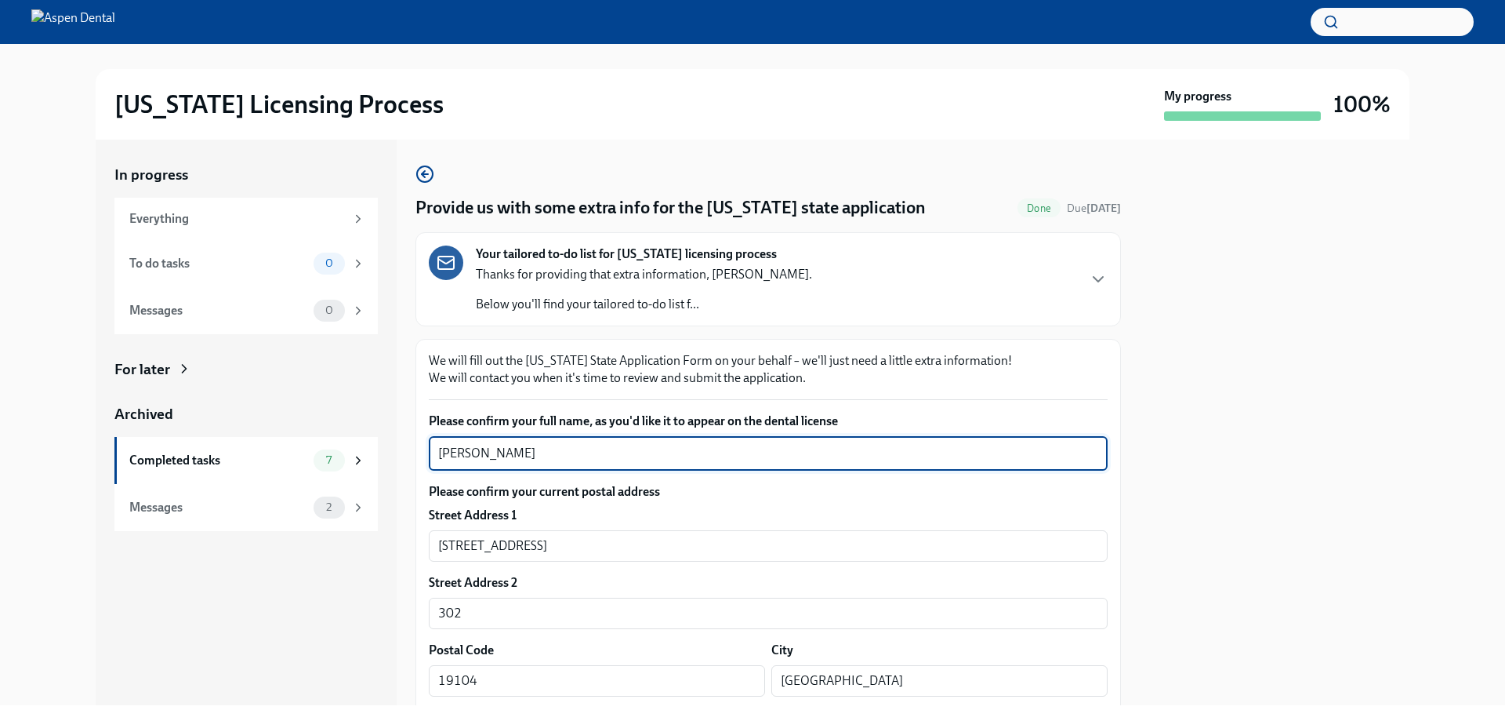
drag, startPoint x: 513, startPoint y: 447, endPoint x: 416, endPoint y: 445, distance: 96.5
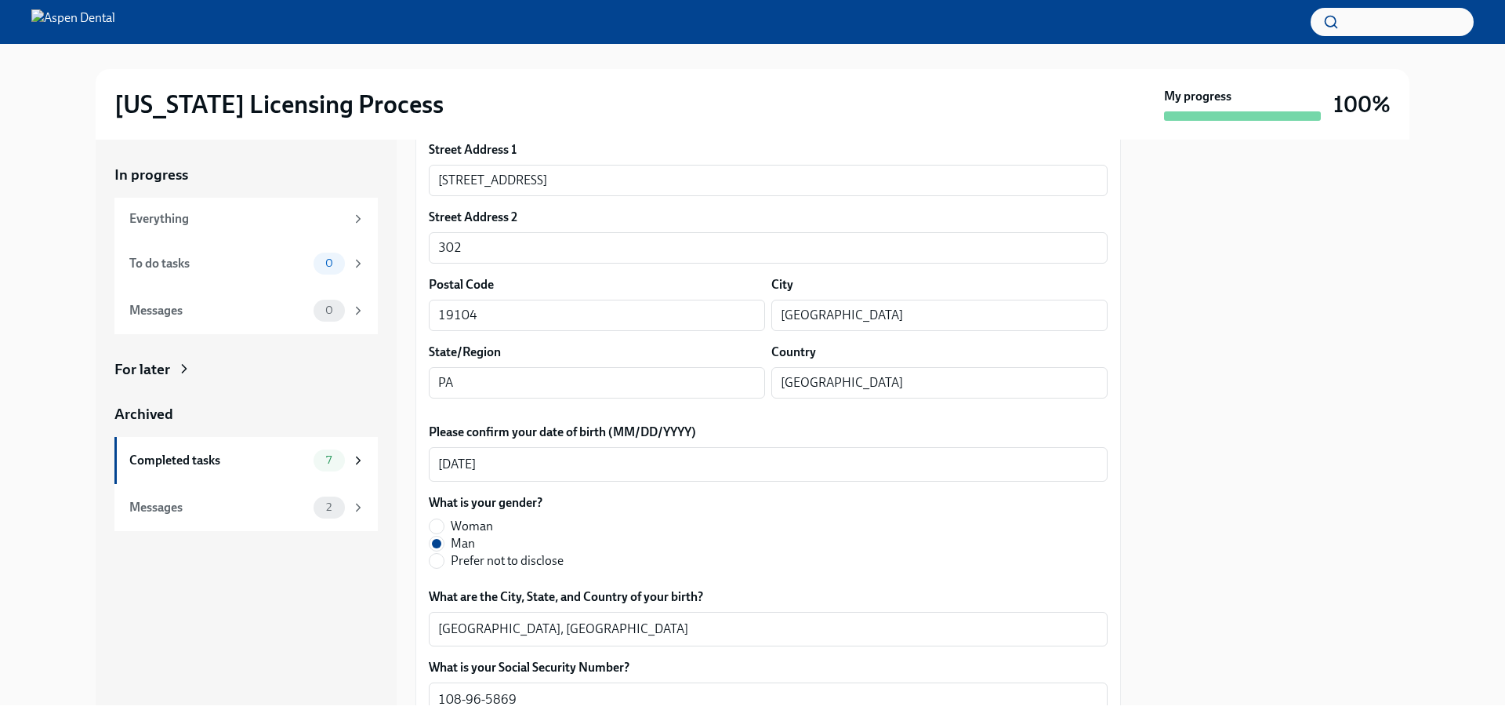
scroll to position [235, 0]
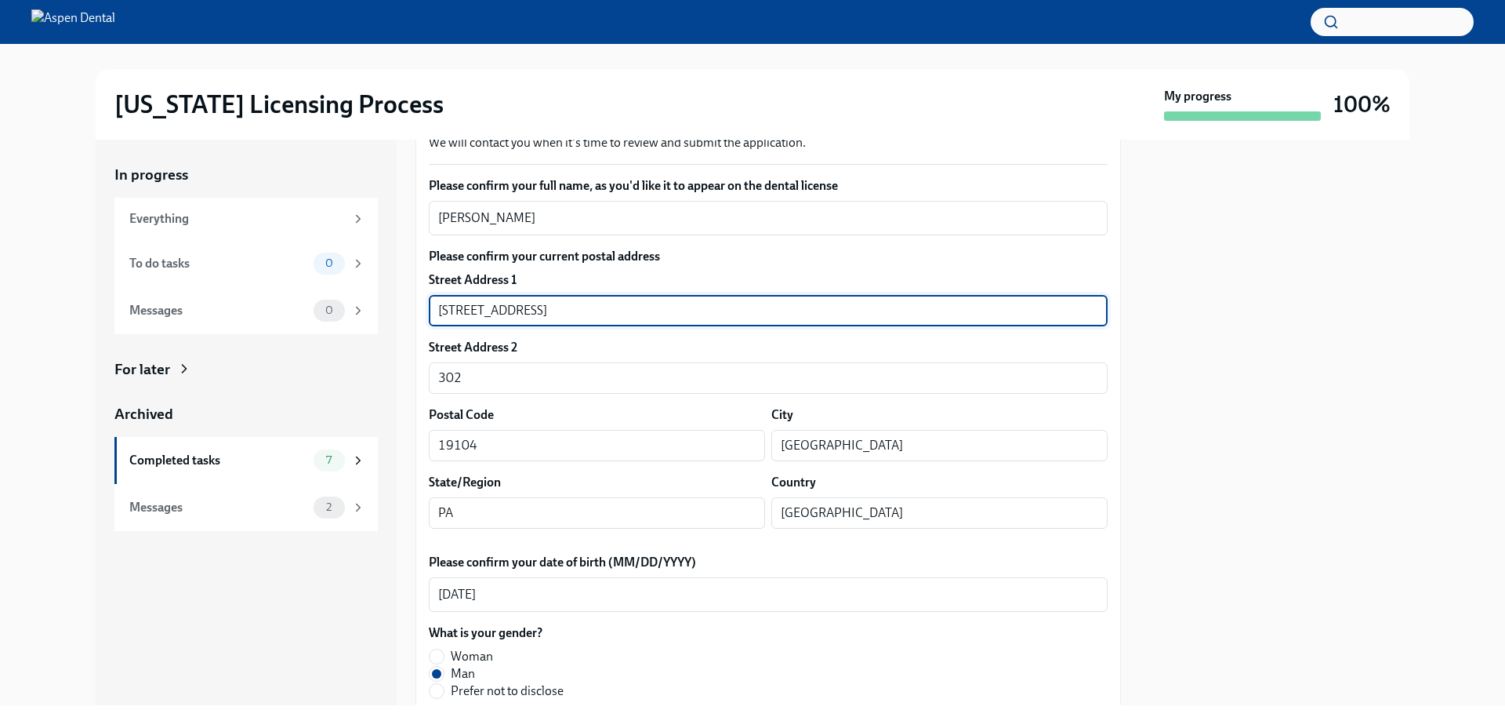
drag, startPoint x: 561, startPoint y: 306, endPoint x: 411, endPoint y: 310, distance: 149.8
click at [411, 310] on div "In progress Everything To do tasks 0 Messages 0 For later Archived Completed ta…" at bounding box center [753, 422] width 1314 height 565
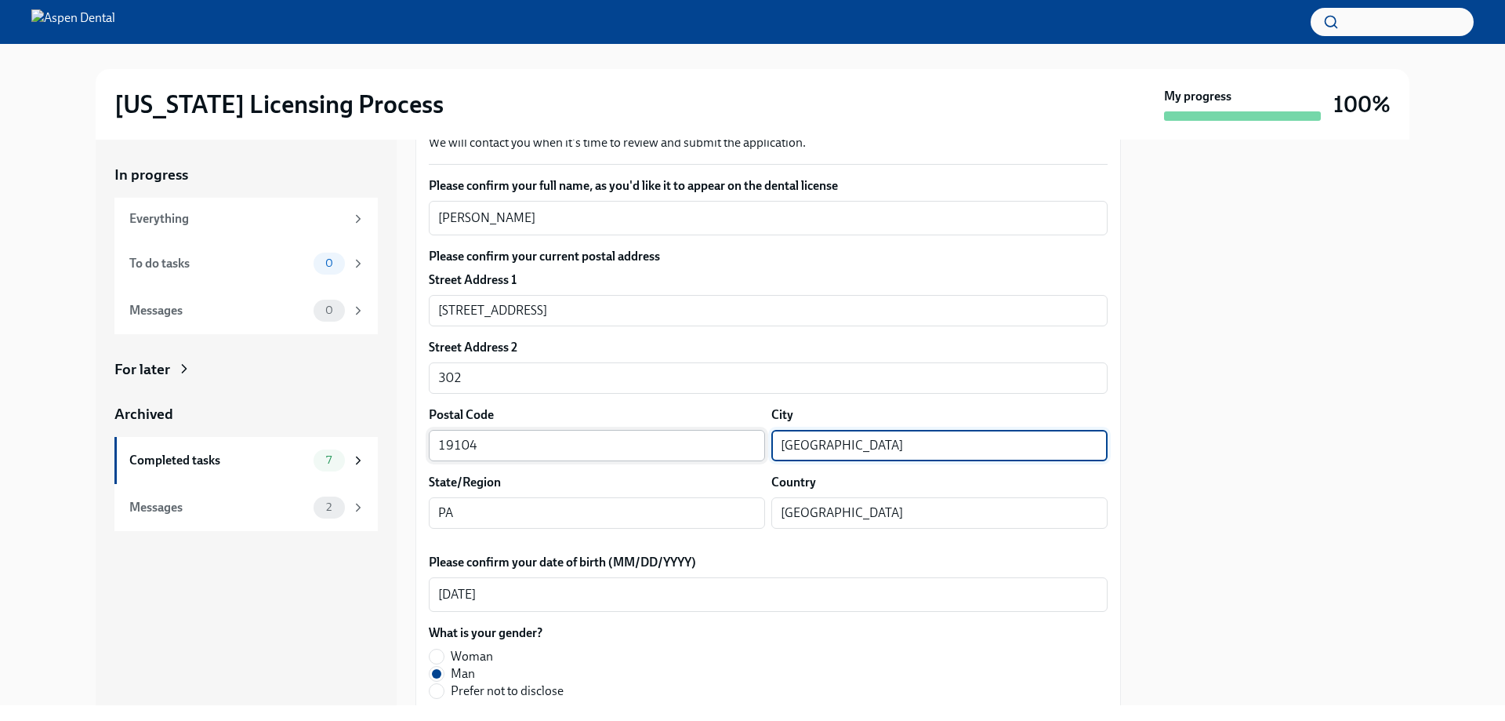
drag, startPoint x: 848, startPoint y: 446, endPoint x: 712, endPoint y: 435, distance: 136.9
click at [706, 434] on div "Postal Code 19104 ​ City Philadelphia ​" at bounding box center [768, 433] width 679 height 55
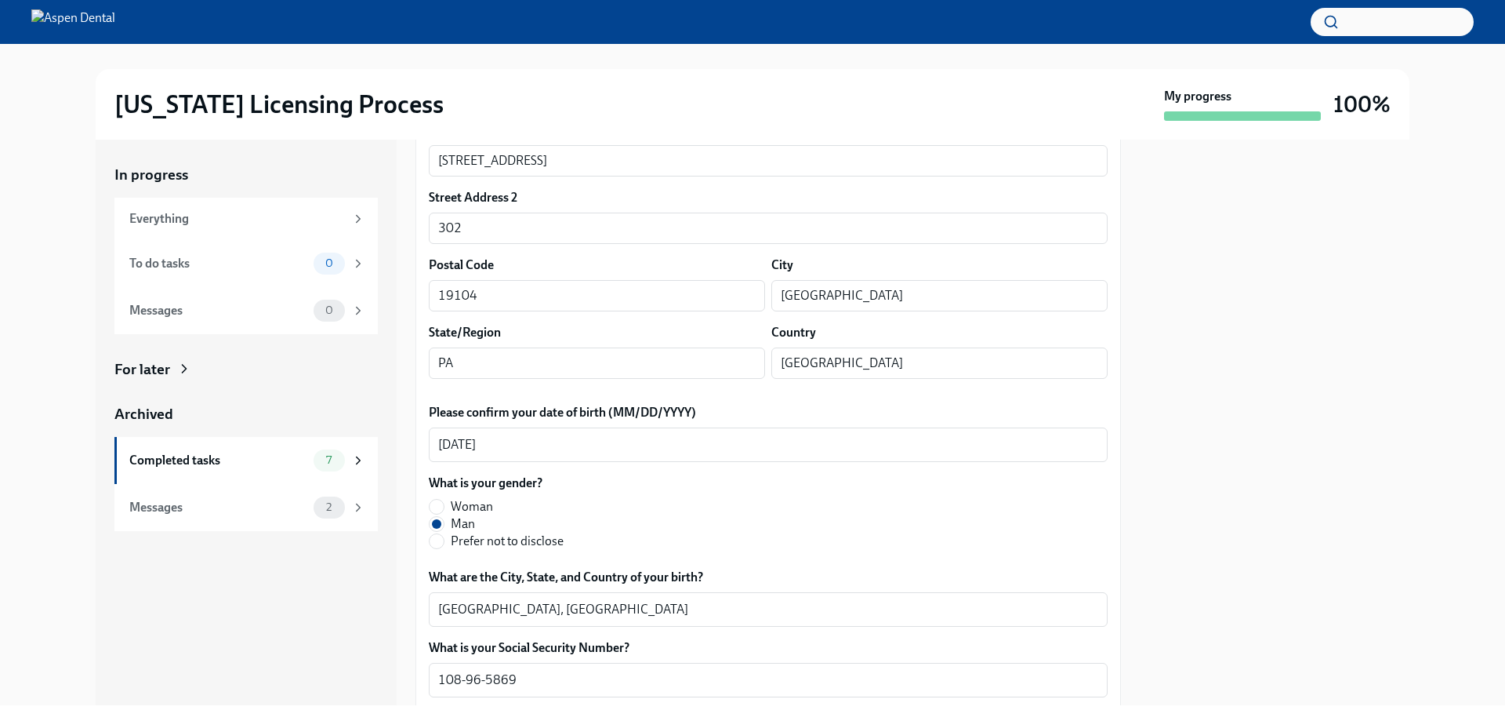
scroll to position [470, 0]
